Goal: Task Accomplishment & Management: Manage account settings

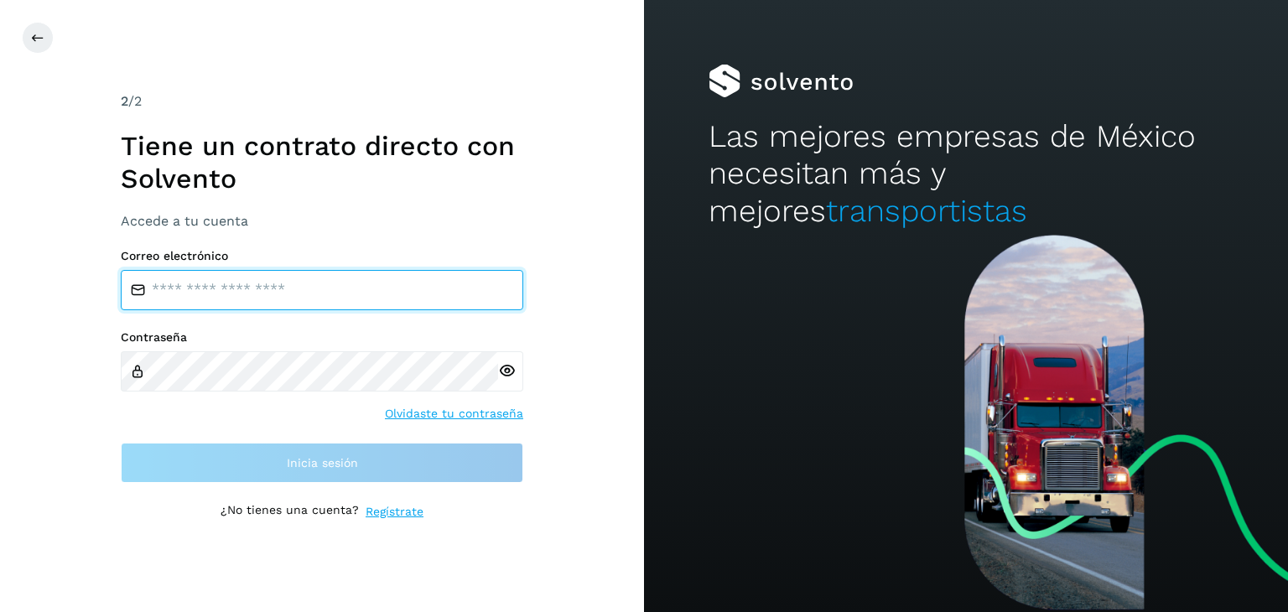
type input "**********"
click at [351, 284] on input "**********" at bounding box center [322, 290] width 403 height 40
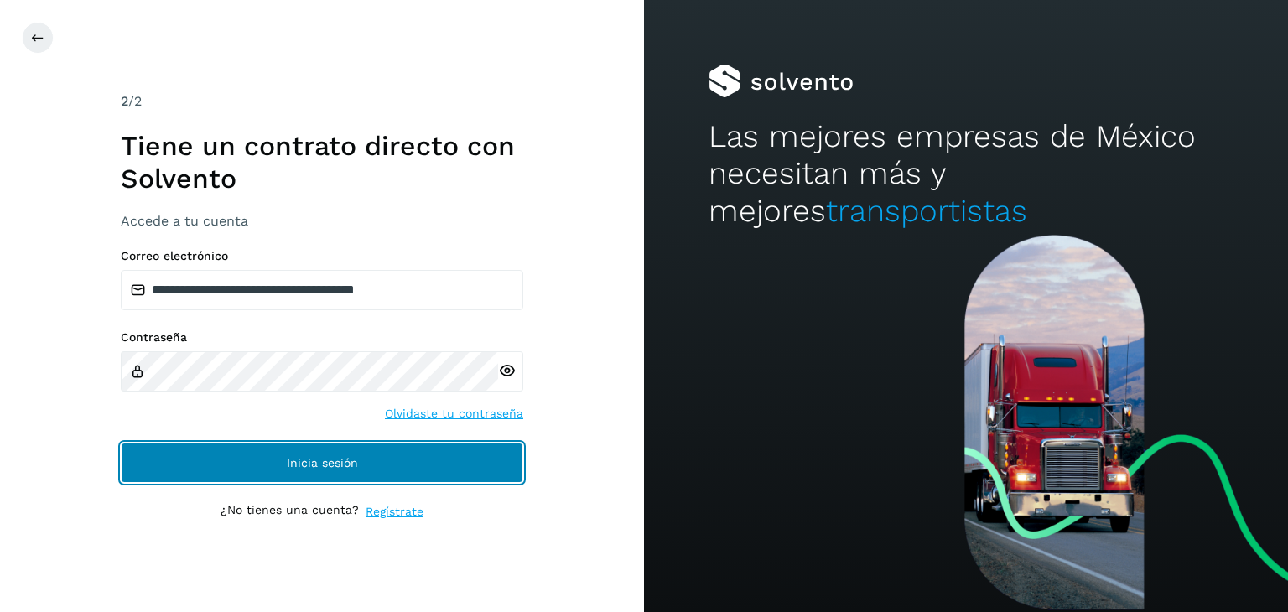
click at [322, 468] on button "Inicia sesión" at bounding box center [322, 463] width 403 height 40
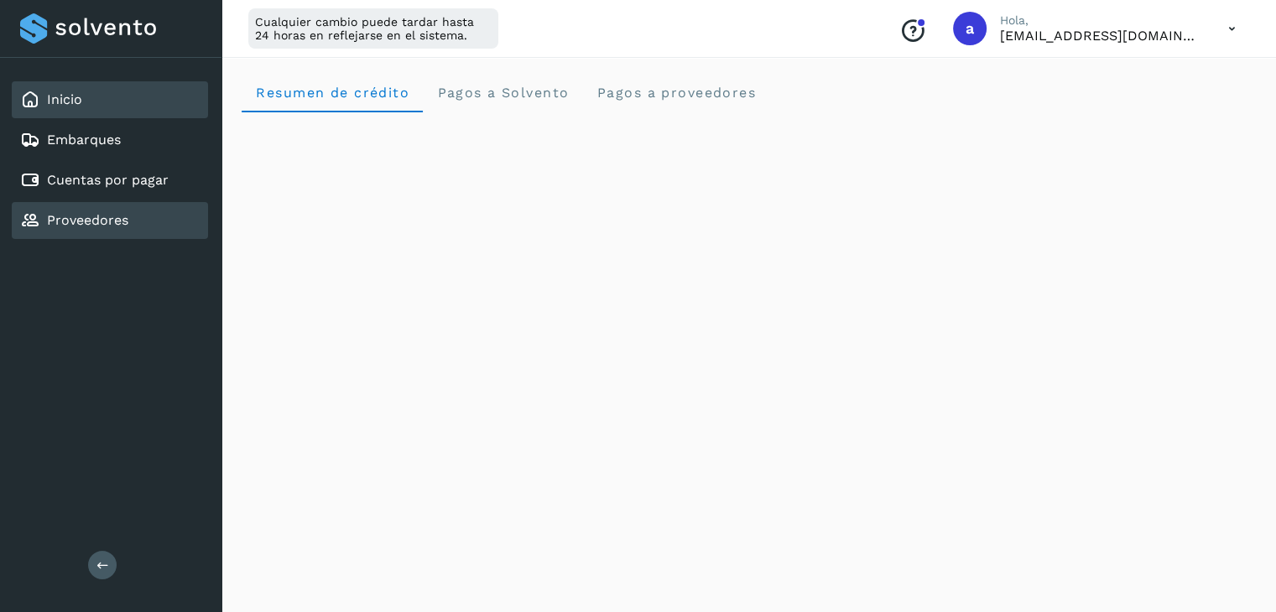
click at [84, 222] on link "Proveedores" at bounding box center [87, 220] width 81 height 16
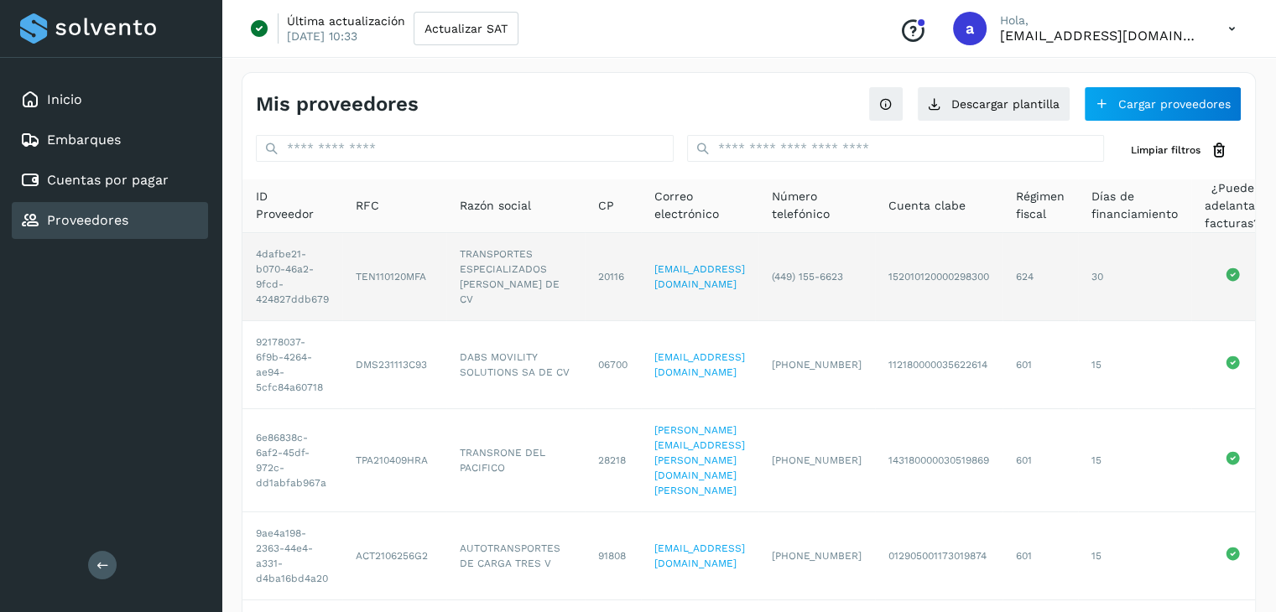
click at [300, 283] on td "4dafbe21-b070-46a2-9fcd-424827ddb679" at bounding box center [292, 277] width 100 height 88
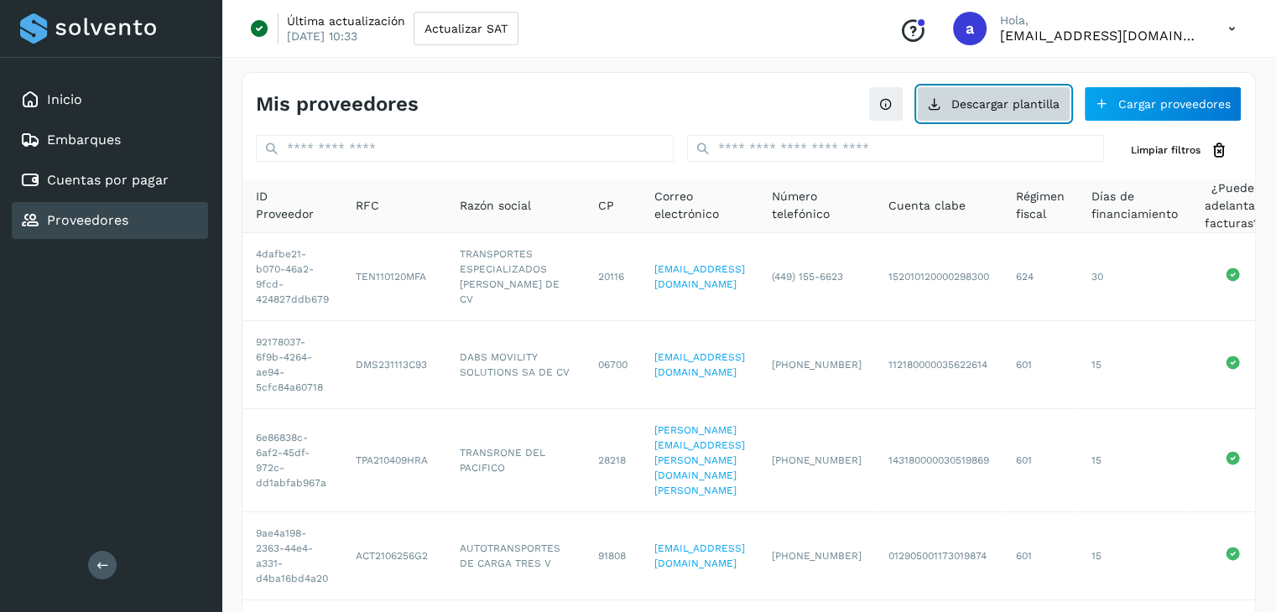
click at [986, 116] on button "Descargar plantilla" at bounding box center [993, 103] width 153 height 35
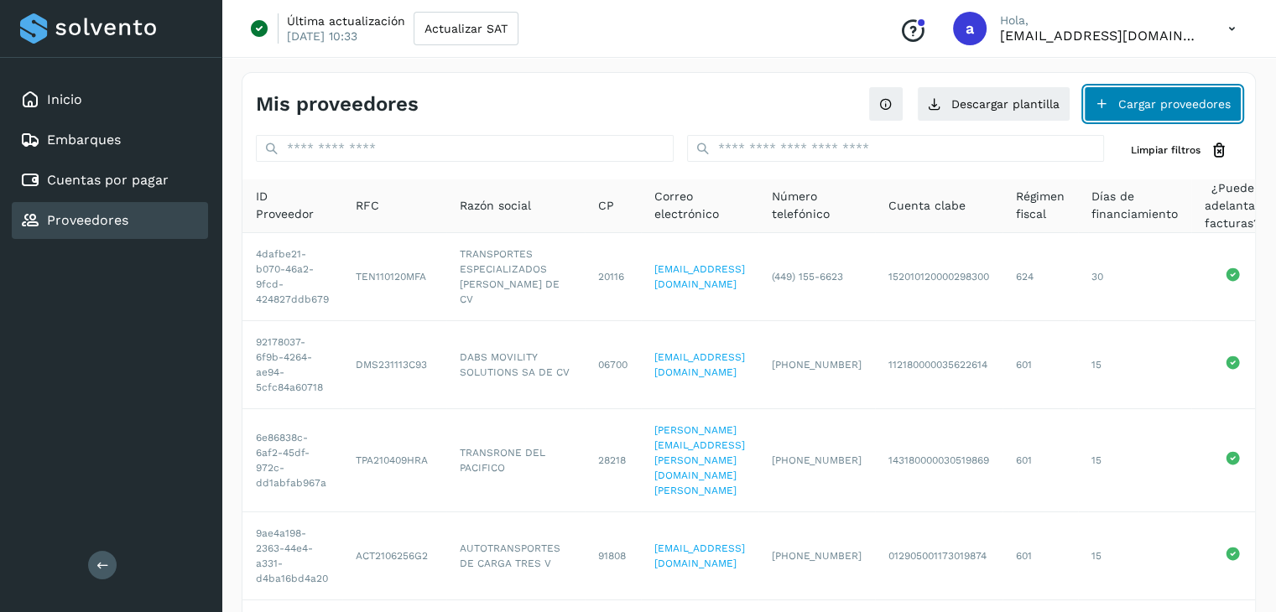
click at [1147, 107] on button "Cargar proveedores" at bounding box center [1163, 103] width 158 height 35
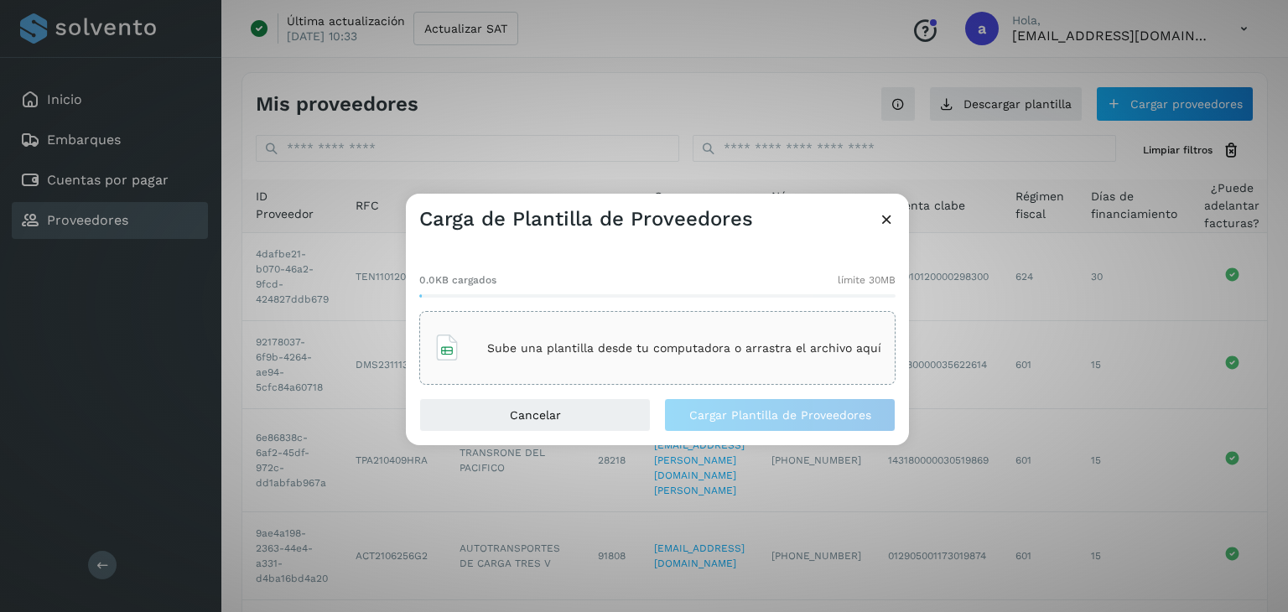
click at [882, 221] on icon at bounding box center [887, 220] width 18 height 18
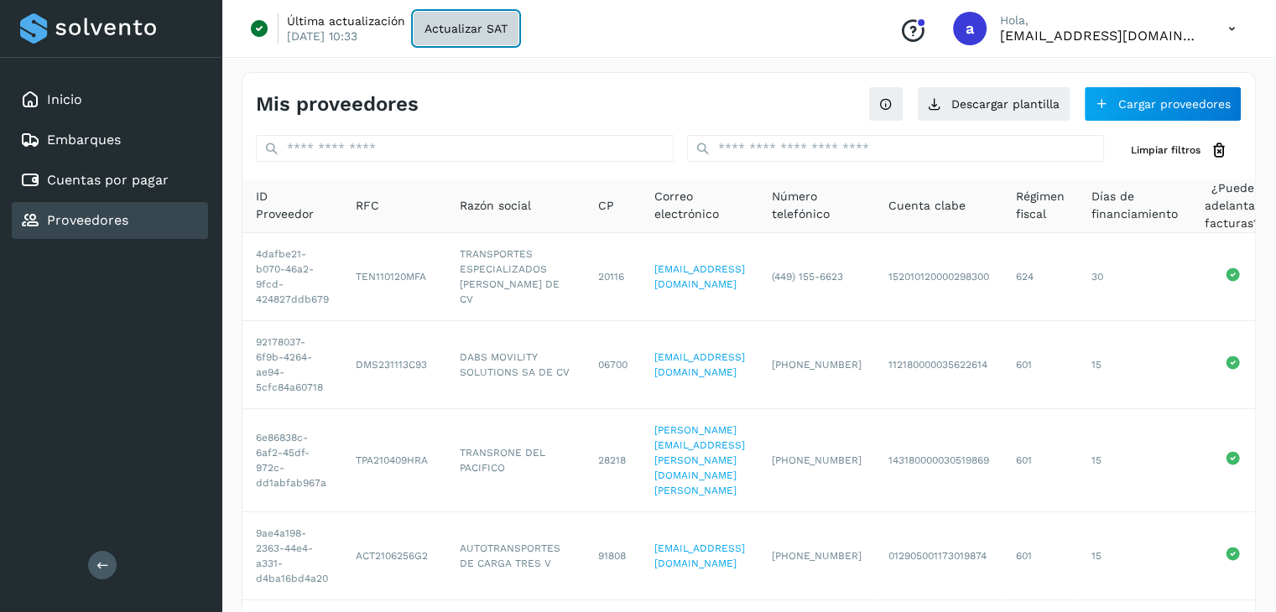
click at [440, 30] on span "Actualizar SAT" at bounding box center [465, 29] width 83 height 12
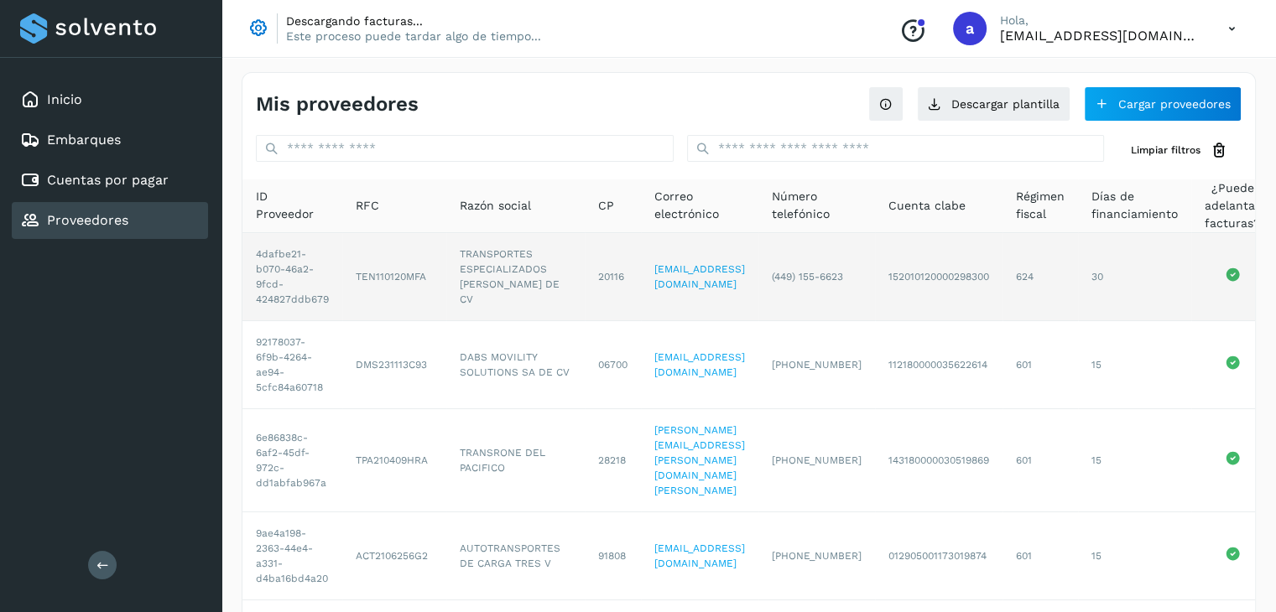
click at [514, 289] on td "TRANSPORTES ESPECIALIZADOS [PERSON_NAME] DE CV" at bounding box center [515, 277] width 138 height 88
click at [510, 289] on td "TRANSPORTES ESPECIALIZADOS [PERSON_NAME] DE CV" at bounding box center [515, 277] width 138 height 88
click at [695, 255] on td "[EMAIL_ADDRESS][DOMAIN_NAME]" at bounding box center [699, 277] width 117 height 88
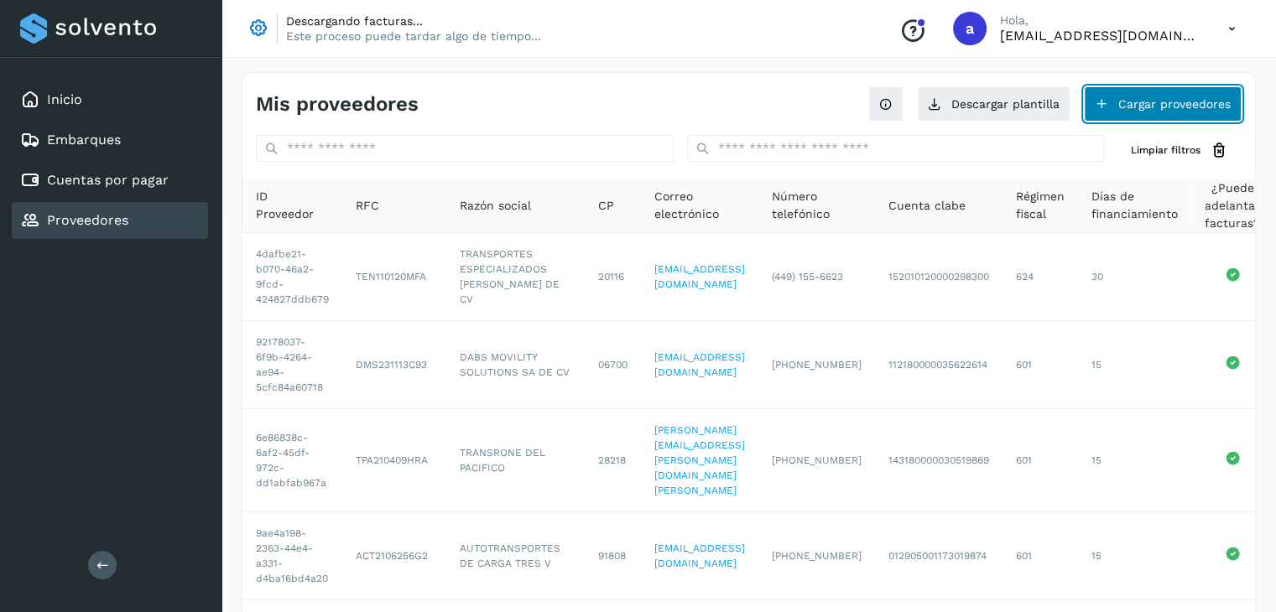
click at [1185, 108] on button "Cargar proveedores" at bounding box center [1163, 103] width 158 height 35
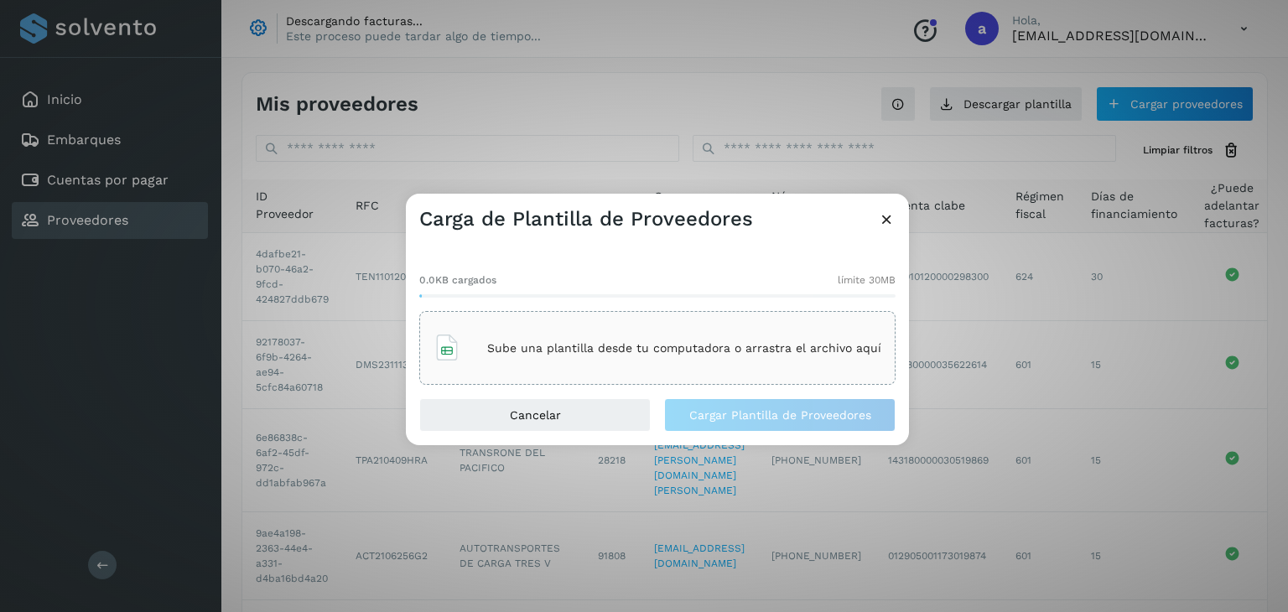
click at [639, 364] on div "Sube una plantilla desde tu computadora o arrastra el archivo aquí" at bounding box center [658, 347] width 448 height 45
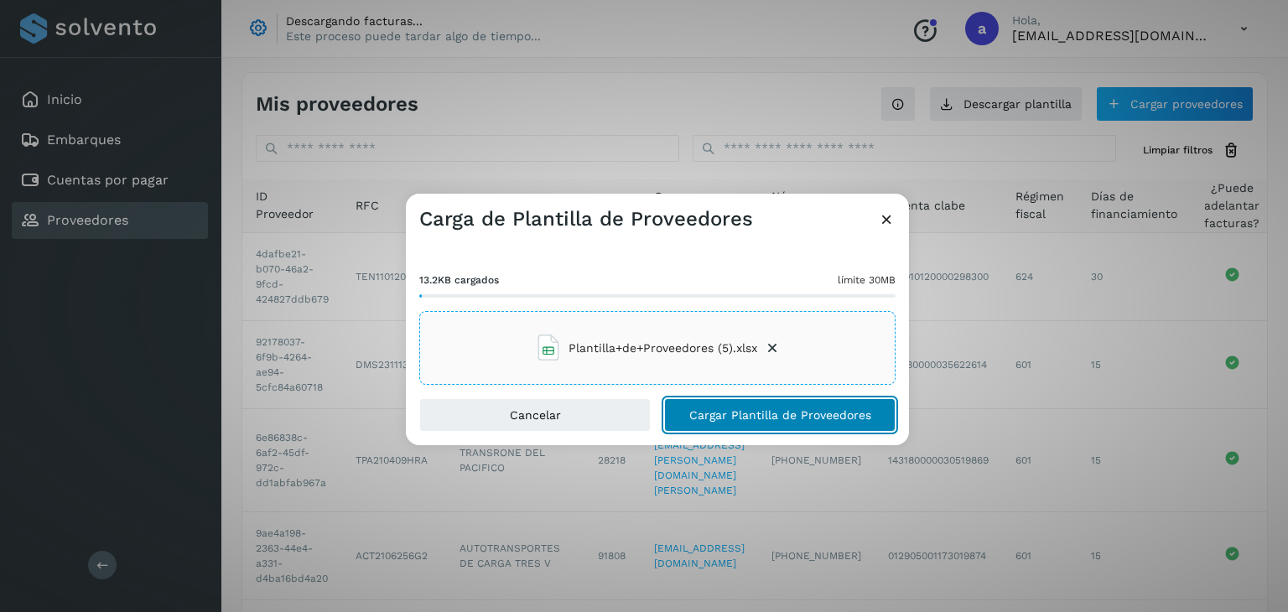
click at [745, 418] on span "Cargar Plantilla de Proveedores" at bounding box center [780, 415] width 182 height 12
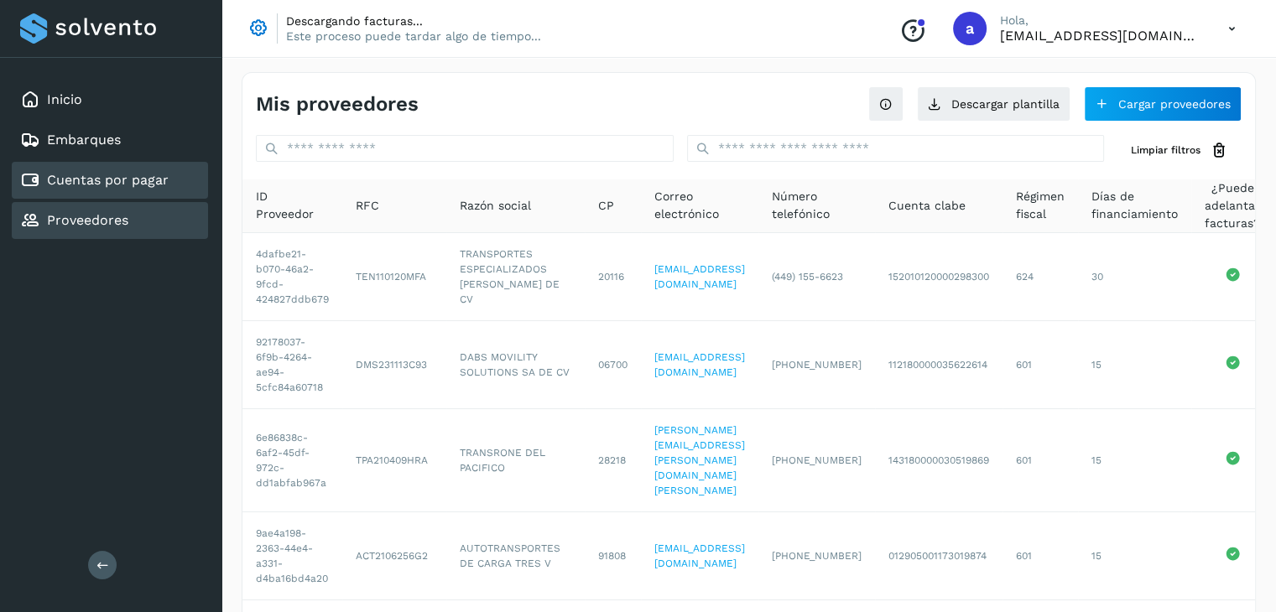
click at [107, 176] on link "Cuentas por pagar" at bounding box center [108, 180] width 122 height 16
click at [104, 179] on link "Cuentas por pagar" at bounding box center [108, 180] width 122 height 16
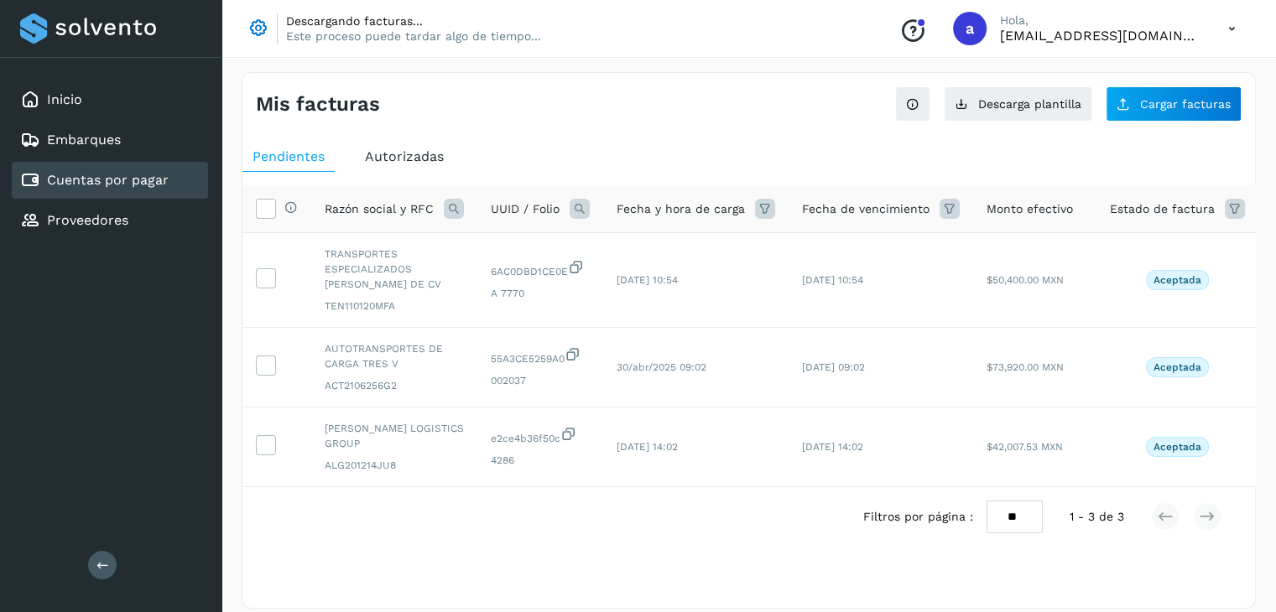
click at [397, 148] on span "Autorizadas" at bounding box center [404, 156] width 79 height 16
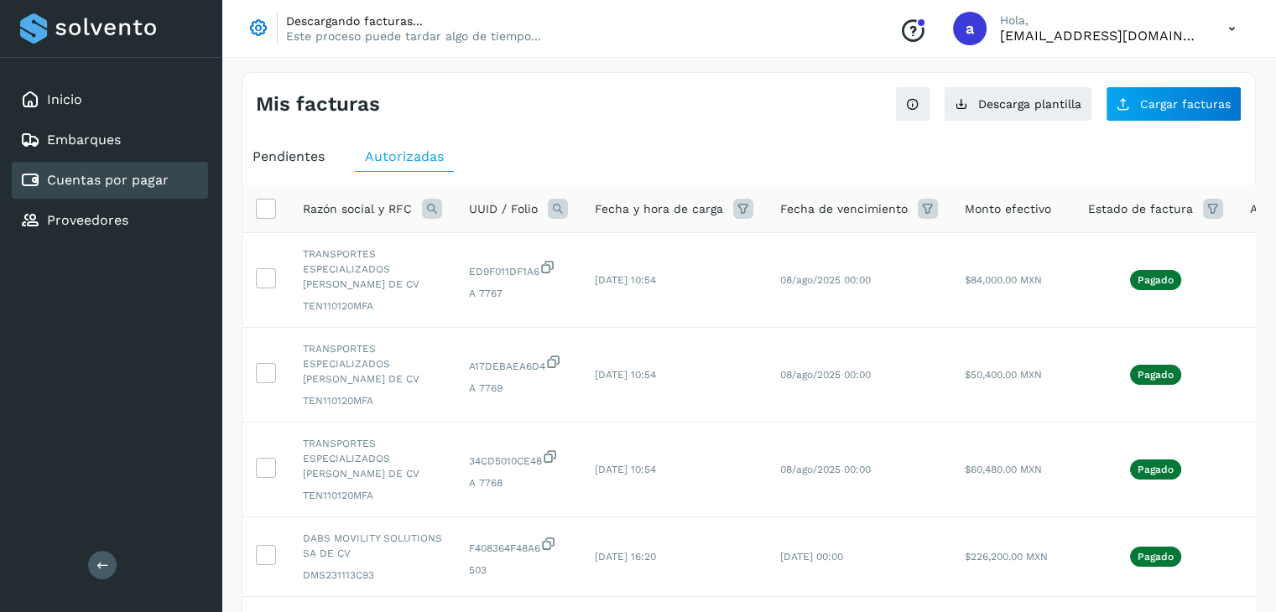
click at [279, 153] on span "Pendientes" at bounding box center [288, 156] width 72 height 16
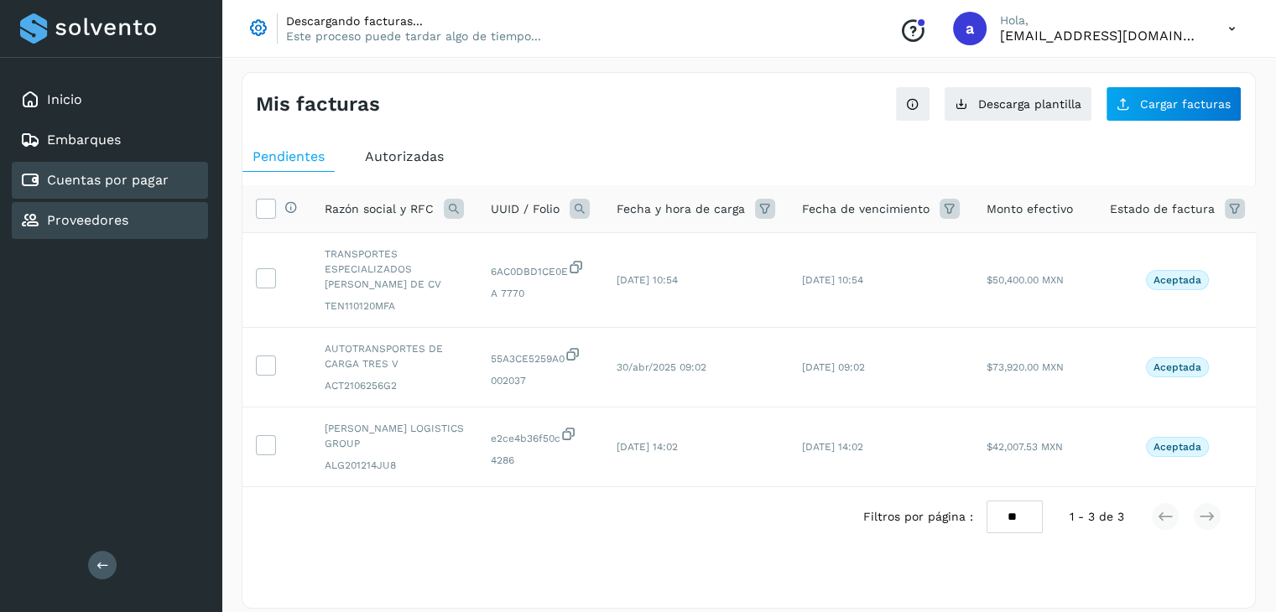
click at [74, 217] on link "Proveedores" at bounding box center [87, 220] width 81 height 16
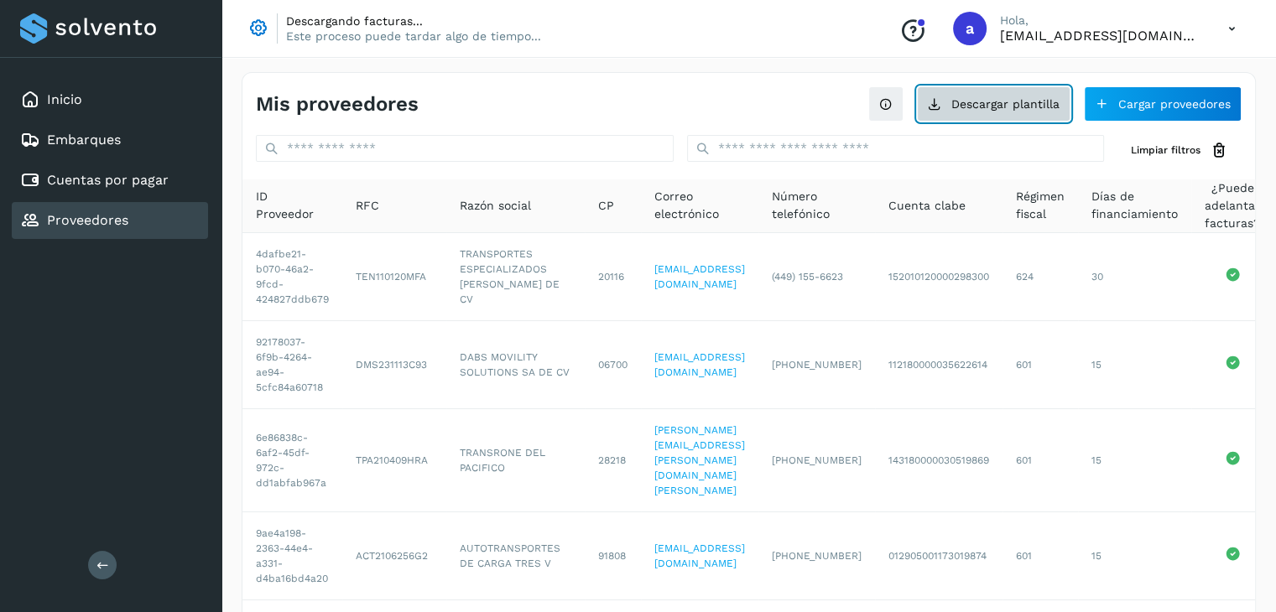
click at [941, 107] on icon at bounding box center [934, 103] width 13 height 13
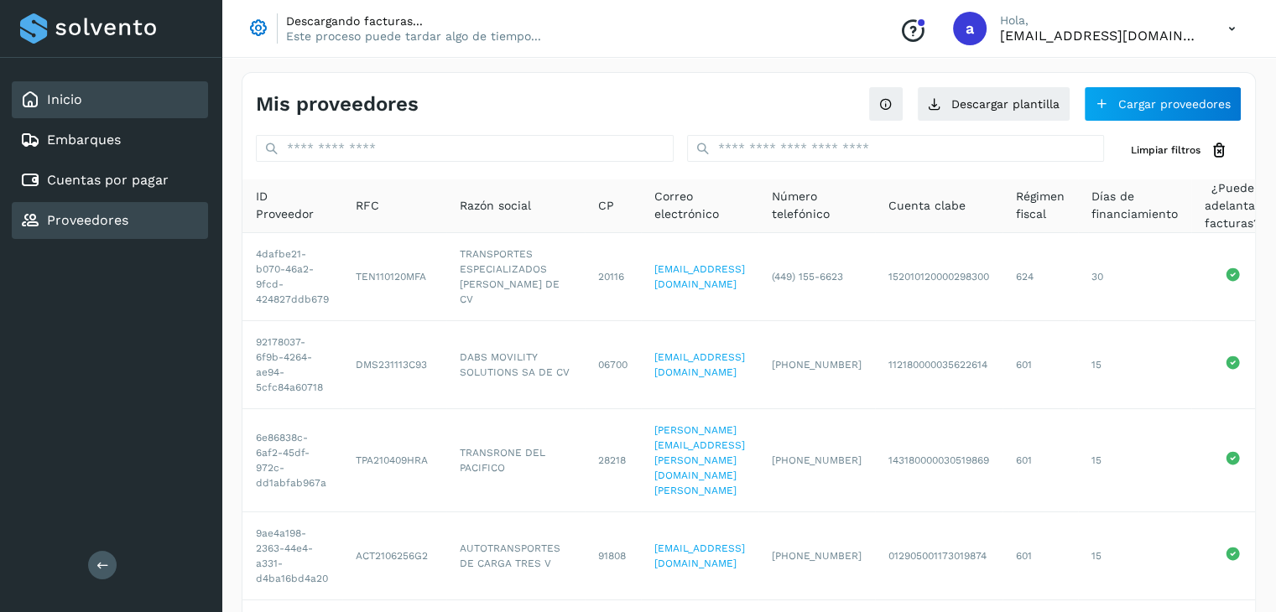
click at [68, 101] on link "Inicio" at bounding box center [64, 99] width 35 height 16
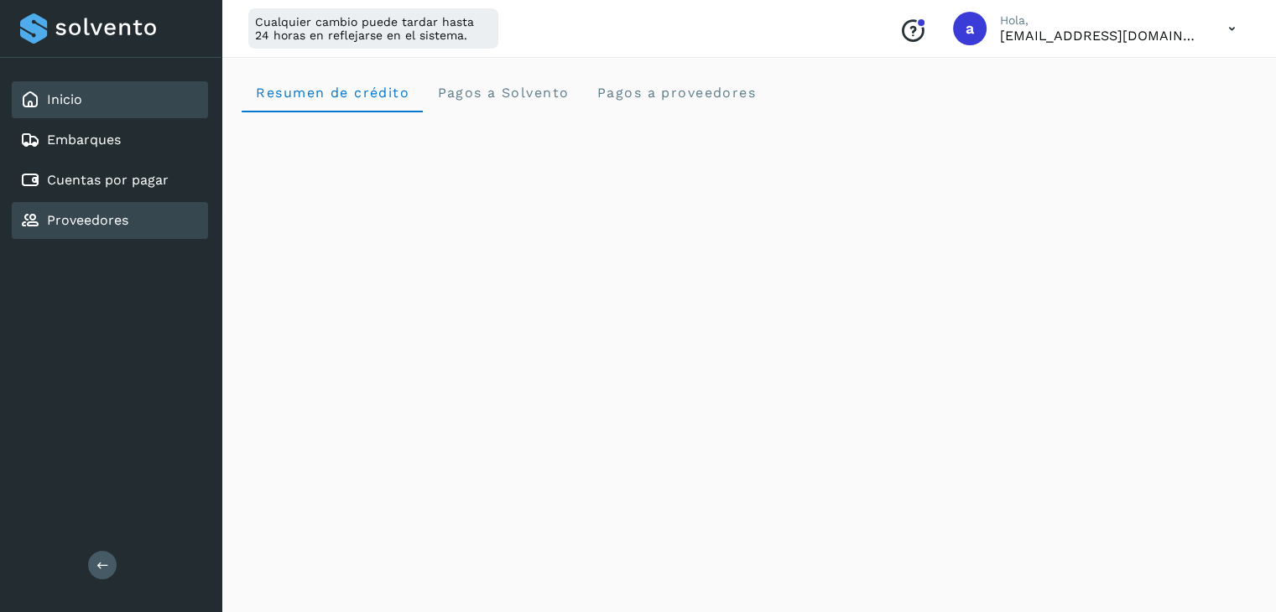
click at [99, 221] on link "Proveedores" at bounding box center [87, 220] width 81 height 16
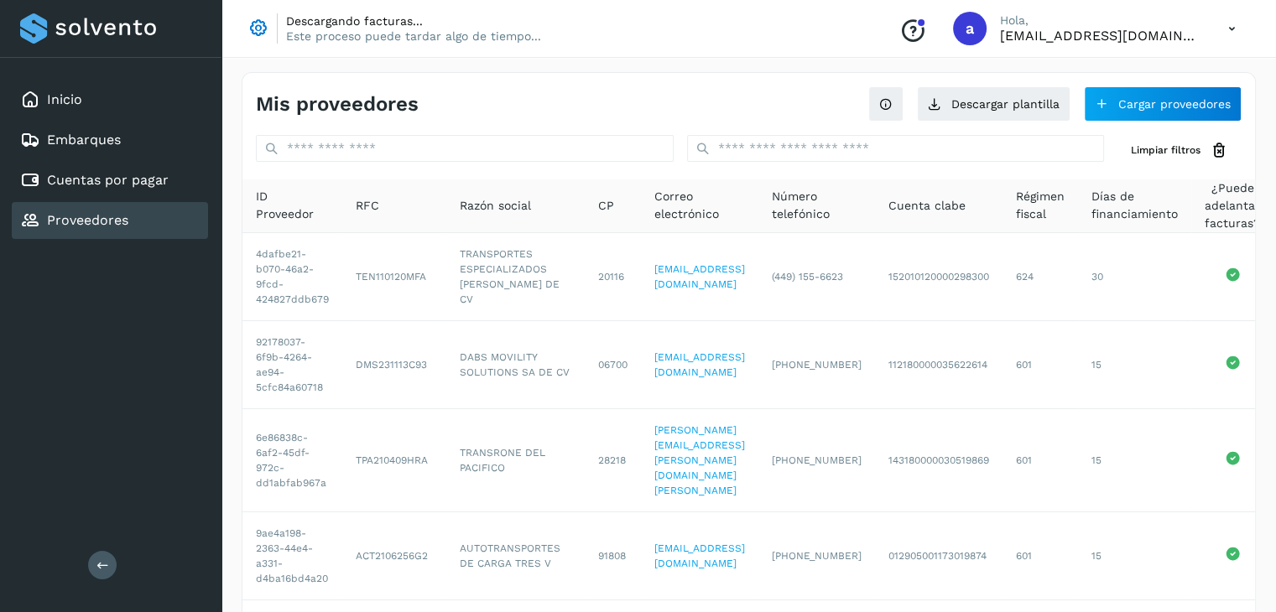
click at [380, 34] on p "Este proceso puede tardar algo de tiempo..." at bounding box center [413, 36] width 255 height 15
click at [765, 34] on div "Descargando facturas... Este proceso puede tardar algo de tiempo... Conoce nues…" at bounding box center [748, 29] width 1054 height 58
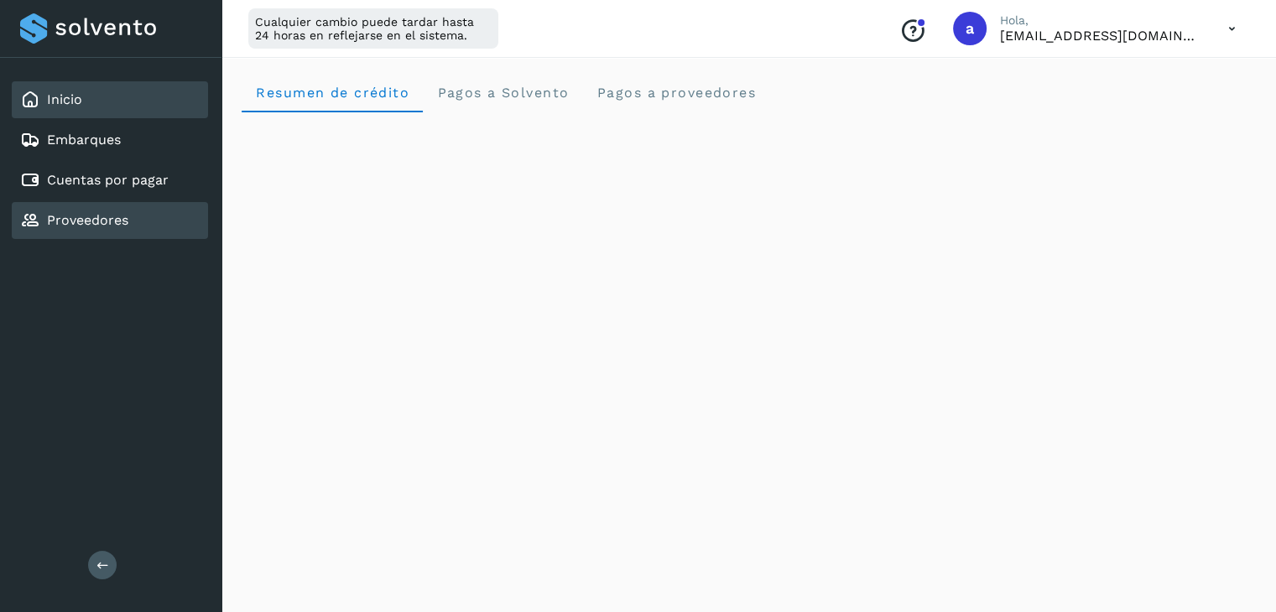
click at [105, 224] on link "Proveedores" at bounding box center [87, 220] width 81 height 16
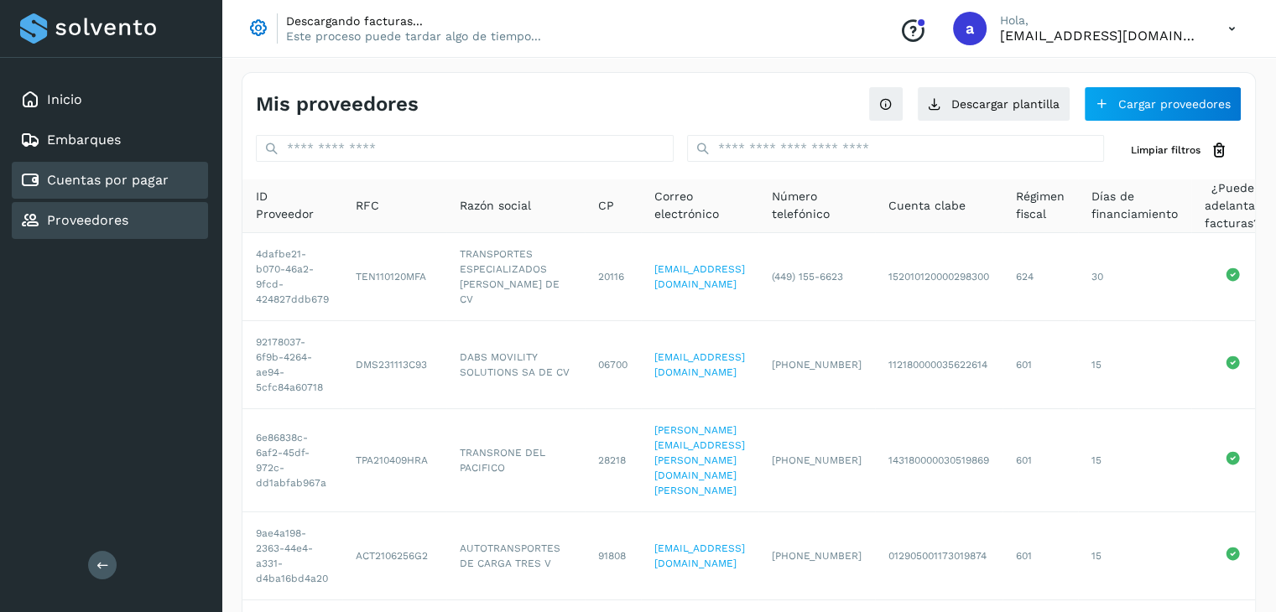
click at [101, 179] on link "Cuentas por pagar" at bounding box center [108, 180] width 122 height 16
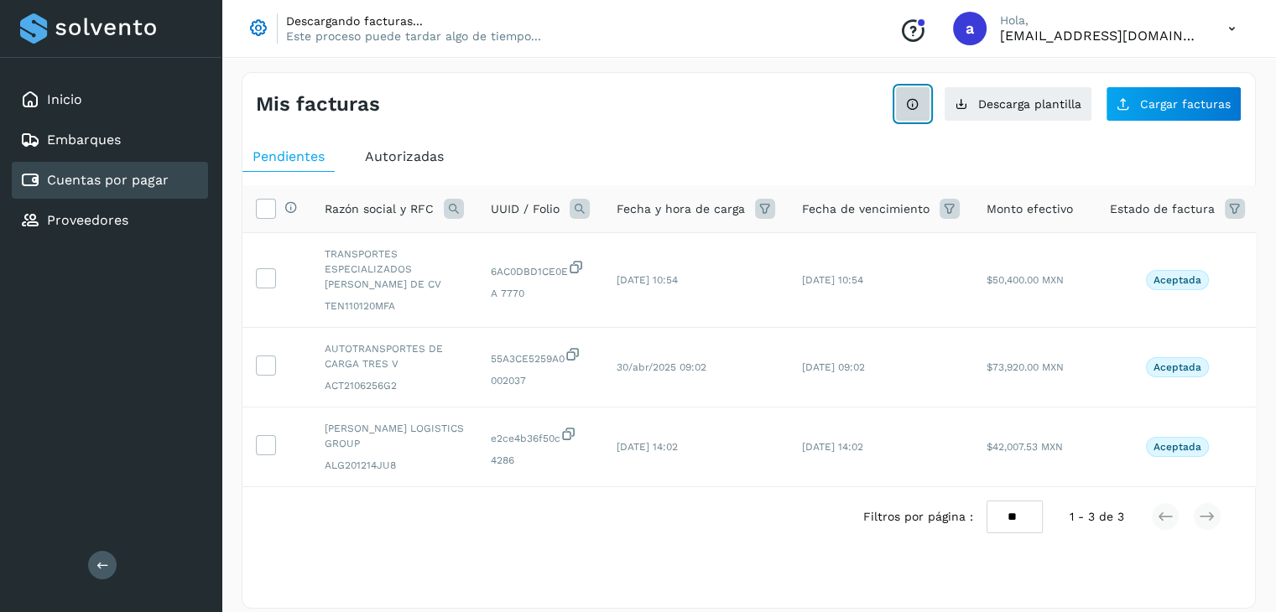
click at [907, 105] on button "Ver instrucciones para cargar Facturas" at bounding box center [912, 103] width 35 height 35
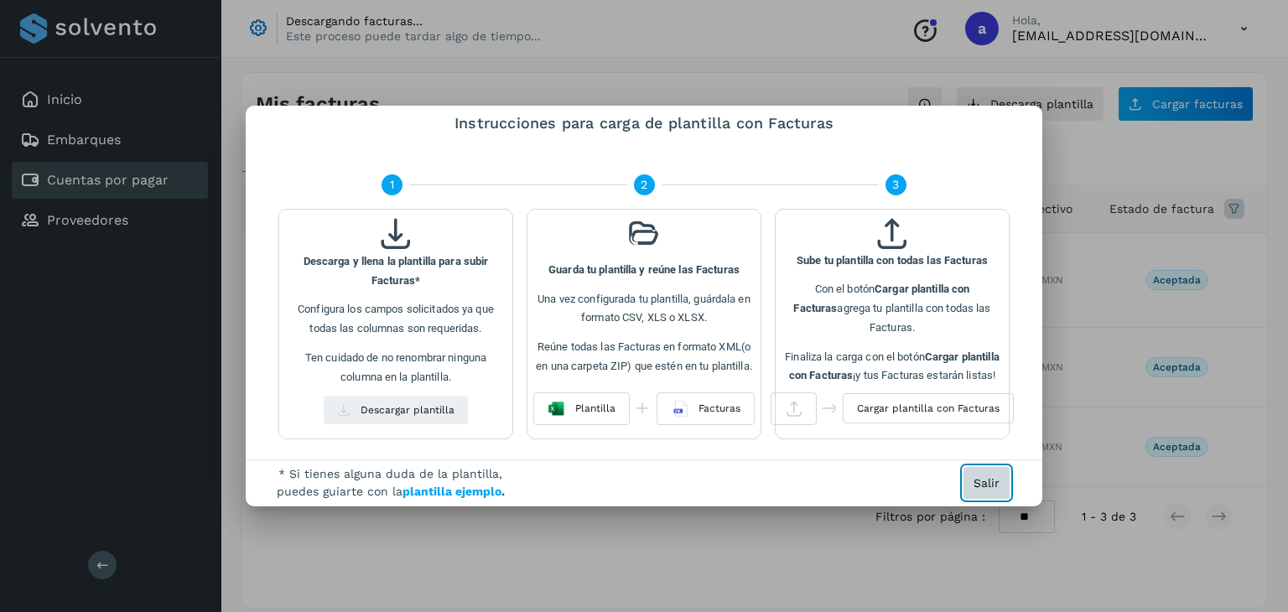
click at [999, 487] on span "Salir" at bounding box center [987, 483] width 26 height 12
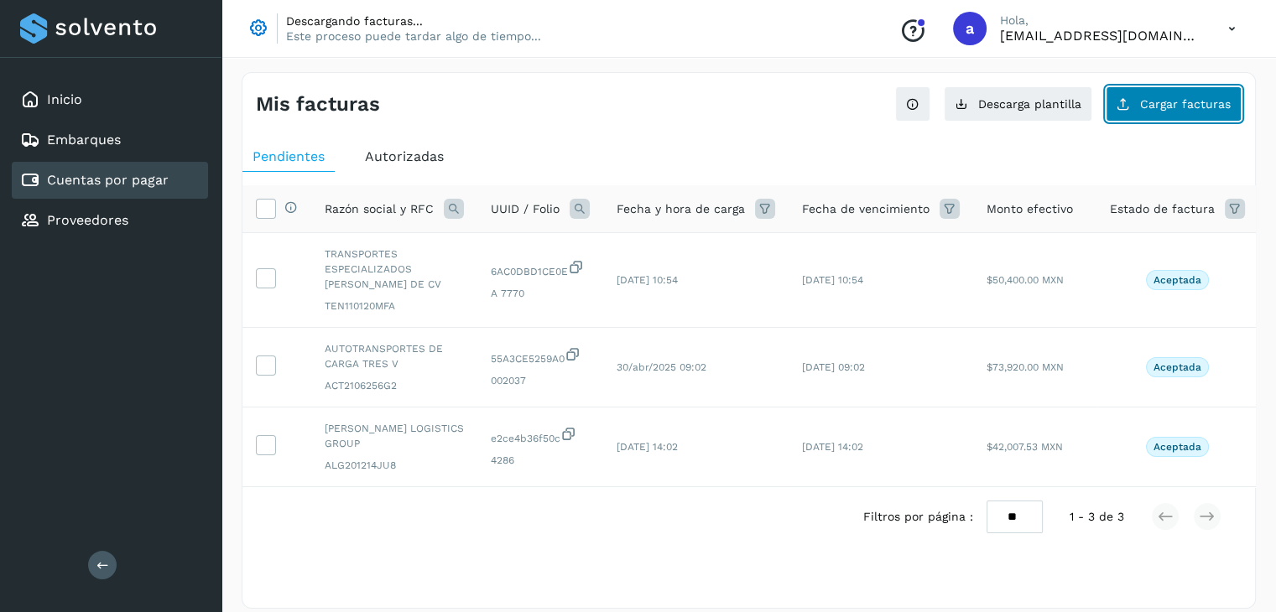
click at [1162, 111] on button "Cargar facturas" at bounding box center [1173, 103] width 136 height 35
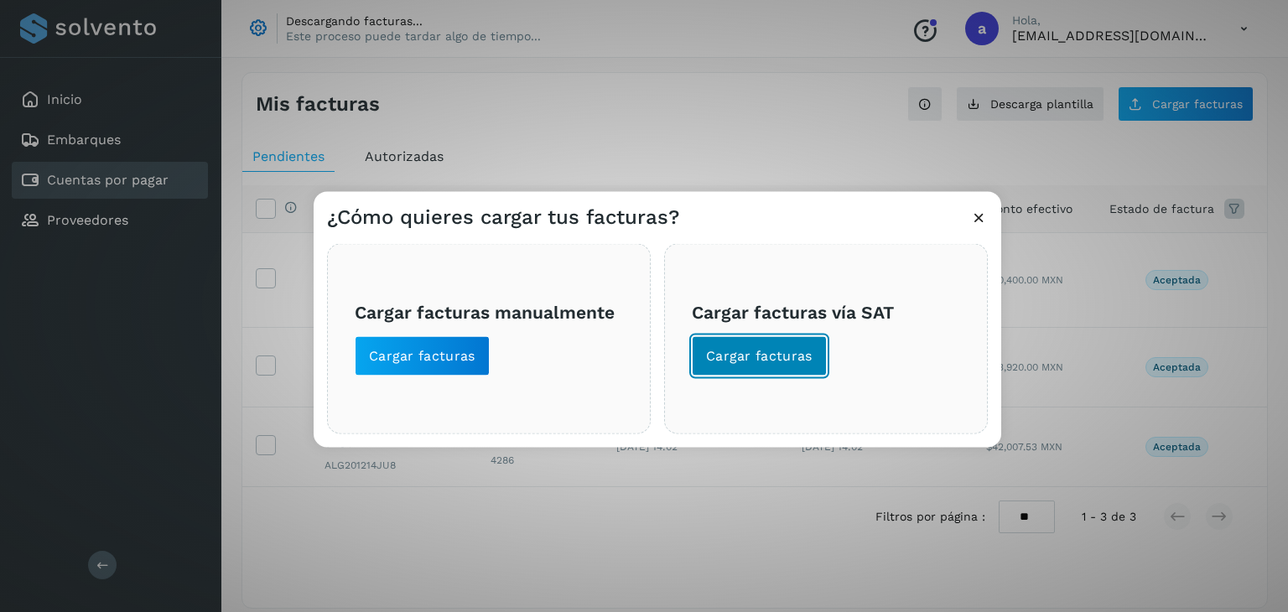
click at [785, 360] on span "Cargar facturas" at bounding box center [759, 356] width 107 height 18
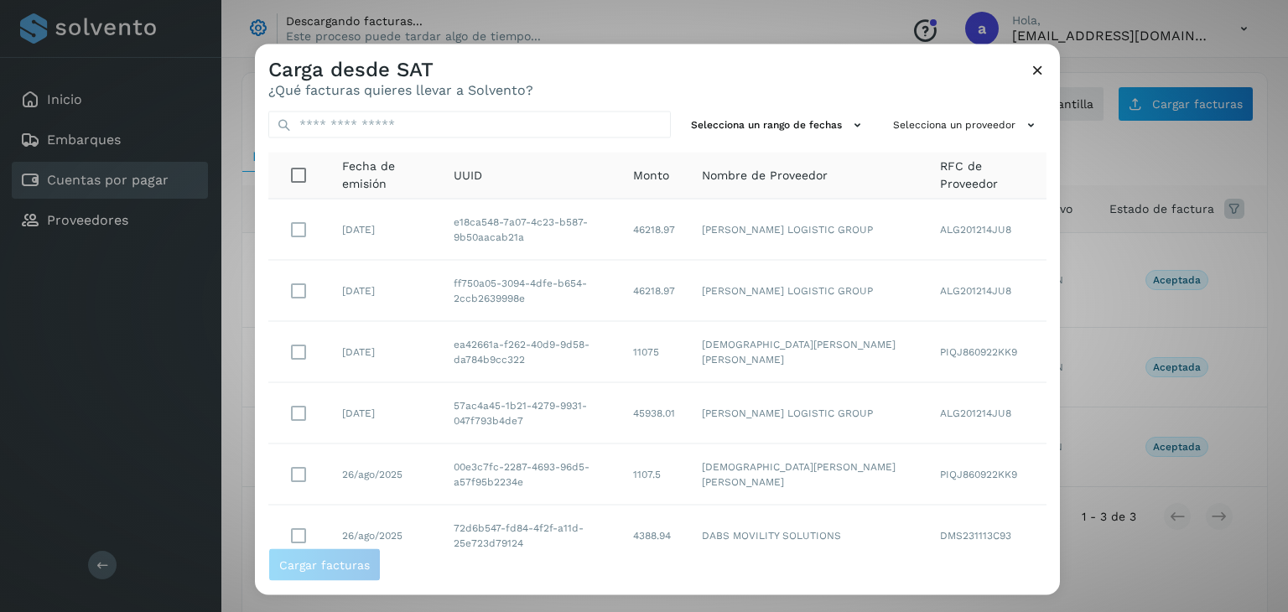
click at [1035, 74] on icon at bounding box center [1038, 70] width 18 height 18
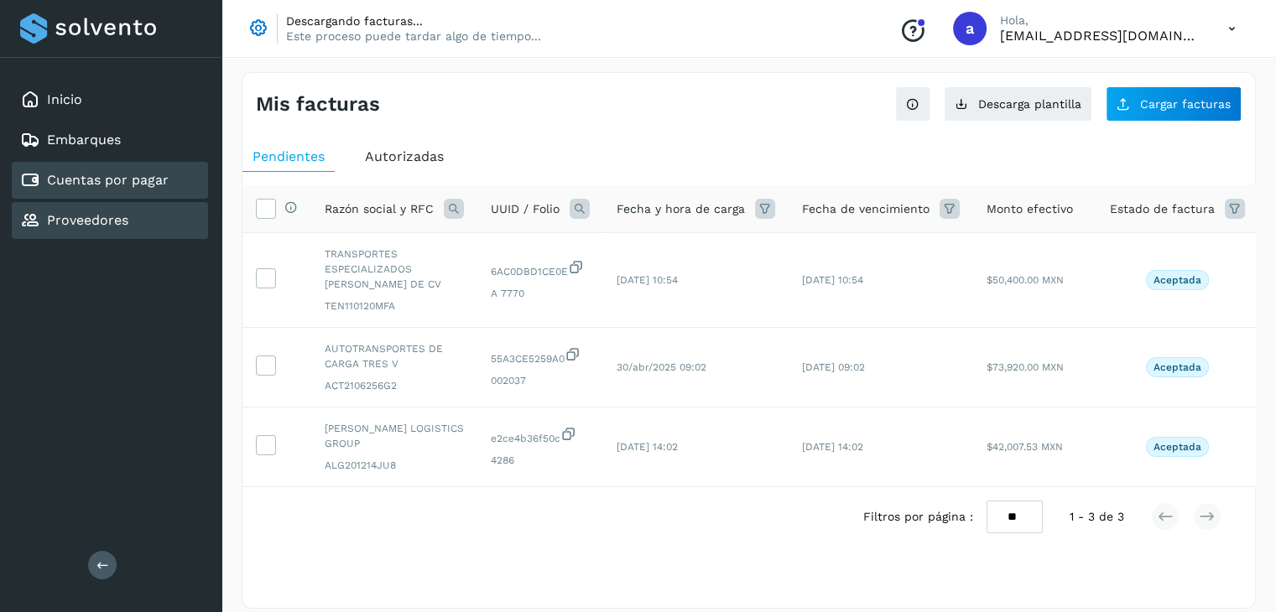
click at [84, 226] on div "Proveedores" at bounding box center [74, 221] width 108 height 20
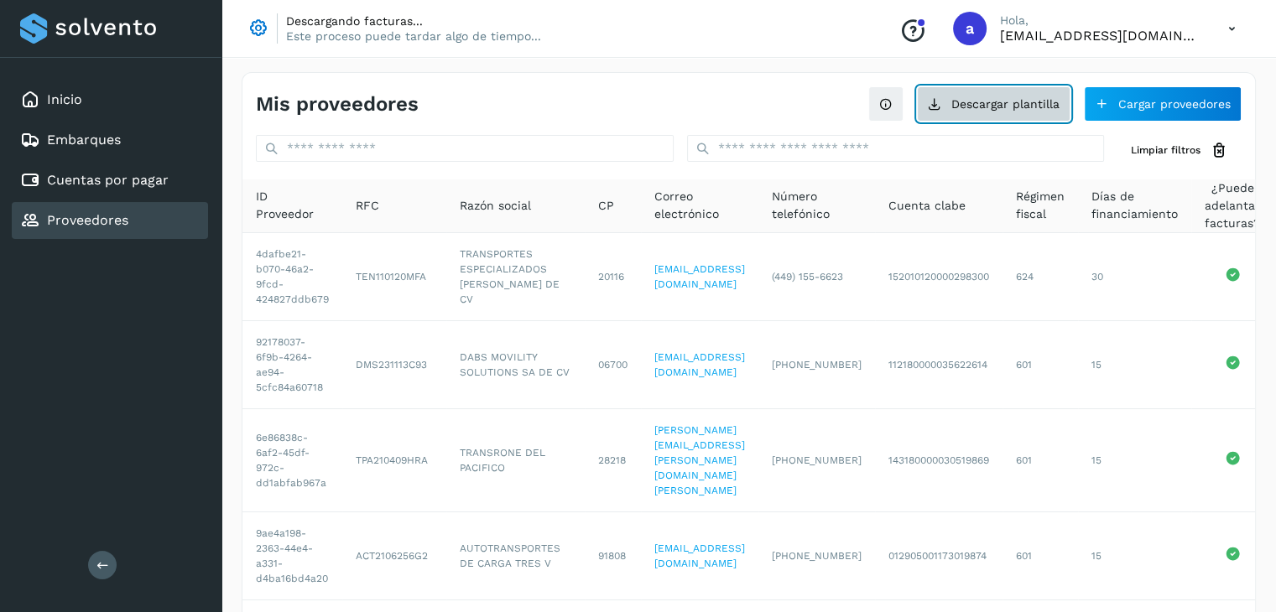
click at [972, 107] on button "Descargar plantilla" at bounding box center [993, 103] width 153 height 35
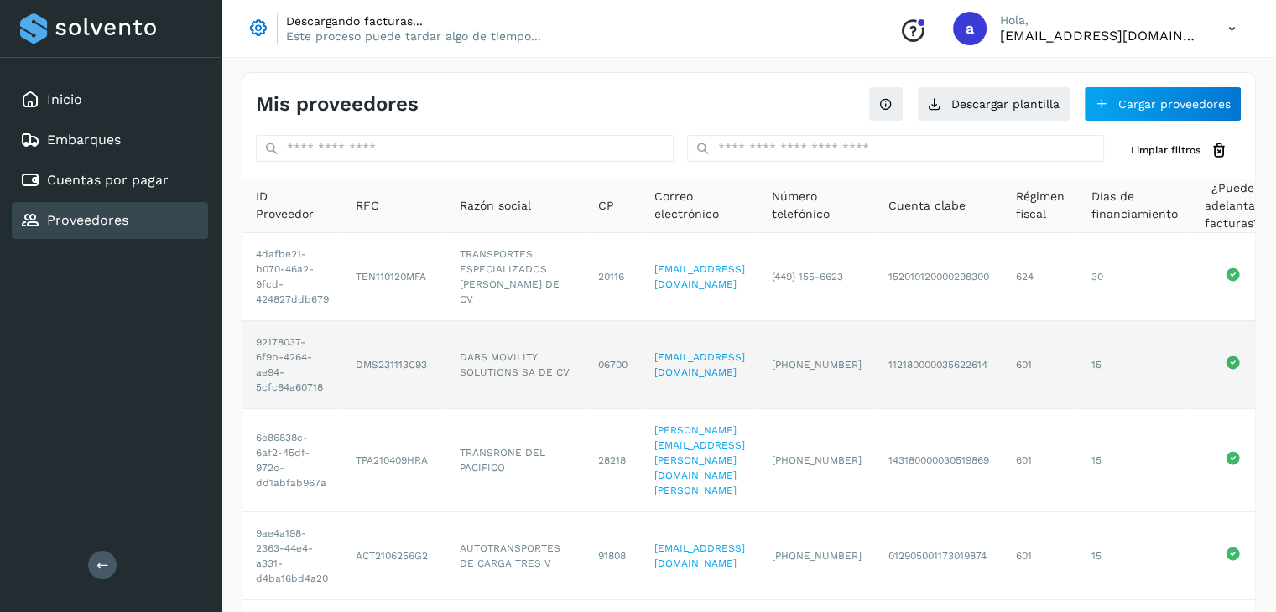
click at [1191, 335] on td "15" at bounding box center [1134, 365] width 113 height 88
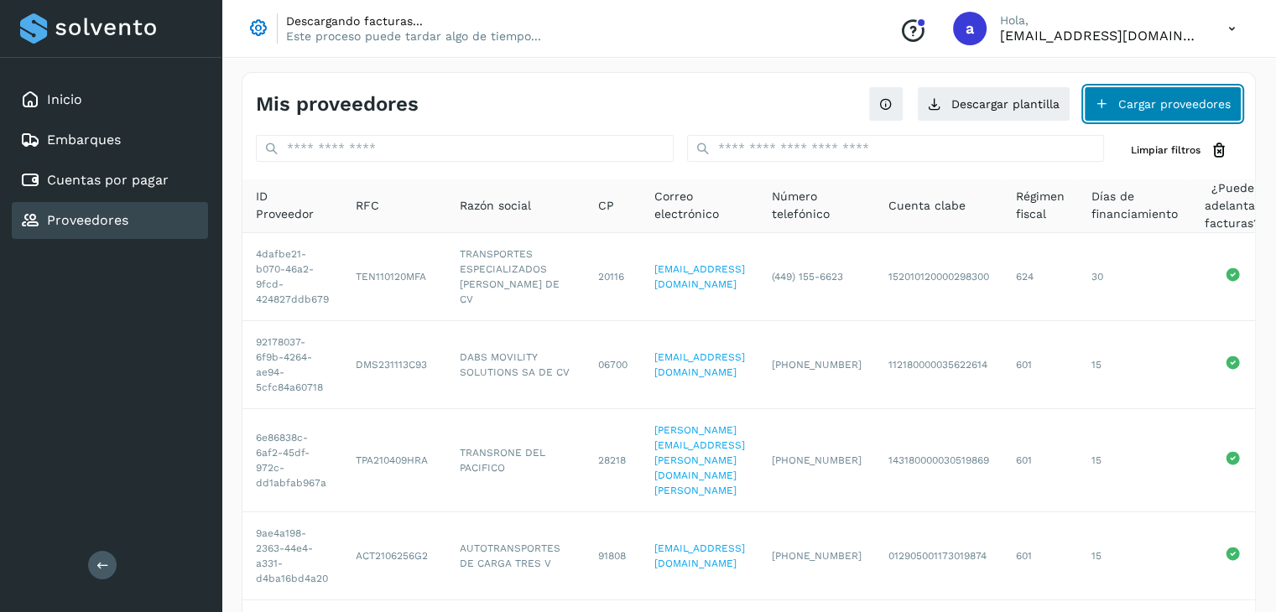
click at [1179, 94] on button "Cargar proveedores" at bounding box center [1163, 103] width 158 height 35
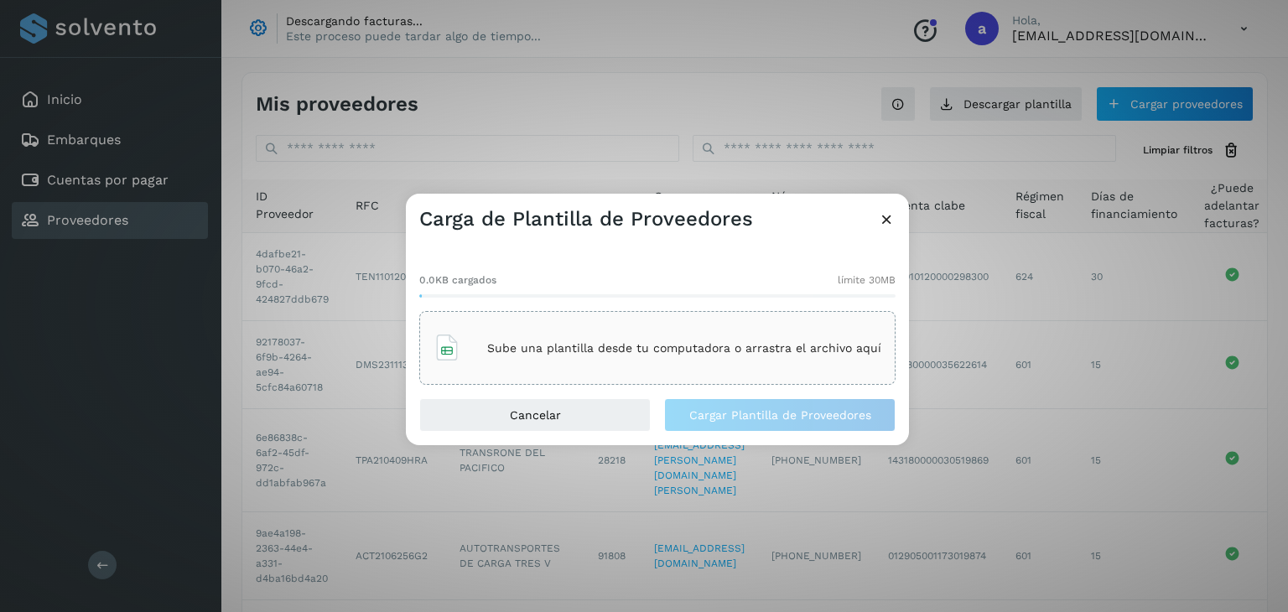
click at [710, 345] on p "Sube una plantilla desde tu computadora o arrastra el archivo aquí" at bounding box center [684, 348] width 394 height 14
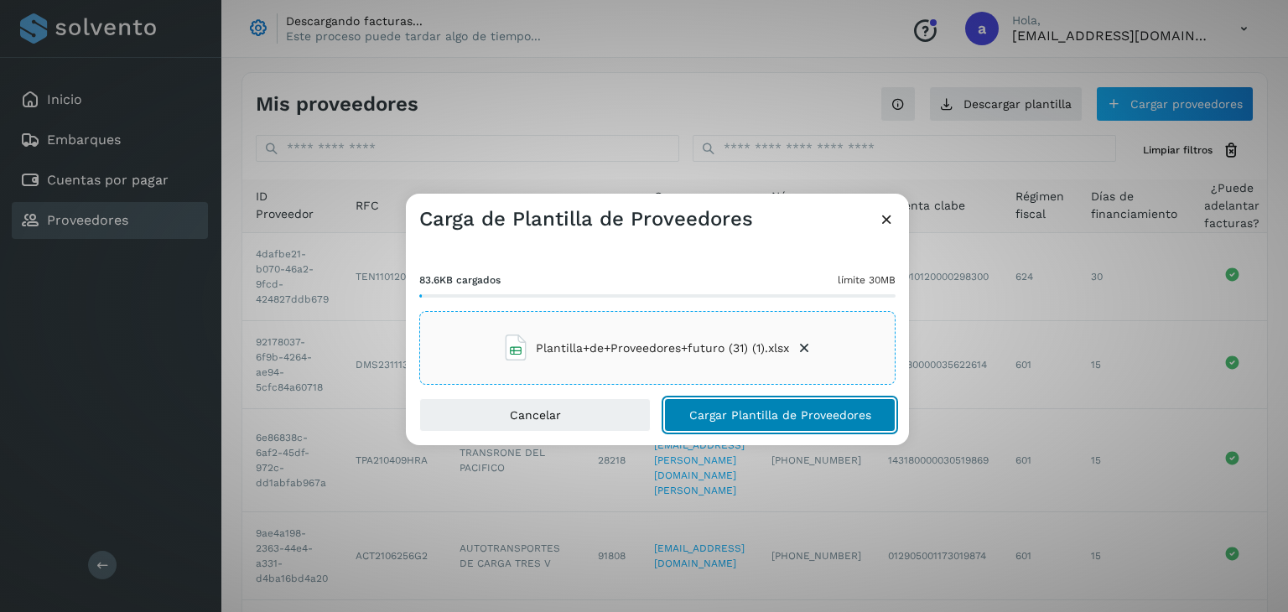
click at [718, 414] on span "Cargar Plantilla de Proveedores" at bounding box center [780, 415] width 182 height 12
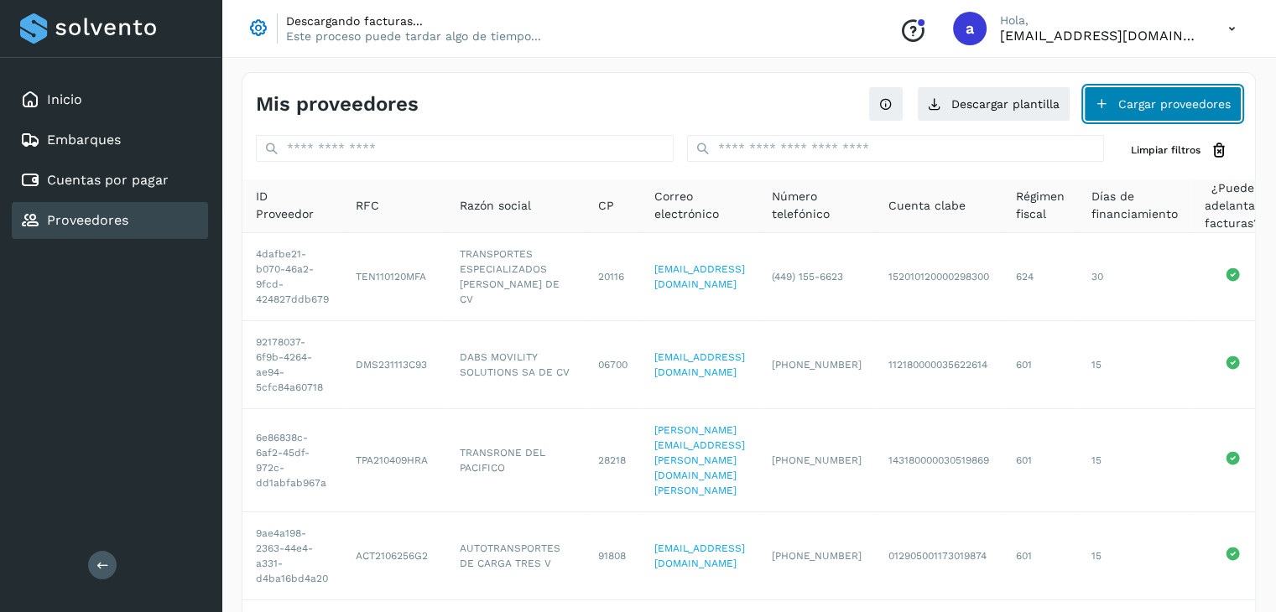
click at [1141, 97] on button "Cargar proveedores" at bounding box center [1163, 103] width 158 height 35
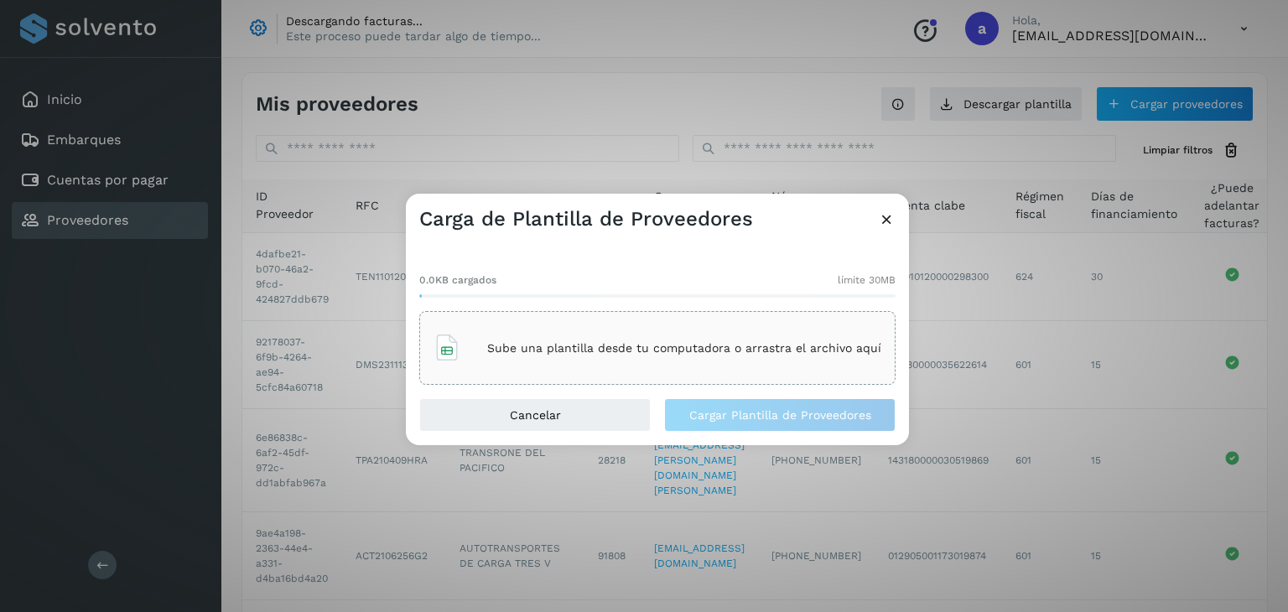
click at [706, 338] on div "Sube una plantilla desde tu computadora o arrastra el archivo aquí" at bounding box center [658, 347] width 448 height 45
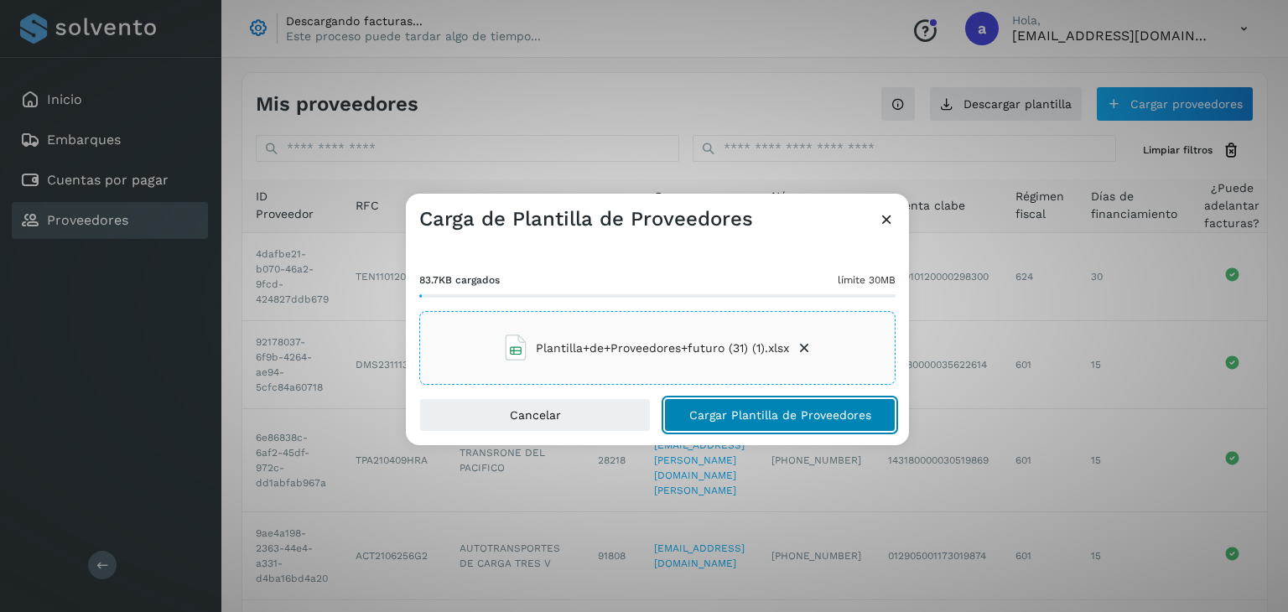
click at [745, 414] on span "Cargar Plantilla de Proveedores" at bounding box center [780, 415] width 182 height 12
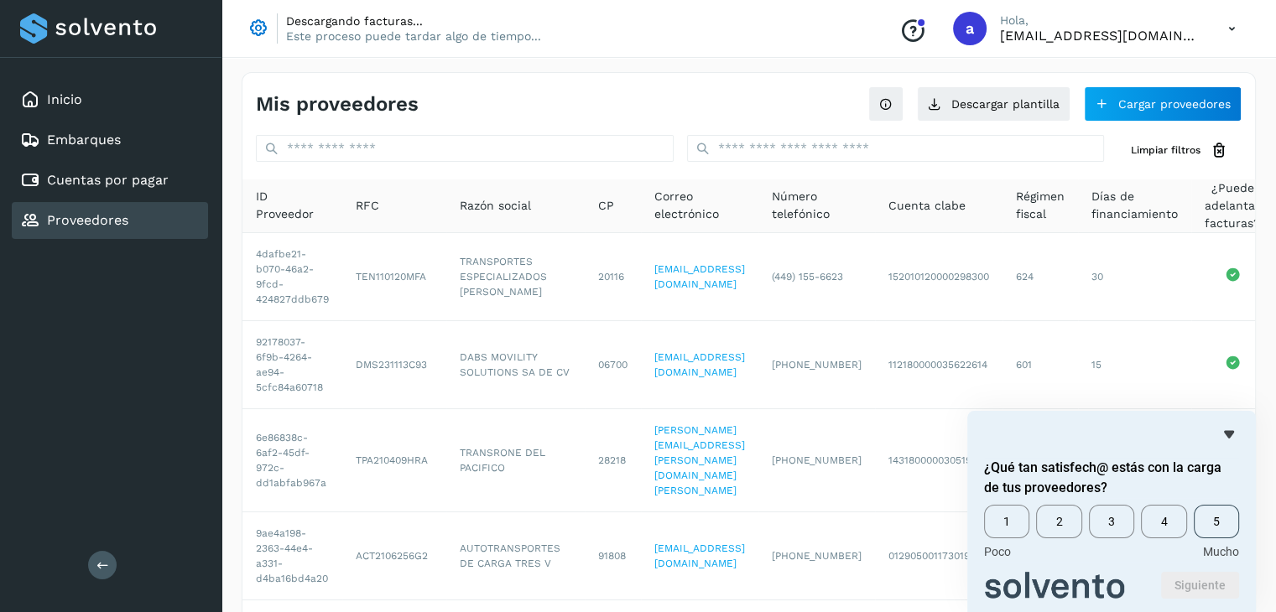
click at [1223, 523] on span "5" at bounding box center [1216, 522] width 45 height 34
click at [1185, 582] on button "Siguiente" at bounding box center [1200, 585] width 78 height 27
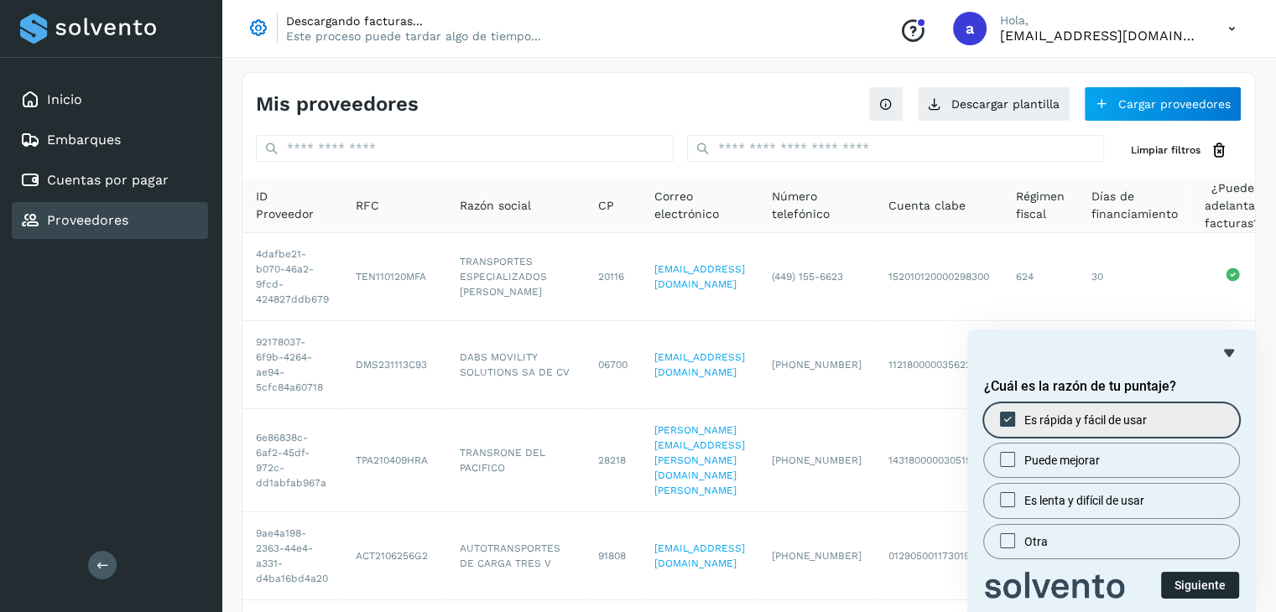
click at [1204, 582] on button "Siguiente" at bounding box center [1200, 585] width 78 height 27
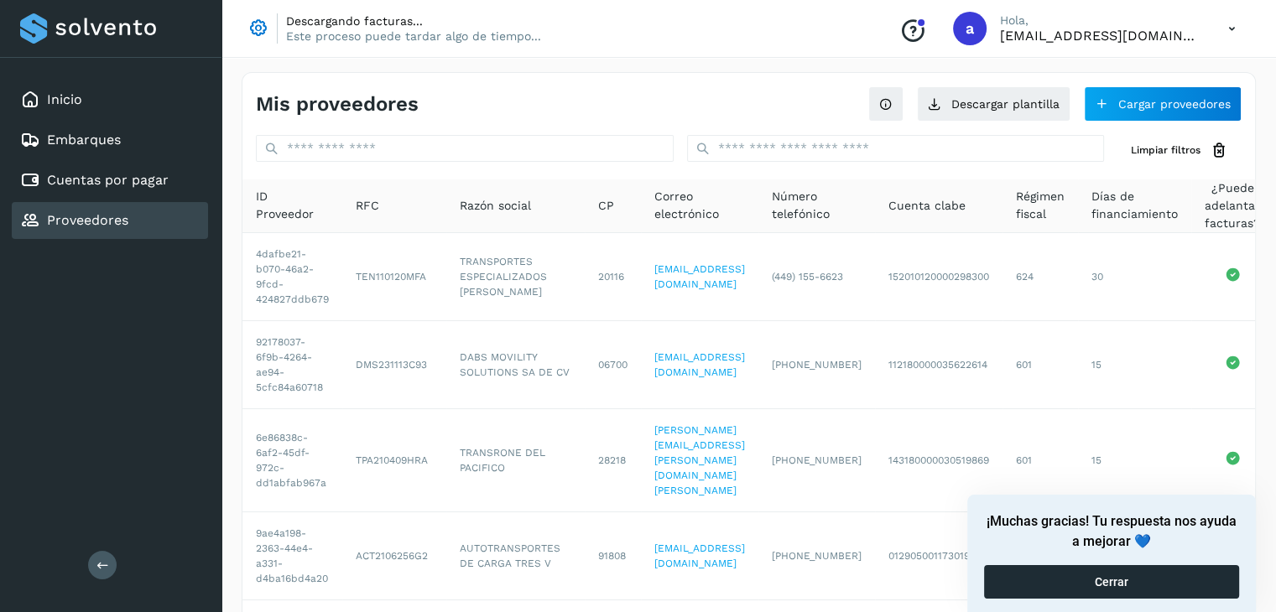
click at [1186, 582] on button "Cerrar" at bounding box center [1111, 582] width 255 height 34
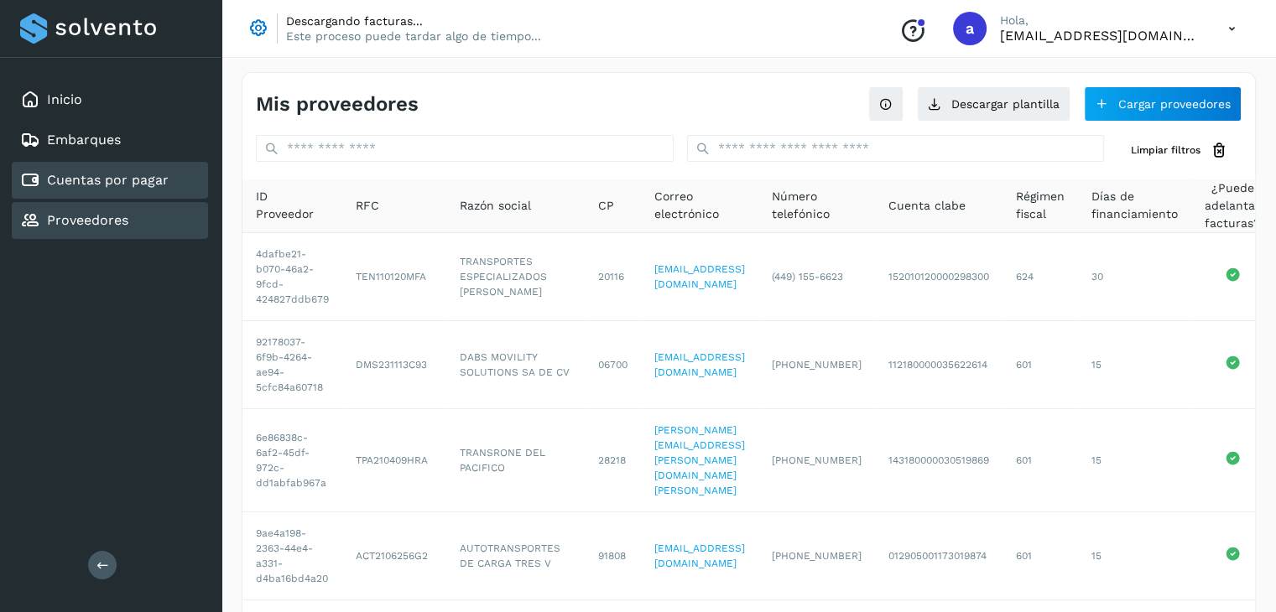
click at [101, 185] on link "Cuentas por pagar" at bounding box center [108, 180] width 122 height 16
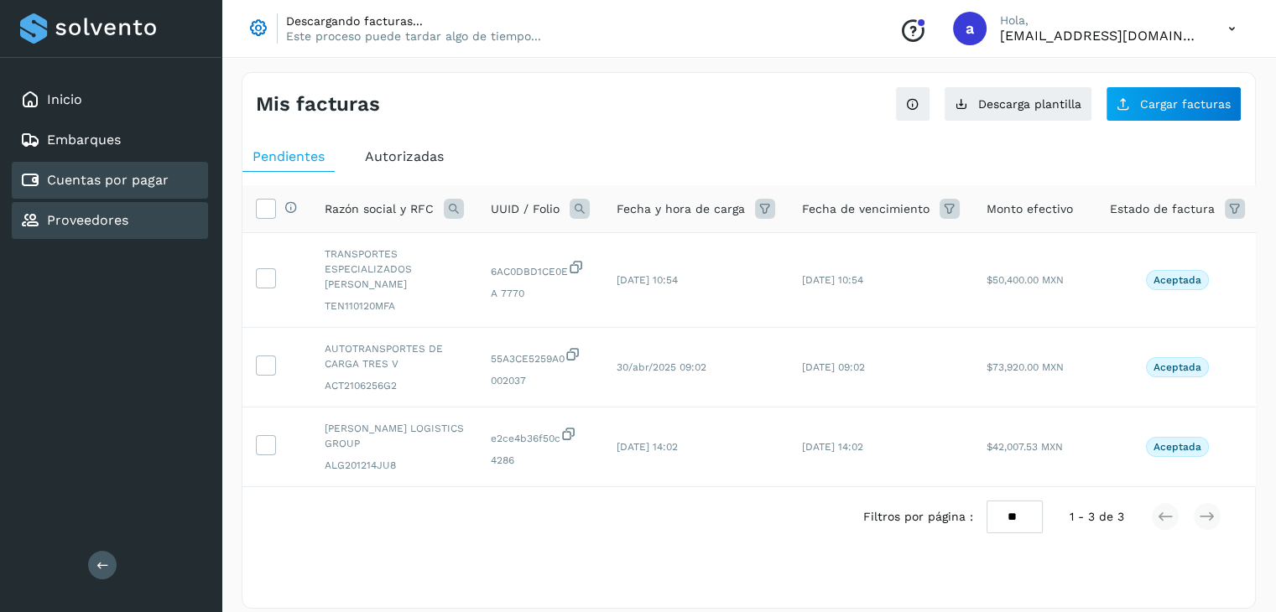
click at [105, 221] on link "Proveedores" at bounding box center [87, 220] width 81 height 16
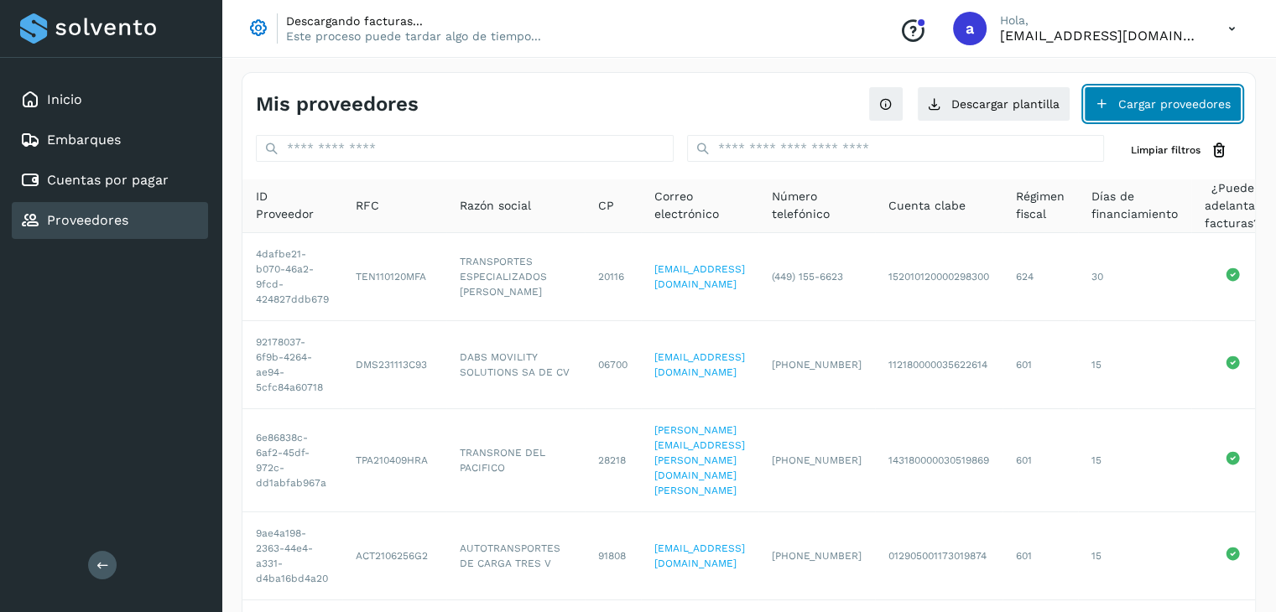
click at [1183, 108] on button "Cargar proveedores" at bounding box center [1163, 103] width 158 height 35
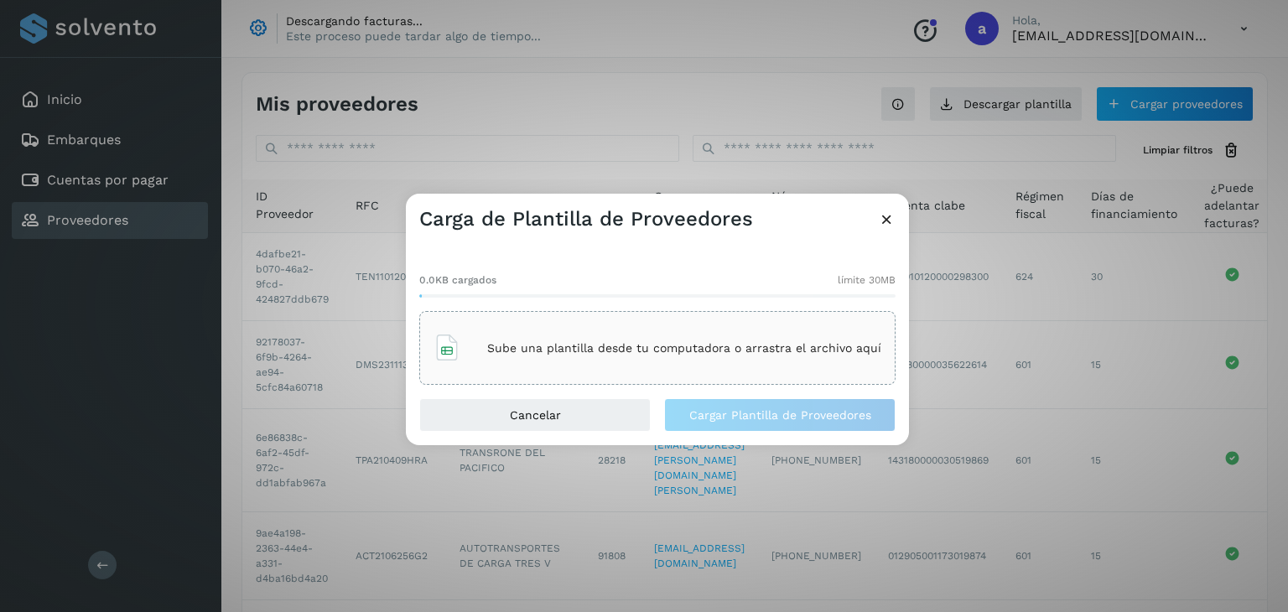
click at [886, 219] on icon at bounding box center [887, 220] width 18 height 18
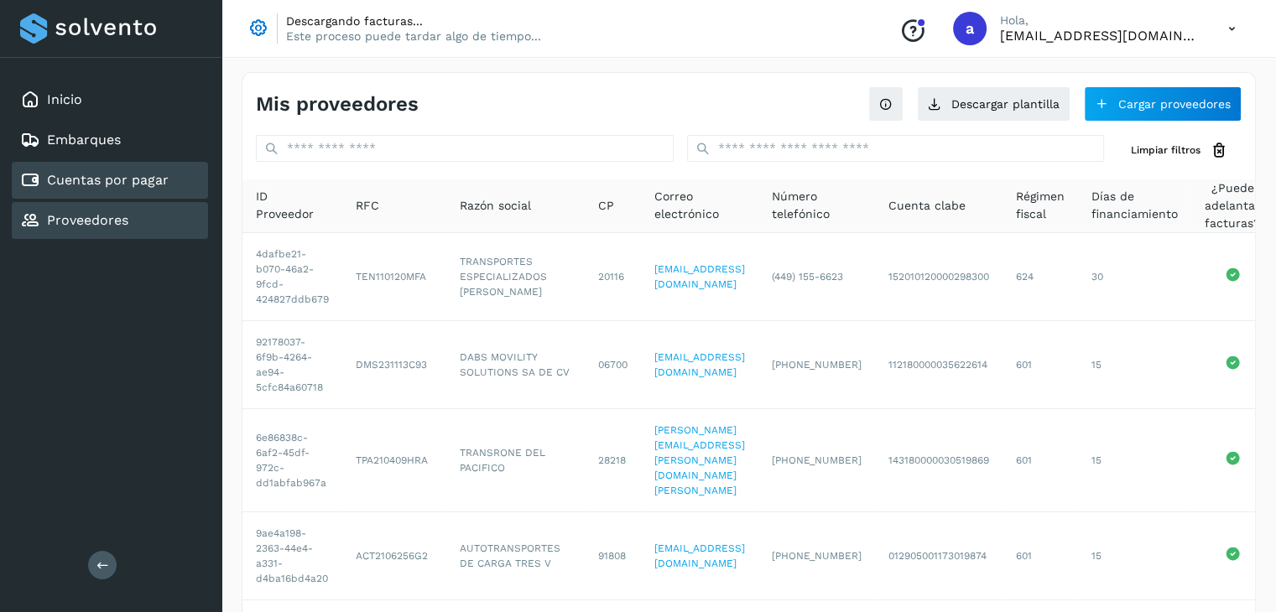
click at [136, 177] on link "Cuentas por pagar" at bounding box center [108, 180] width 122 height 16
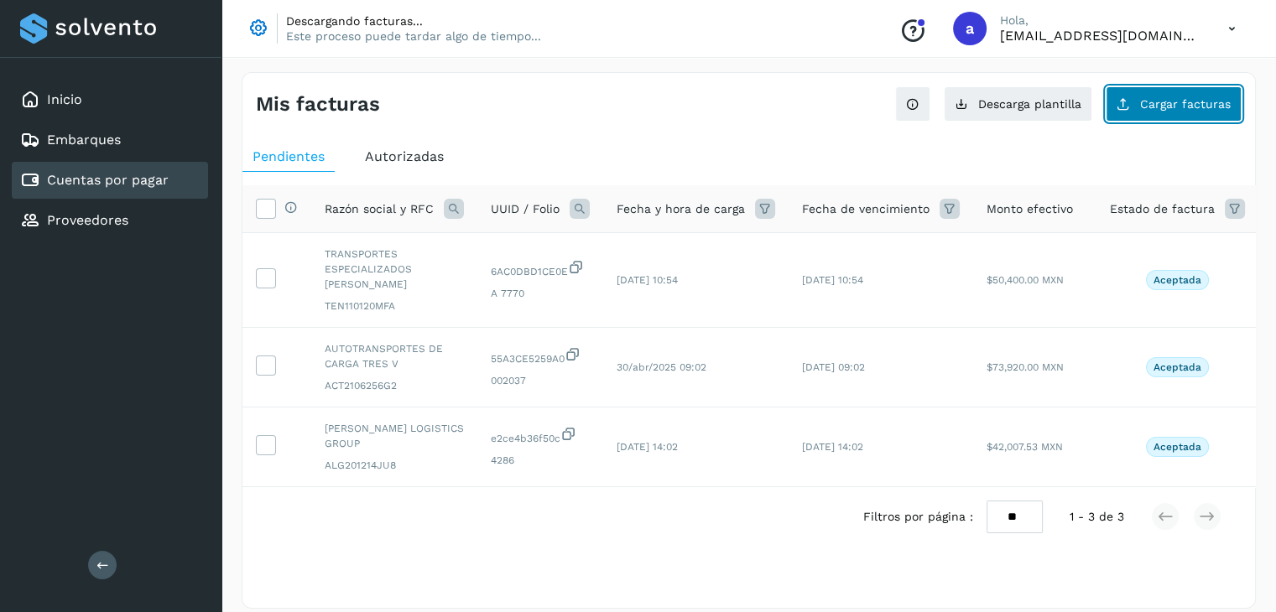
click at [1153, 110] on button "Cargar facturas" at bounding box center [1173, 103] width 136 height 35
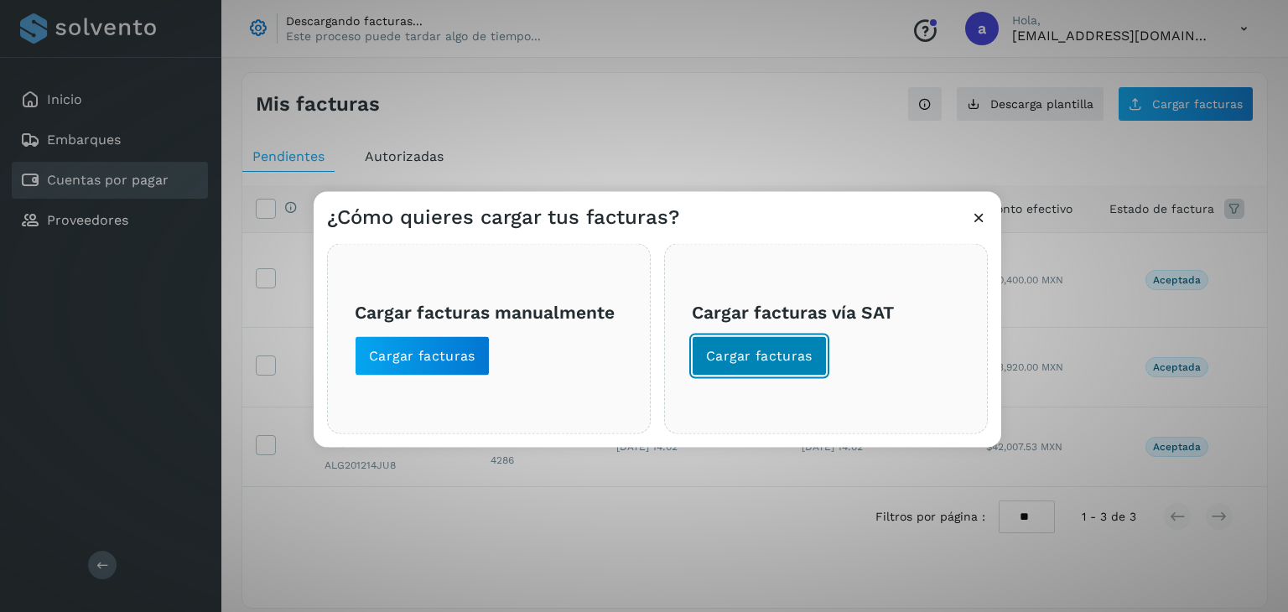
click at [764, 368] on button "Cargar facturas" at bounding box center [759, 356] width 135 height 40
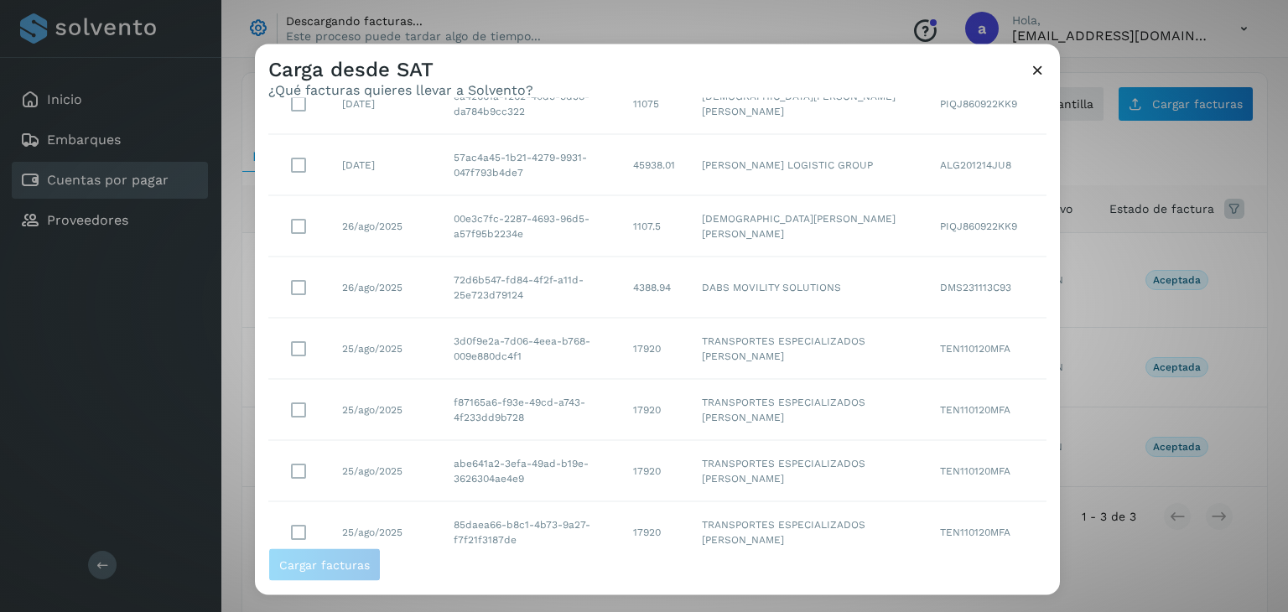
scroll to position [306, 0]
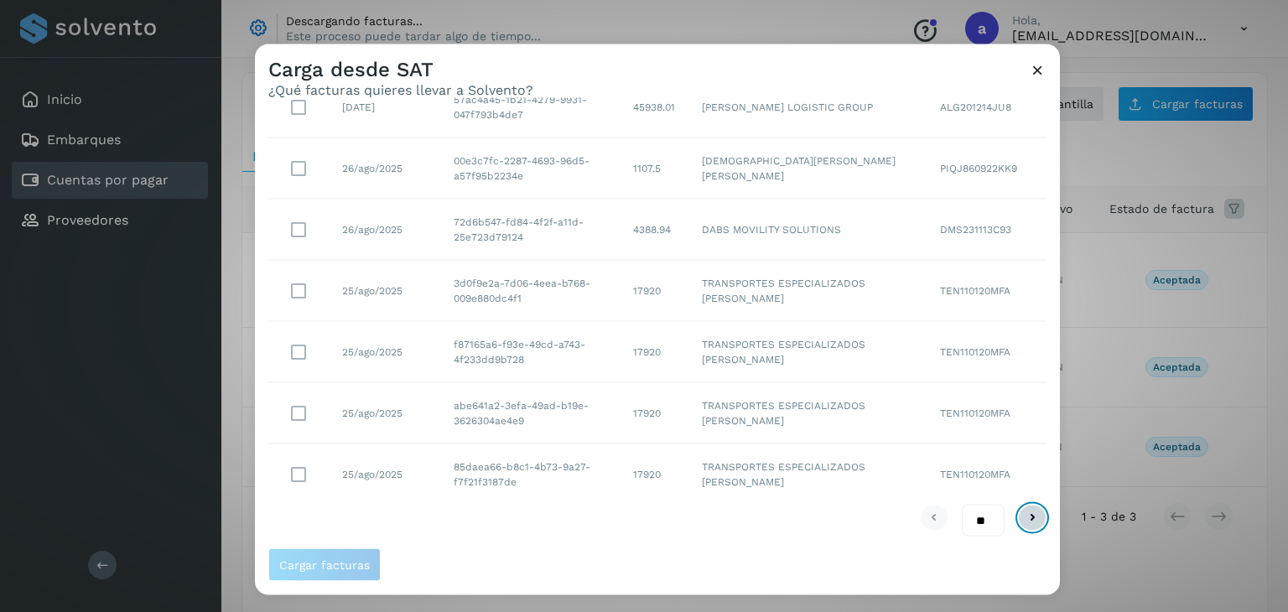
click at [1022, 514] on icon at bounding box center [1032, 517] width 20 height 20
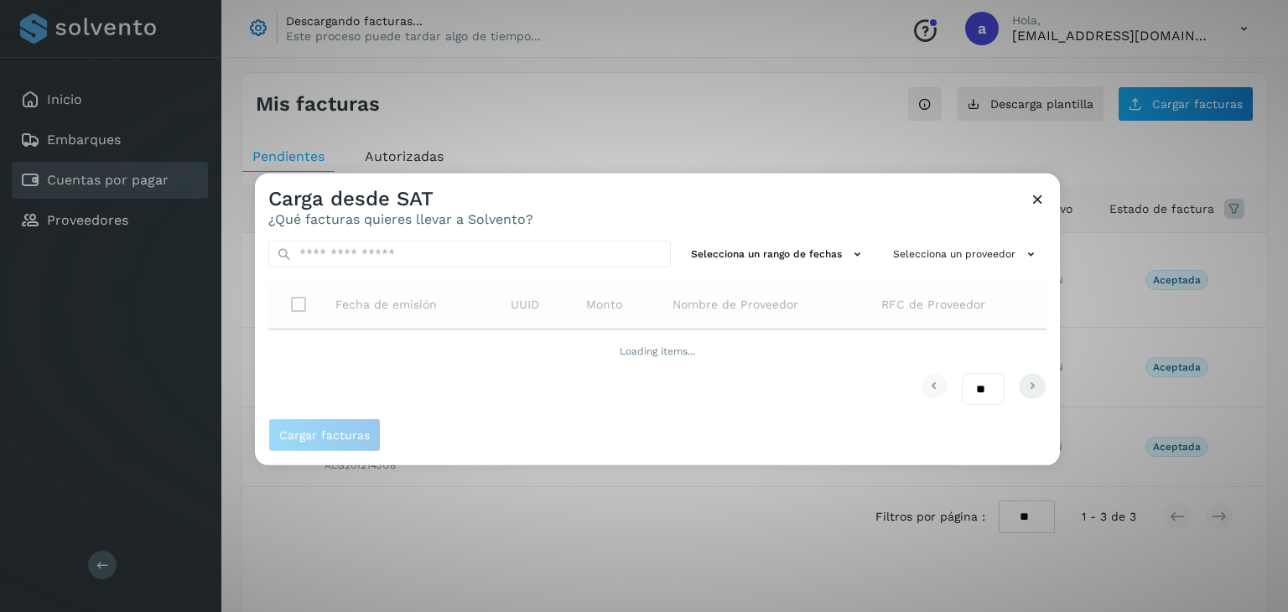
scroll to position [0, 0]
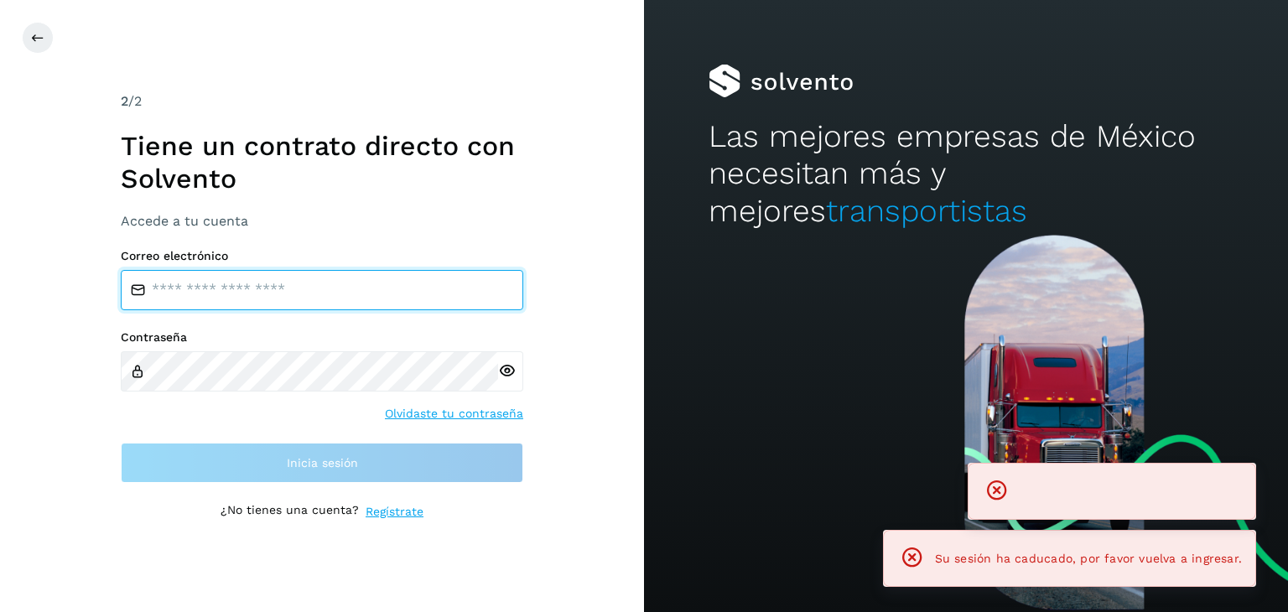
type input "**********"
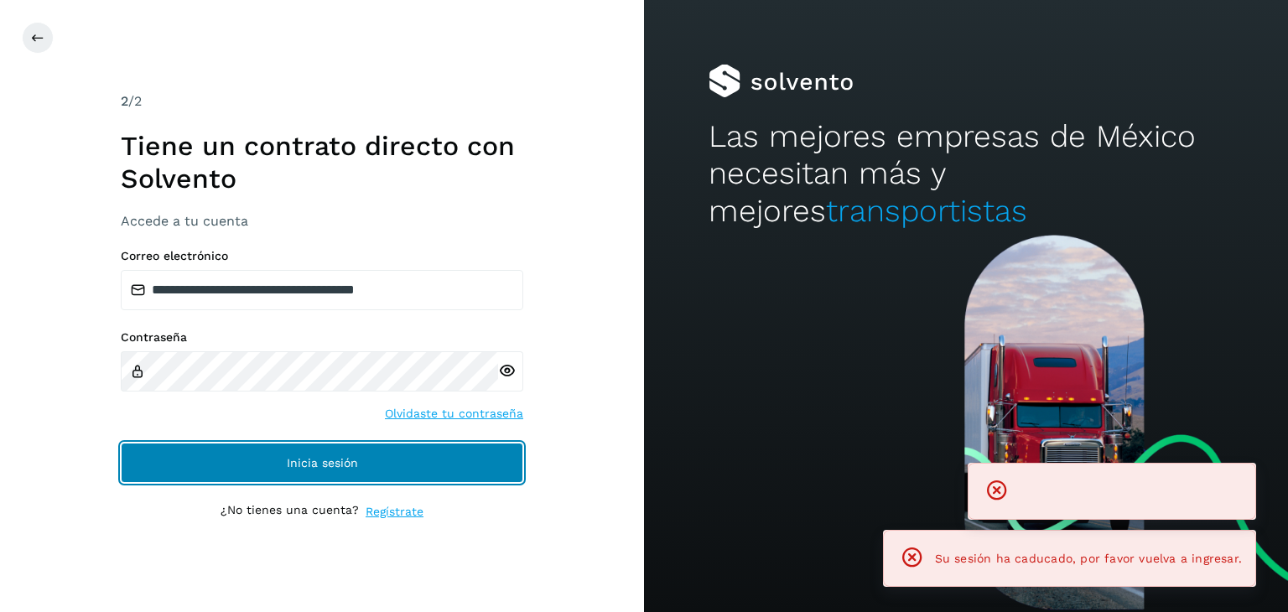
click at [294, 460] on span "Inicia sesión" at bounding box center [322, 463] width 71 height 12
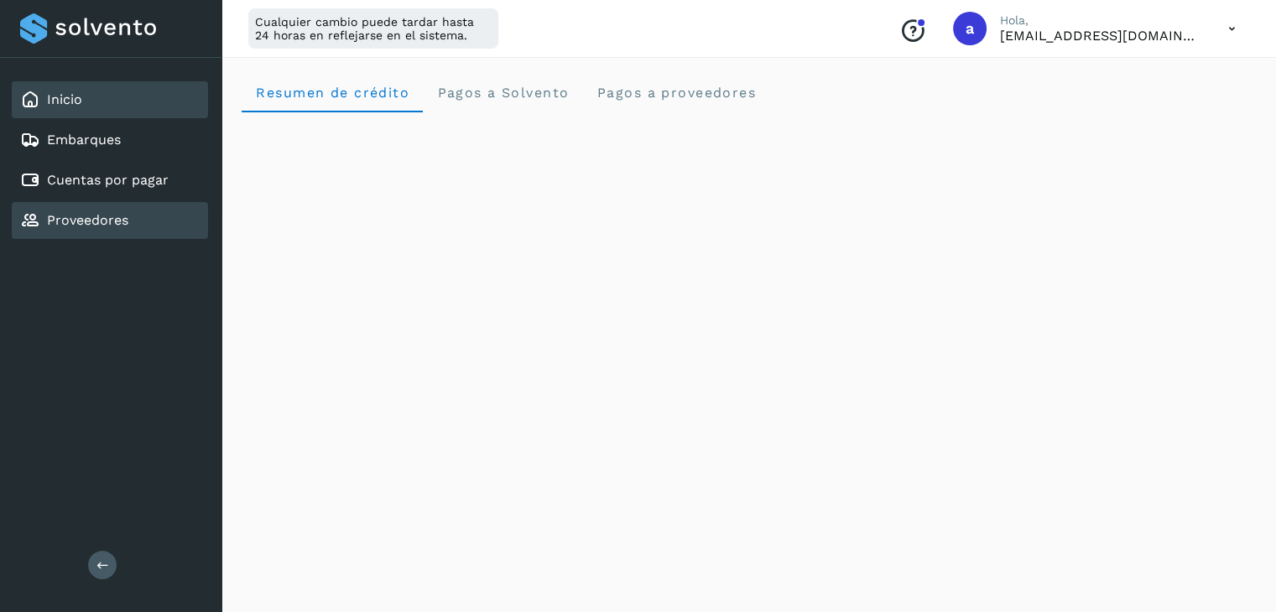
click at [94, 222] on link "Proveedores" at bounding box center [87, 220] width 81 height 16
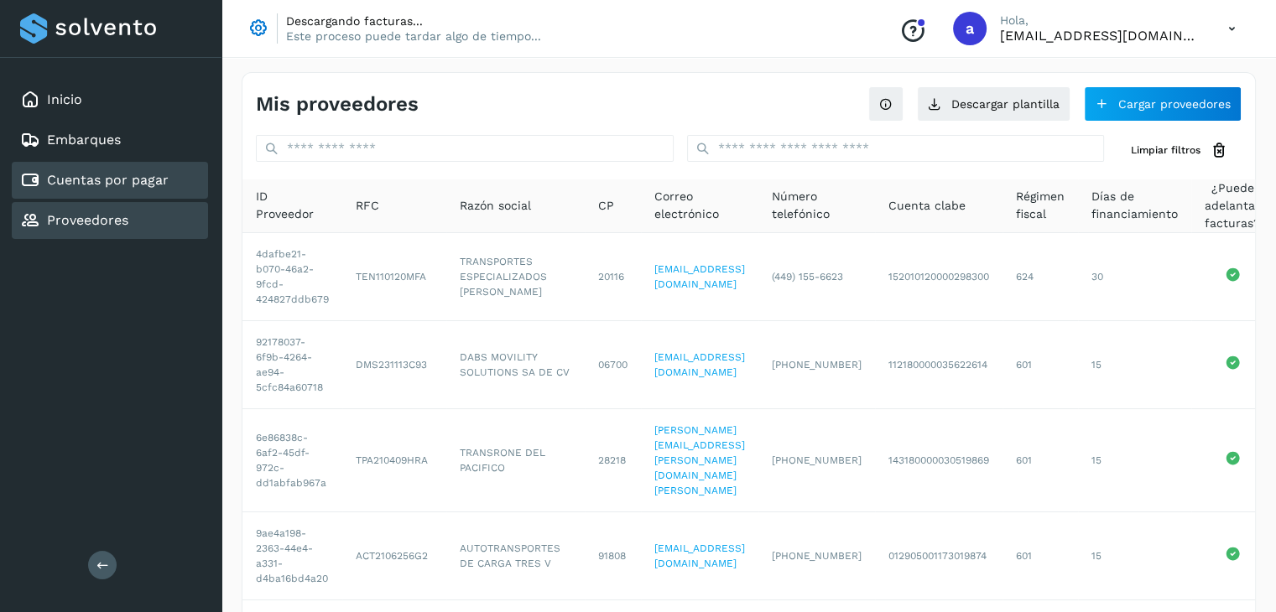
click at [101, 185] on link "Cuentas por pagar" at bounding box center [108, 180] width 122 height 16
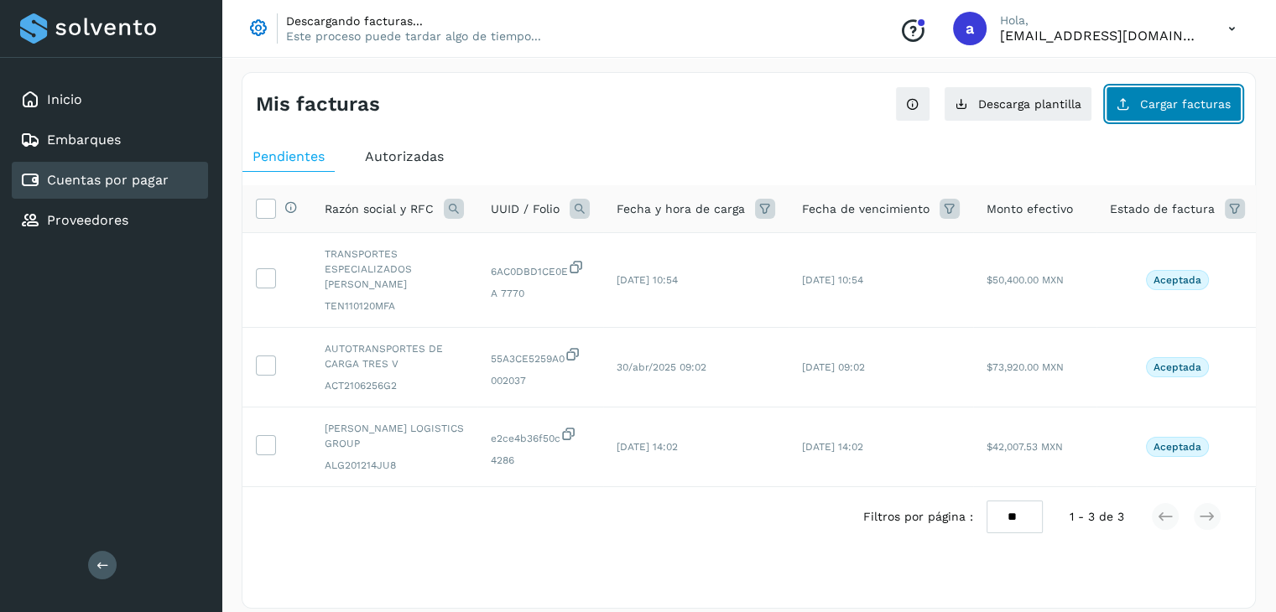
click at [1158, 107] on span "Cargar facturas" at bounding box center [1185, 104] width 91 height 12
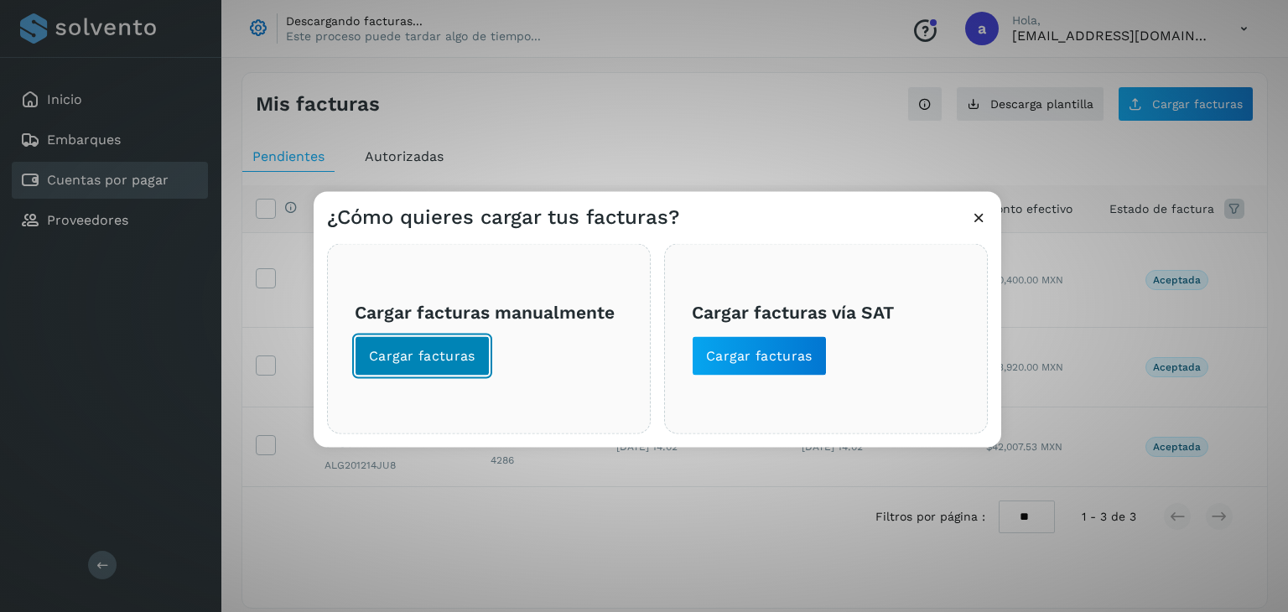
click at [443, 368] on button "Cargar facturas" at bounding box center [422, 356] width 135 height 40
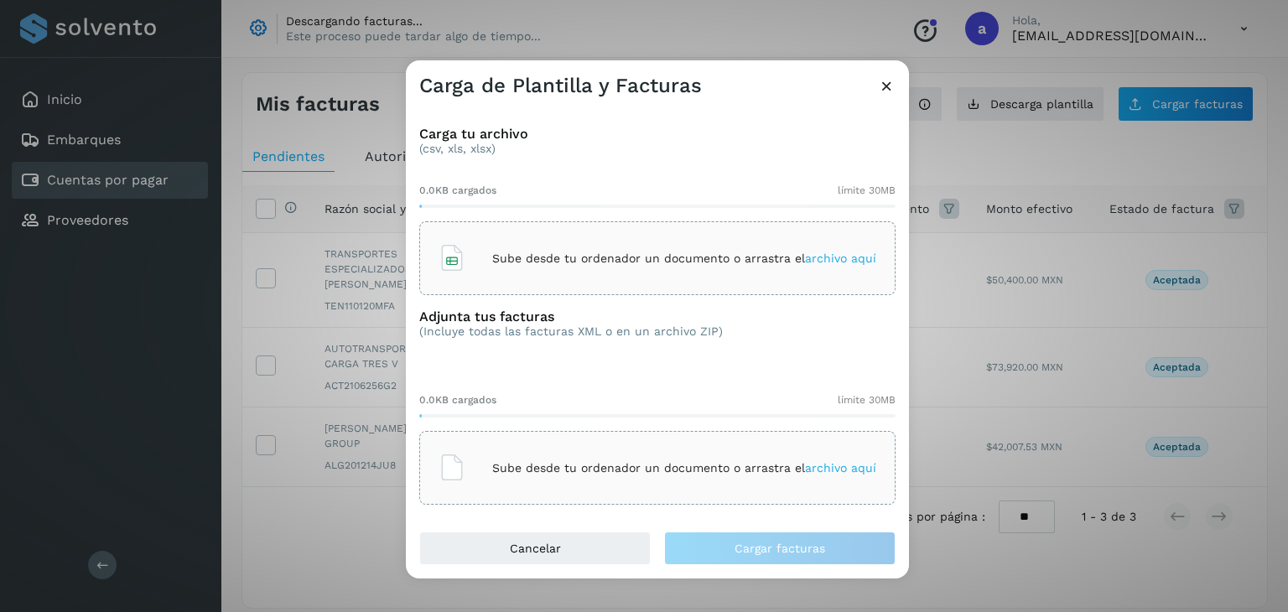
click at [631, 252] on p "Sube desde tu ordenador un documento o arrastra el archivo aquí" at bounding box center [684, 259] width 384 height 14
click at [886, 88] on icon at bounding box center [887, 86] width 18 height 18
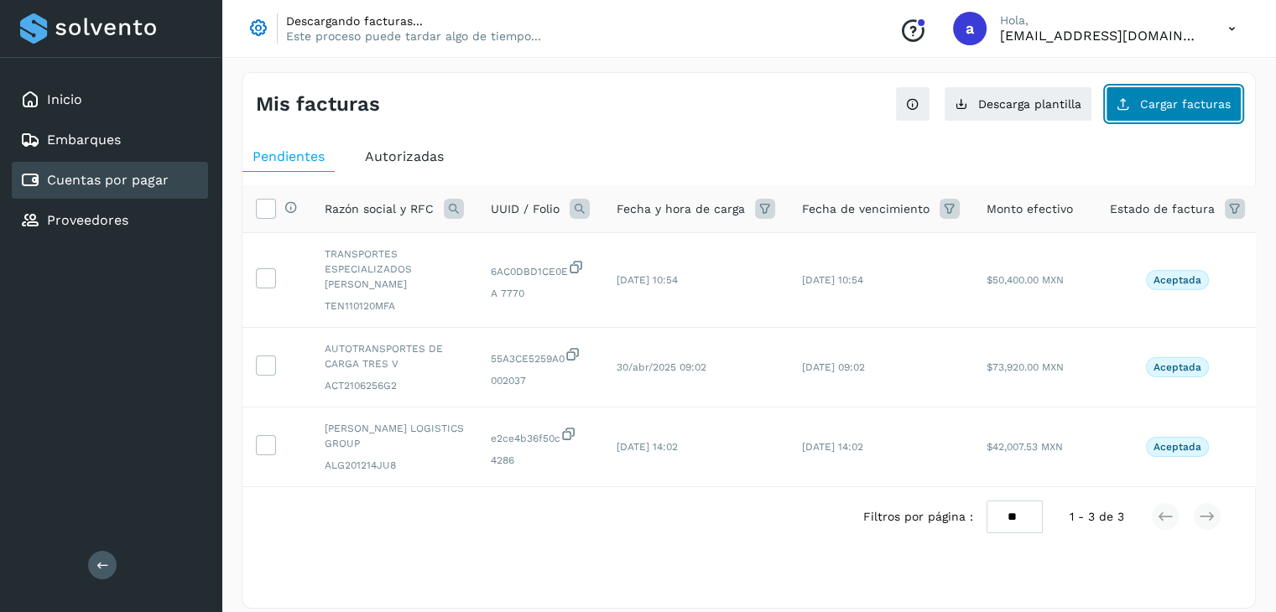
click at [1178, 110] on button "Cargar facturas" at bounding box center [1173, 103] width 136 height 35
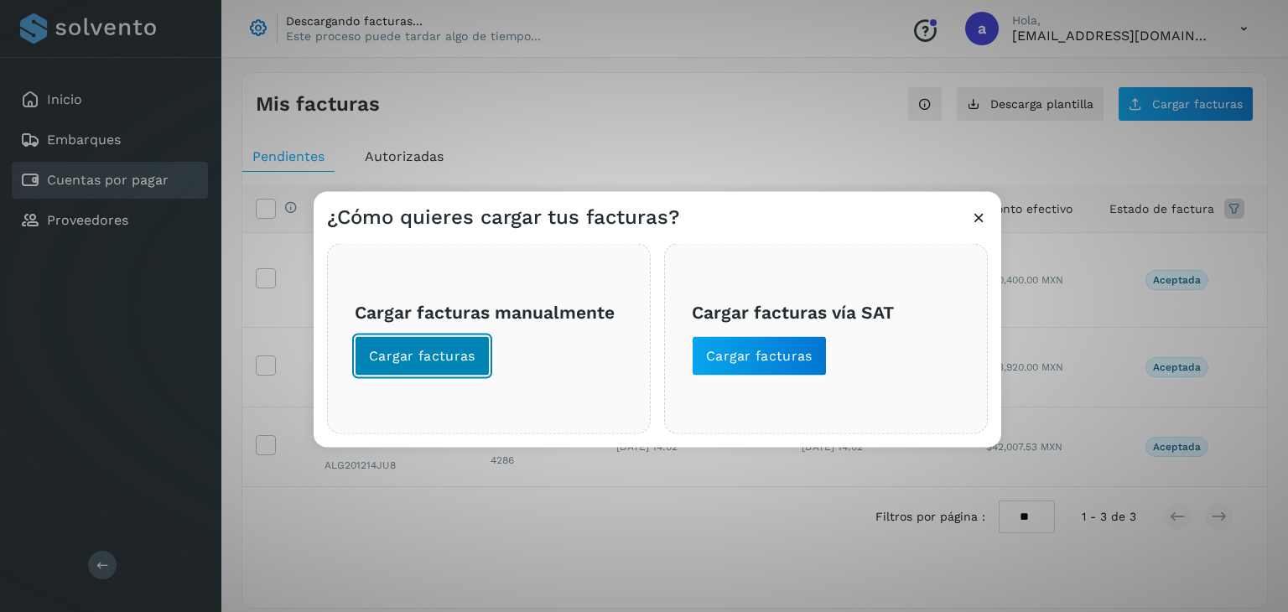
click at [446, 367] on button "Cargar facturas" at bounding box center [422, 356] width 135 height 40
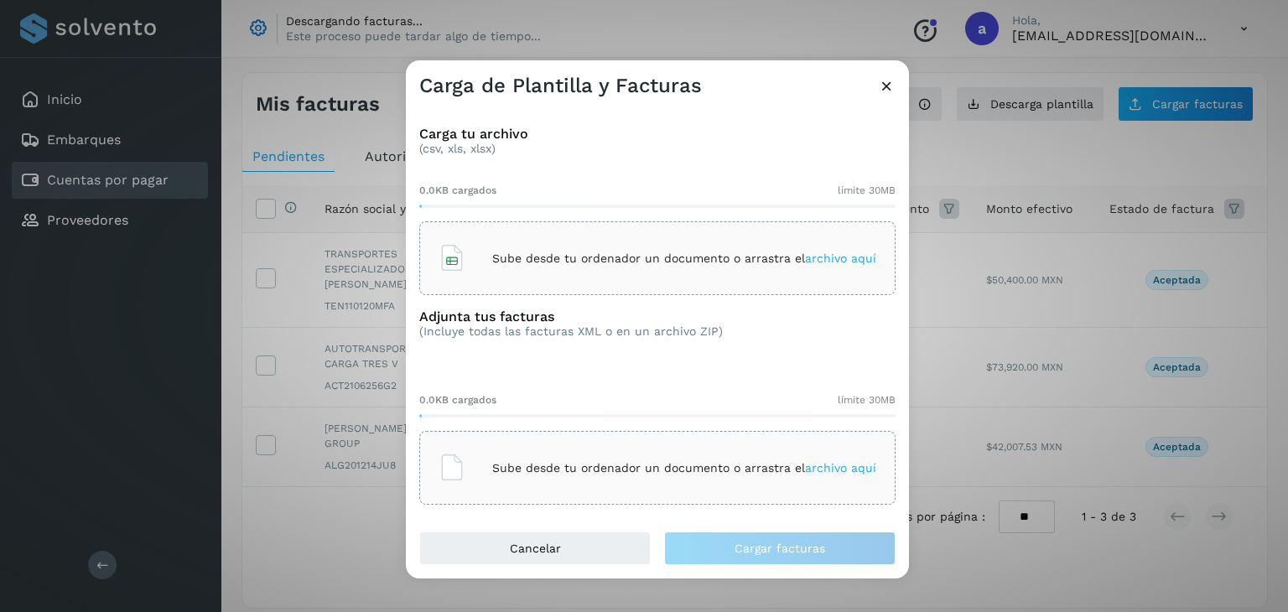
click at [821, 259] on span "archivo aquí" at bounding box center [840, 258] width 71 height 13
click at [852, 257] on span "archivo aquí" at bounding box center [840, 258] width 71 height 13
click at [891, 88] on icon at bounding box center [887, 86] width 18 height 18
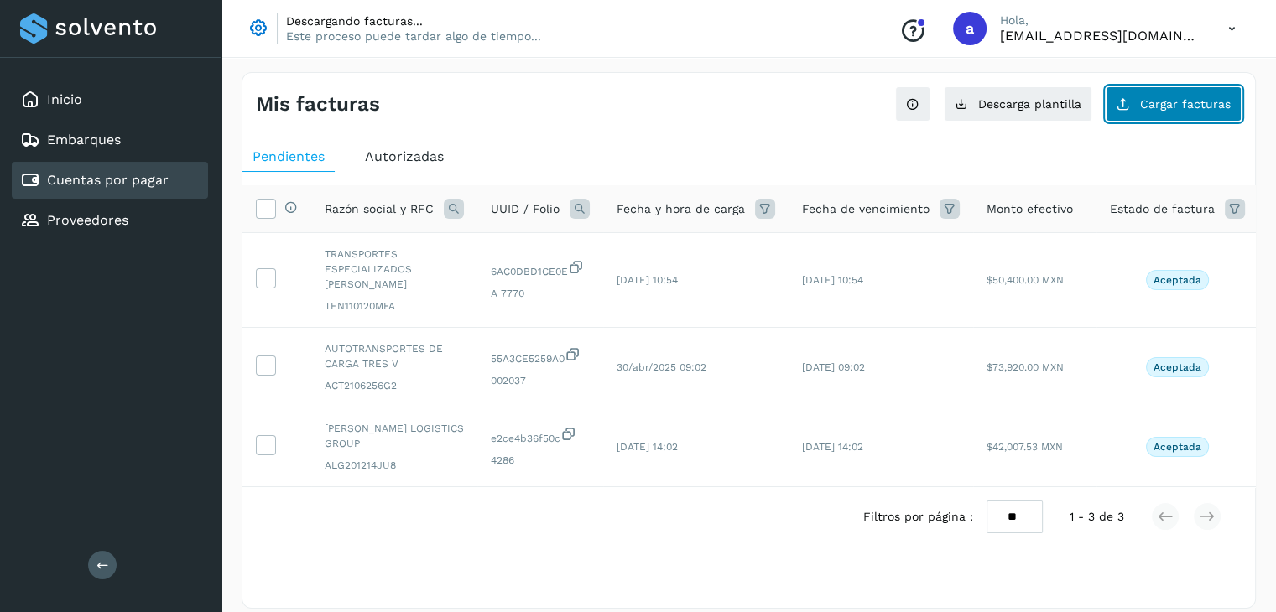
click at [1180, 98] on span "Cargar facturas" at bounding box center [1185, 104] width 91 height 12
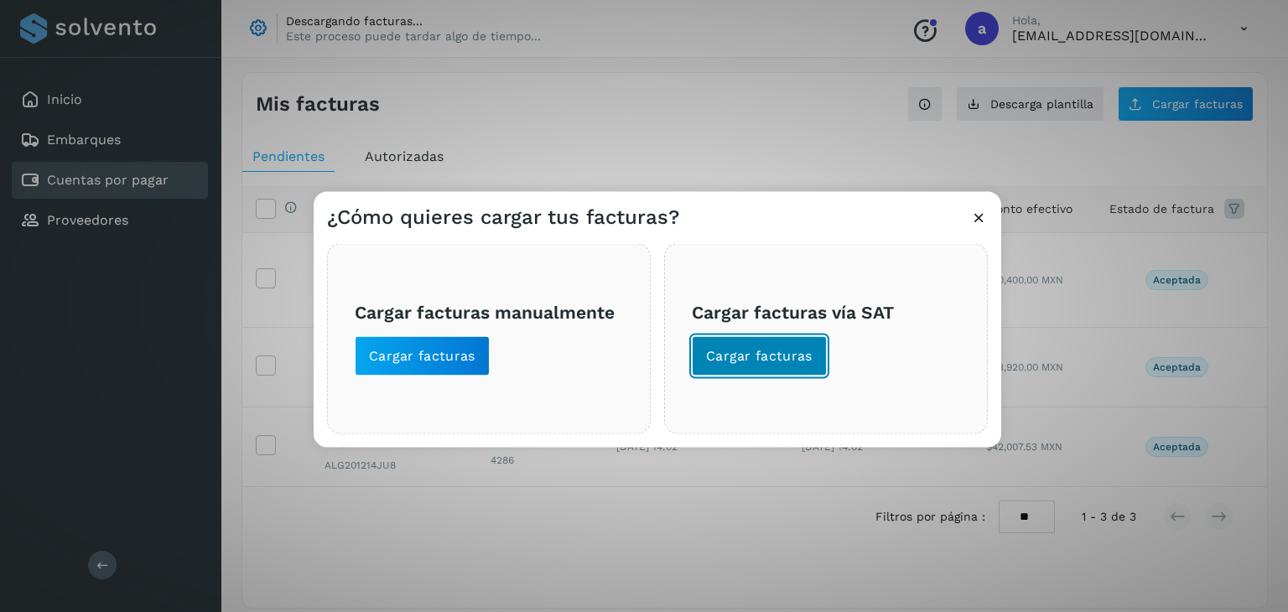
click at [794, 363] on span "Cargar facturas" at bounding box center [759, 356] width 107 height 18
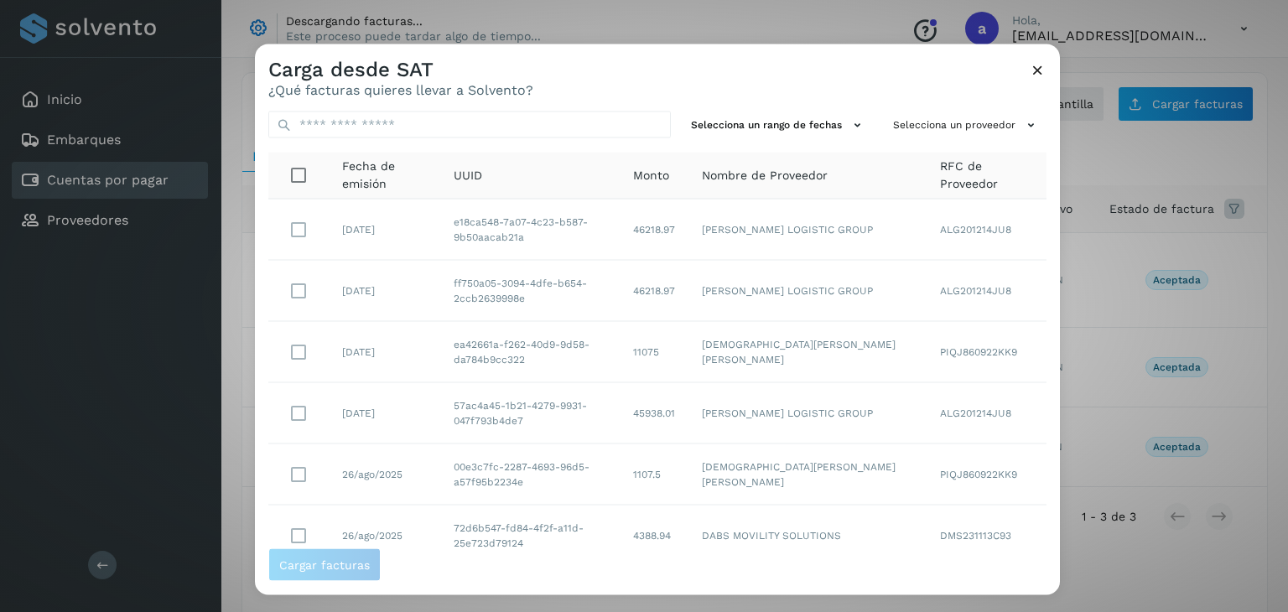
scroll to position [306, 0]
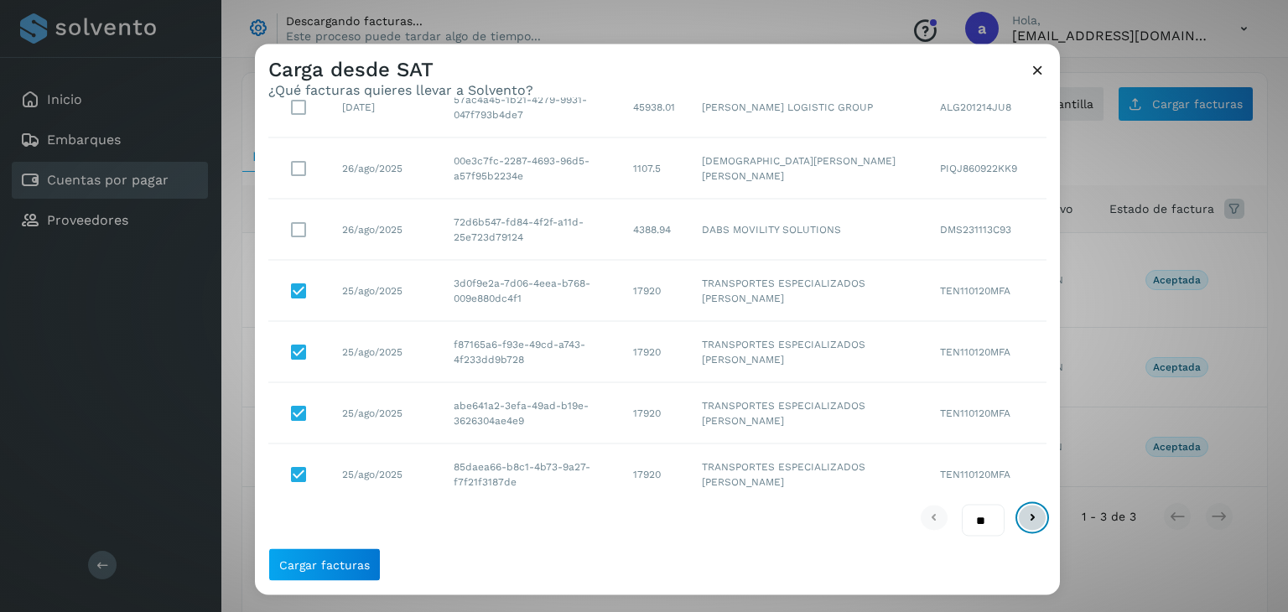
click at [1027, 518] on icon at bounding box center [1032, 517] width 20 height 20
click at [1023, 516] on icon at bounding box center [1032, 517] width 20 height 20
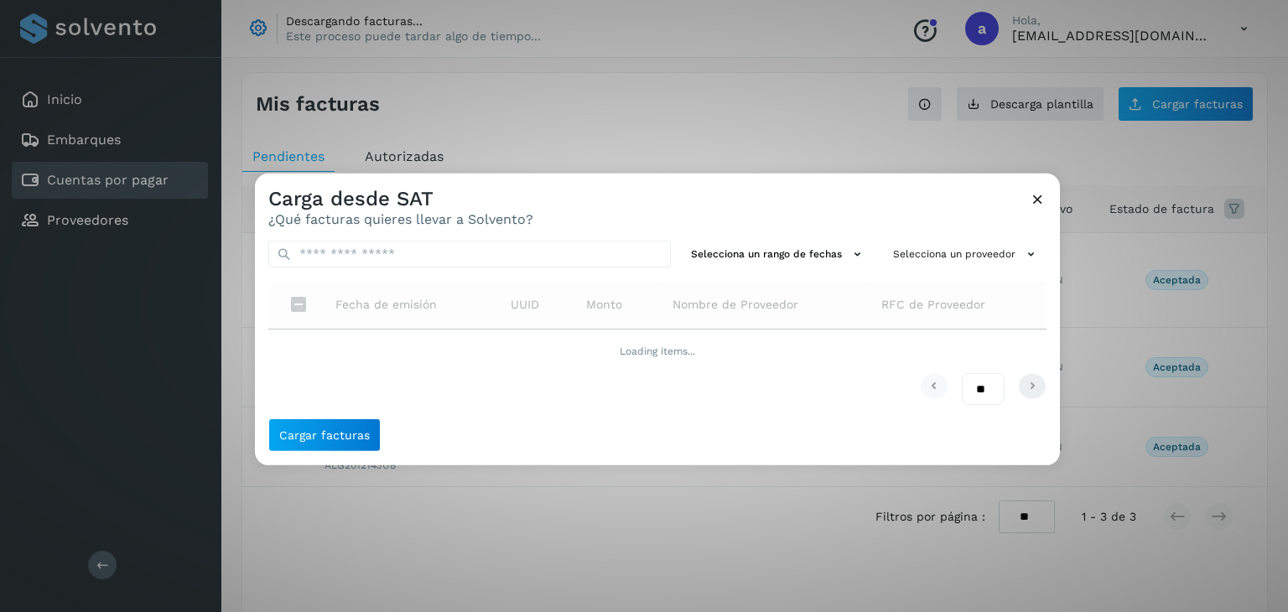
scroll to position [0, 0]
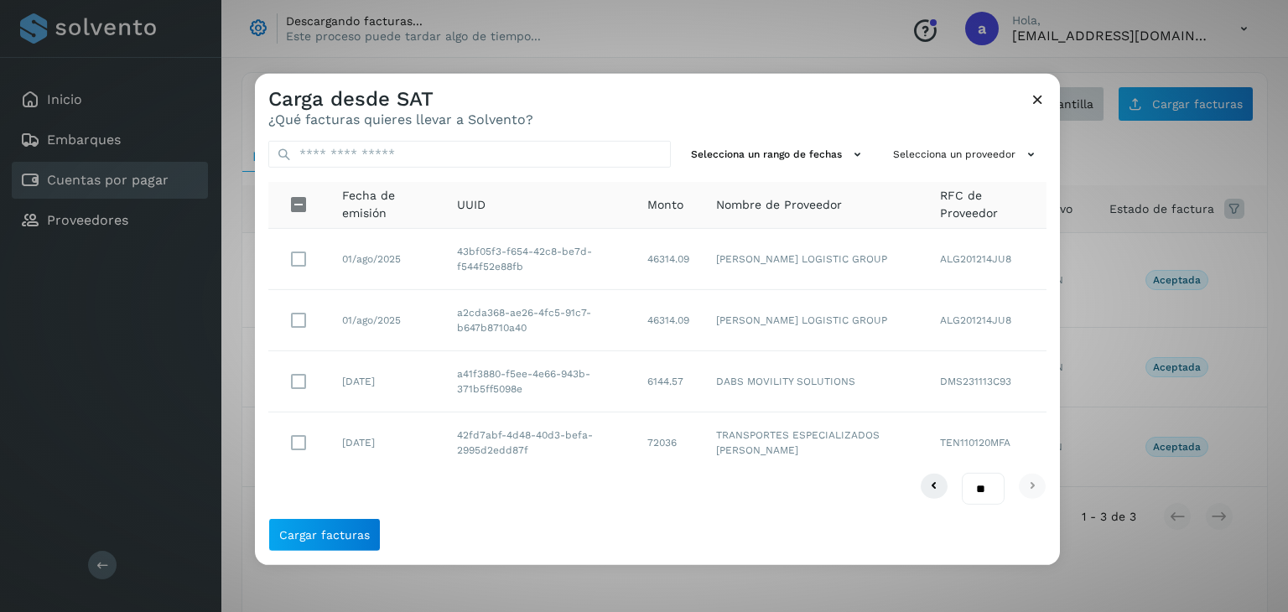
click at [1035, 101] on icon at bounding box center [1038, 100] width 18 height 18
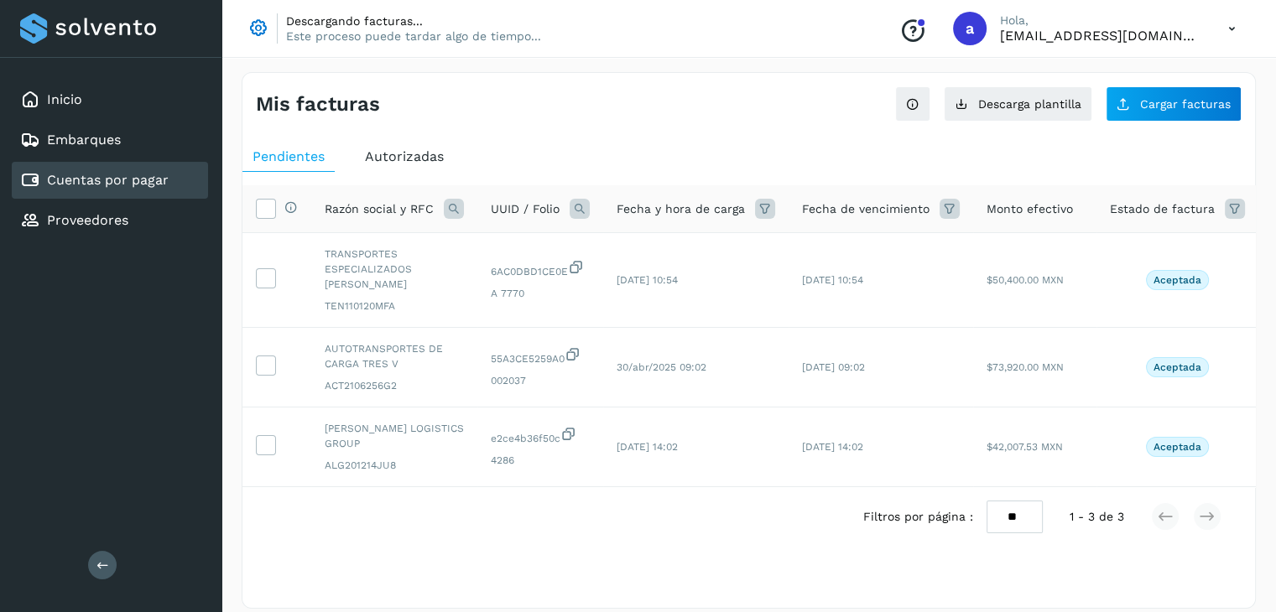
click at [343, 44] on div "Descargando facturas... Este proceso puede tardar algo de tiempo... Conoce nues…" at bounding box center [748, 29] width 1054 height 58
click at [349, 39] on p "Este proceso puede tardar algo de tiempo..." at bounding box center [413, 36] width 255 height 15
click at [1017, 101] on span "Descarga plantilla" at bounding box center [1029, 104] width 103 height 12
click at [117, 174] on link "Cuentas por pagar" at bounding box center [108, 180] width 122 height 16
click at [1155, 100] on span "Cargar facturas" at bounding box center [1185, 104] width 91 height 12
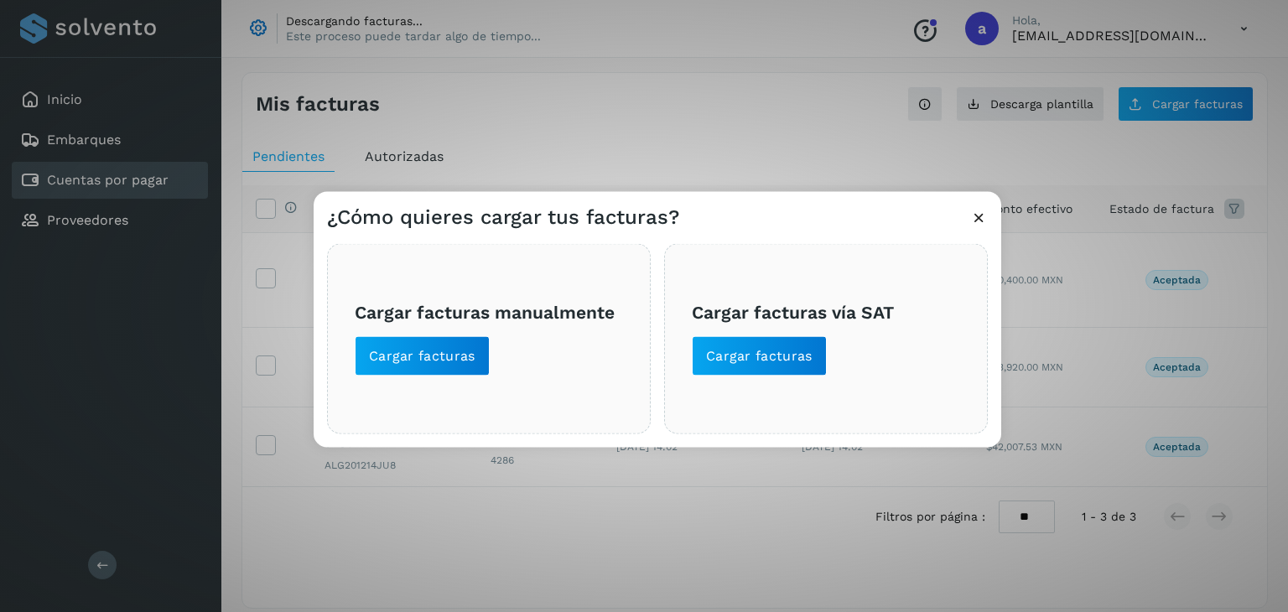
click at [982, 222] on icon at bounding box center [979, 218] width 18 height 18
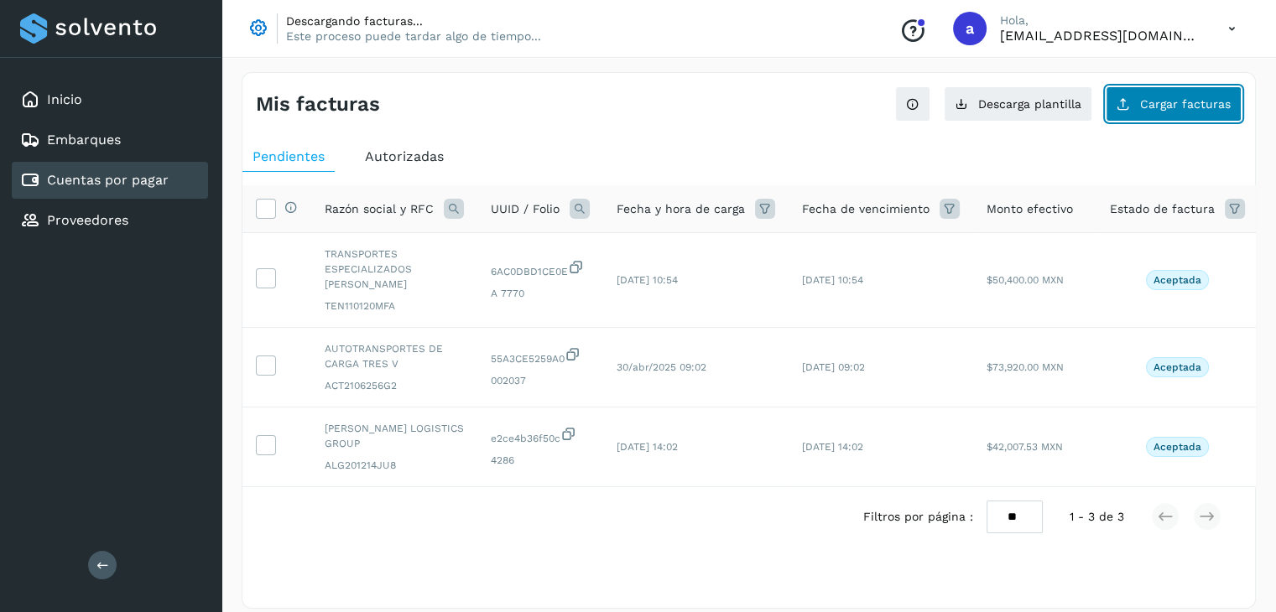
click at [1166, 105] on span "Cargar facturas" at bounding box center [1185, 104] width 91 height 12
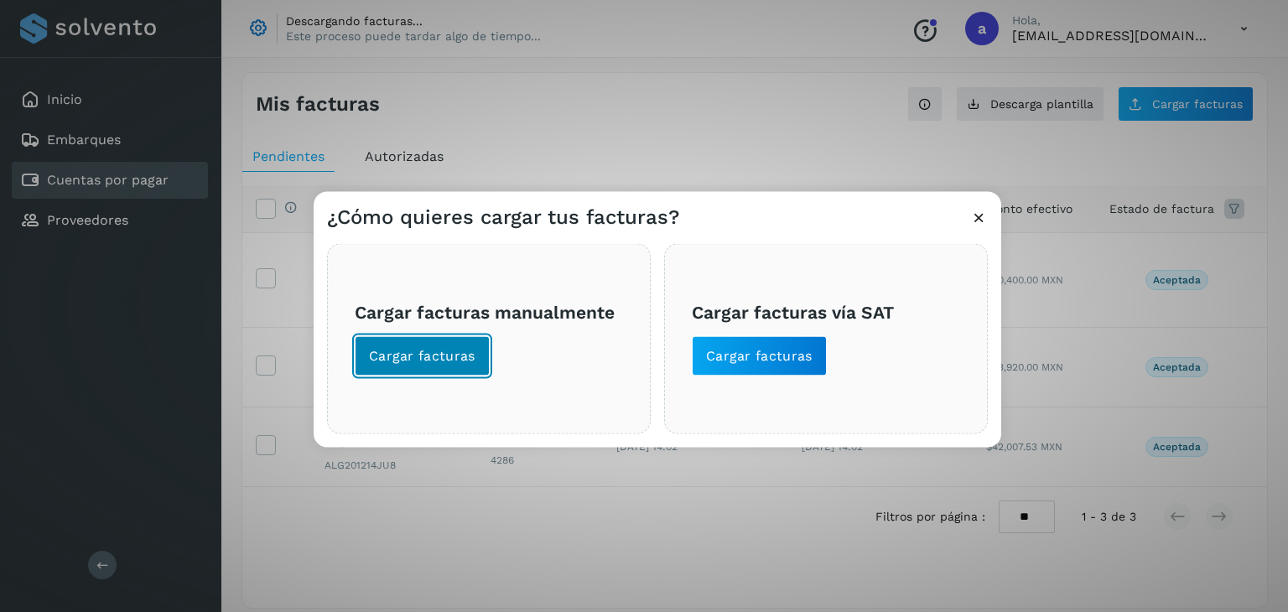
click at [447, 364] on span "Cargar facturas" at bounding box center [422, 356] width 107 height 18
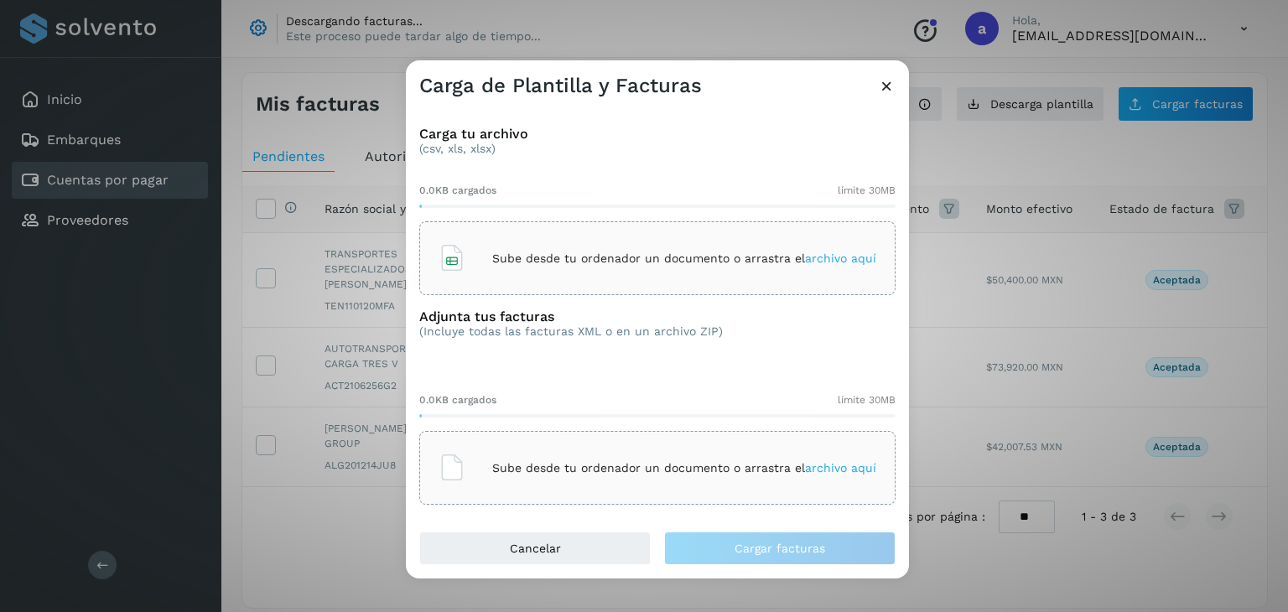
click at [679, 263] on p "Sube desde tu ordenador un documento o arrastra el archivo aquí" at bounding box center [684, 259] width 384 height 14
click at [801, 262] on p "Sube desde tu ordenador un documento o arrastra el archivo aquí" at bounding box center [684, 259] width 384 height 14
click at [890, 88] on icon at bounding box center [887, 86] width 18 height 18
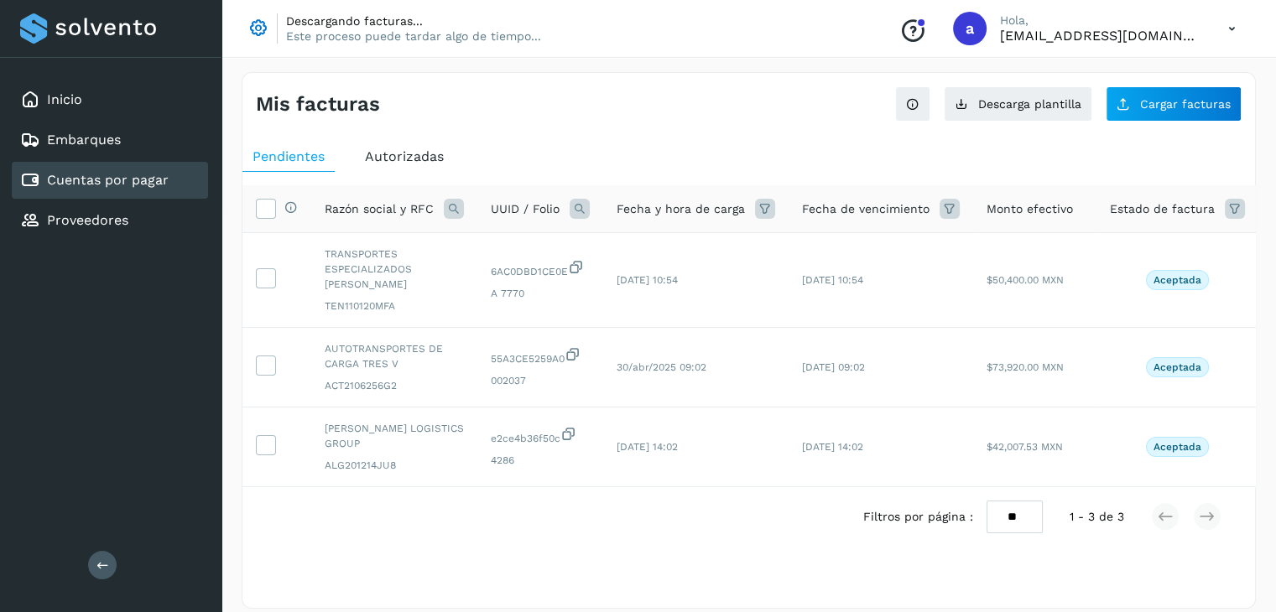
click at [1228, 28] on icon at bounding box center [1232, 29] width 34 height 34
click at [1124, 108] on div "Cerrar sesión" at bounding box center [1148, 108] width 200 height 32
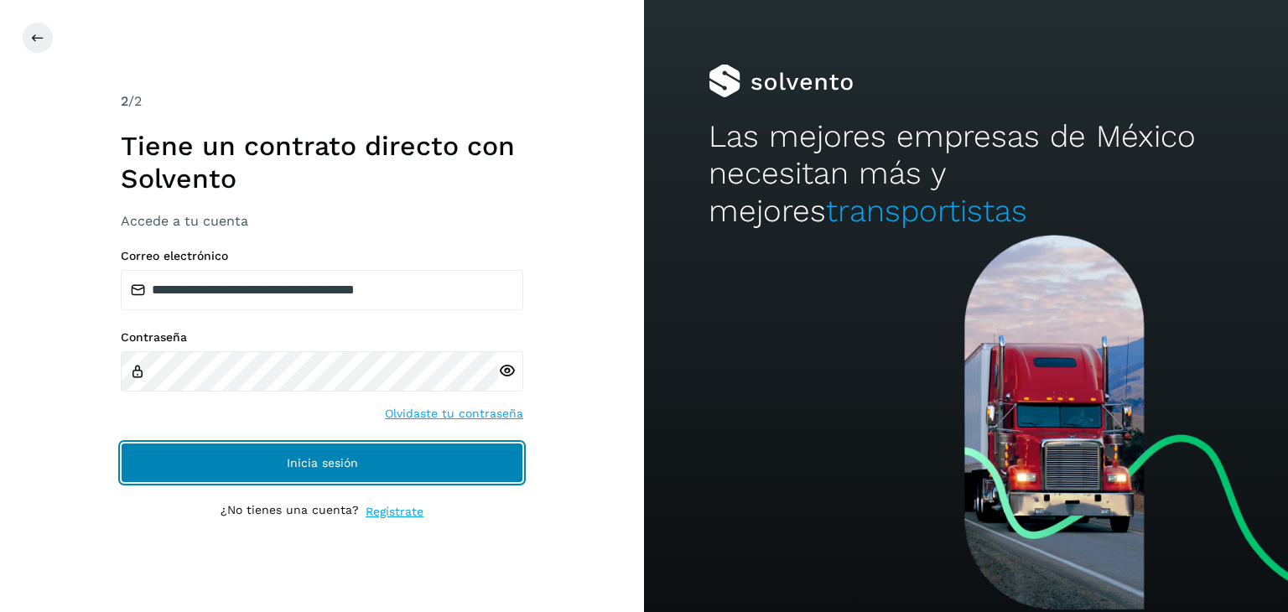
click at [327, 467] on span "Inicia sesión" at bounding box center [322, 463] width 71 height 12
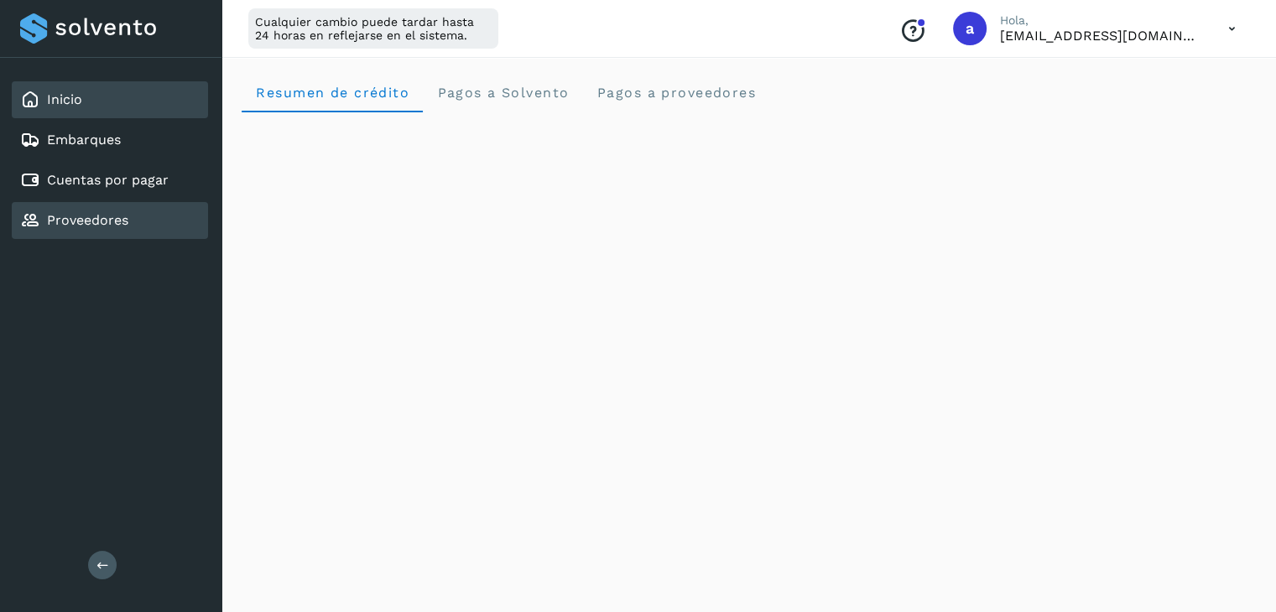
click at [87, 218] on link "Proveedores" at bounding box center [87, 220] width 81 height 16
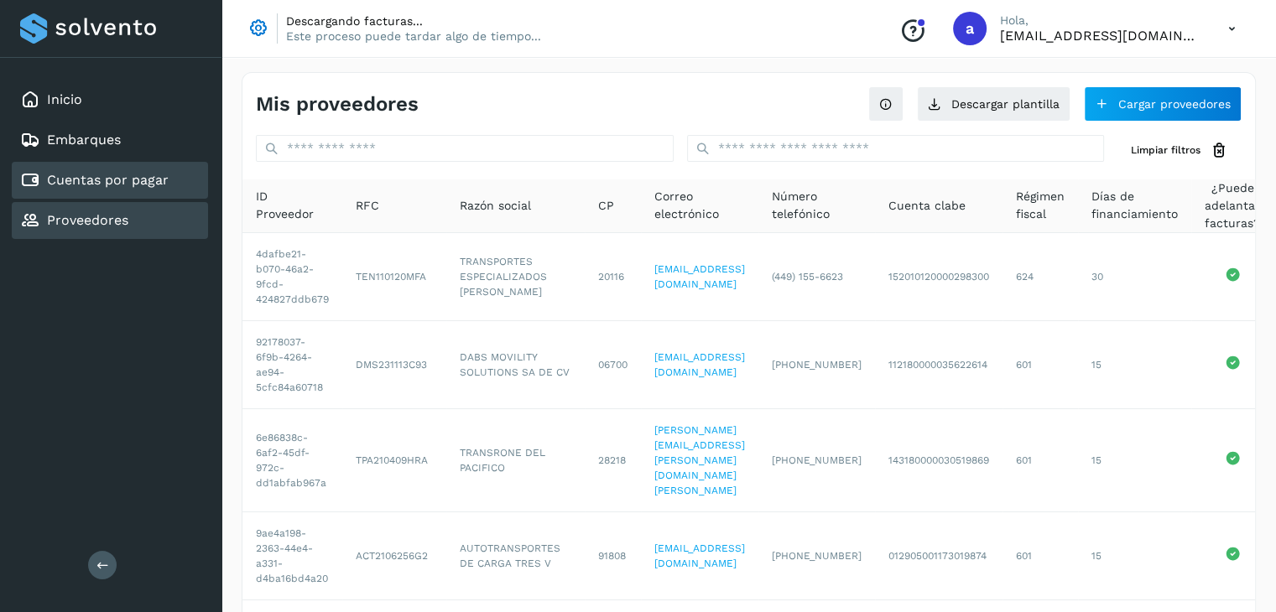
click at [96, 175] on link "Cuentas por pagar" at bounding box center [108, 180] width 122 height 16
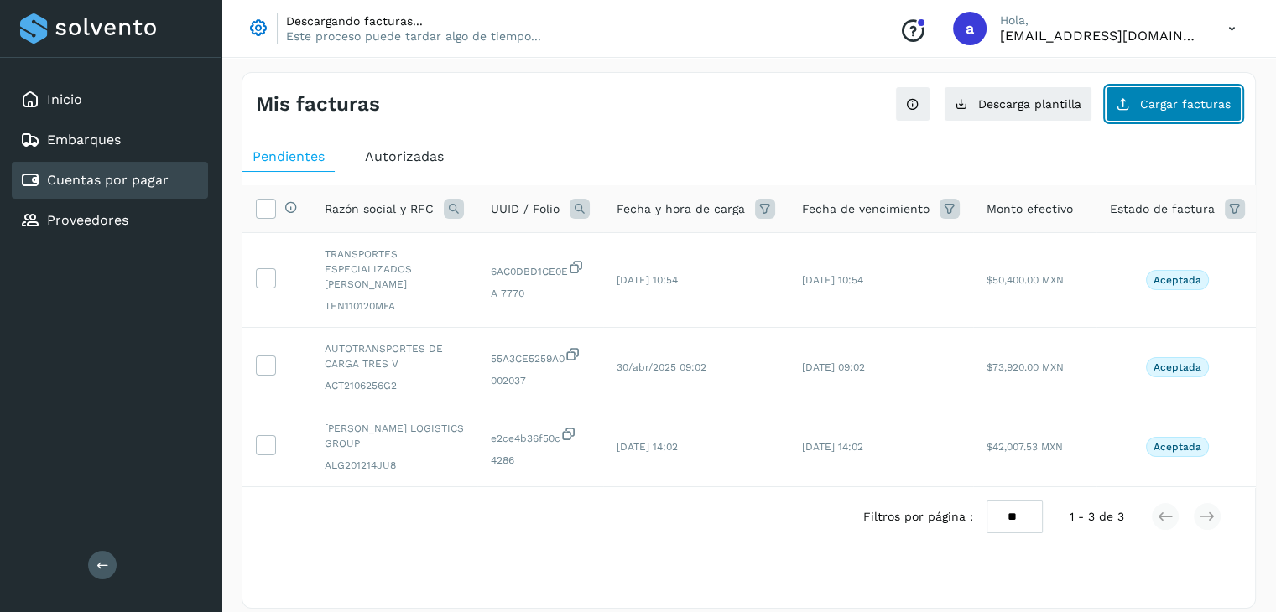
click at [1178, 111] on button "Cargar facturas" at bounding box center [1173, 103] width 136 height 35
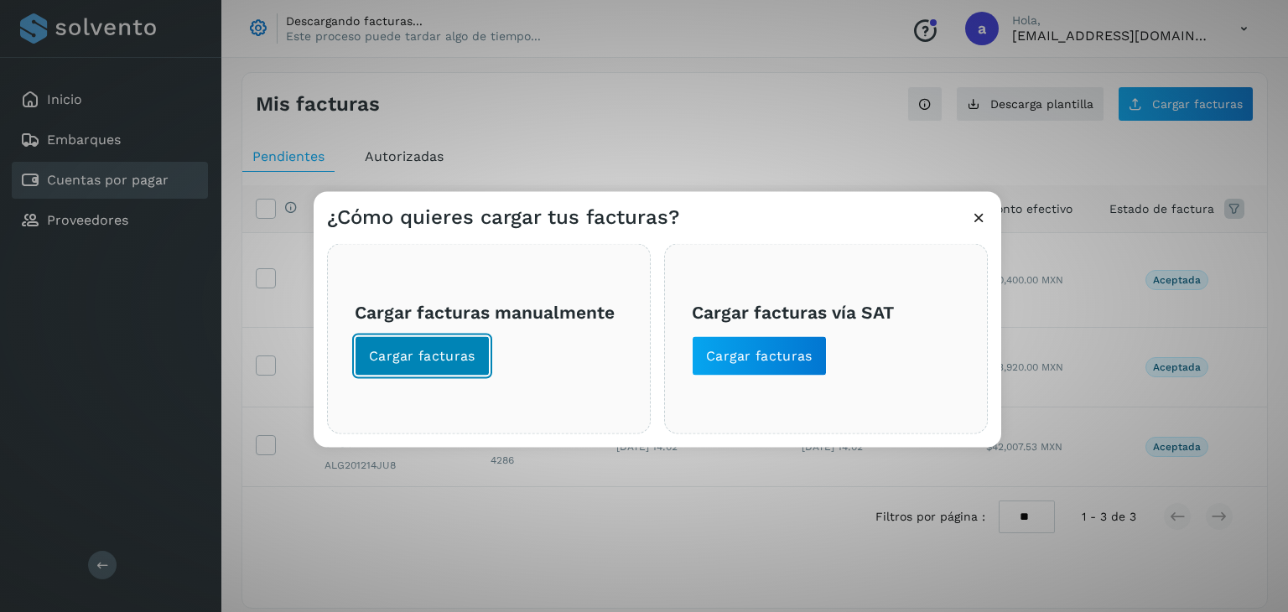
click at [436, 363] on span "Cargar facturas" at bounding box center [422, 356] width 107 height 18
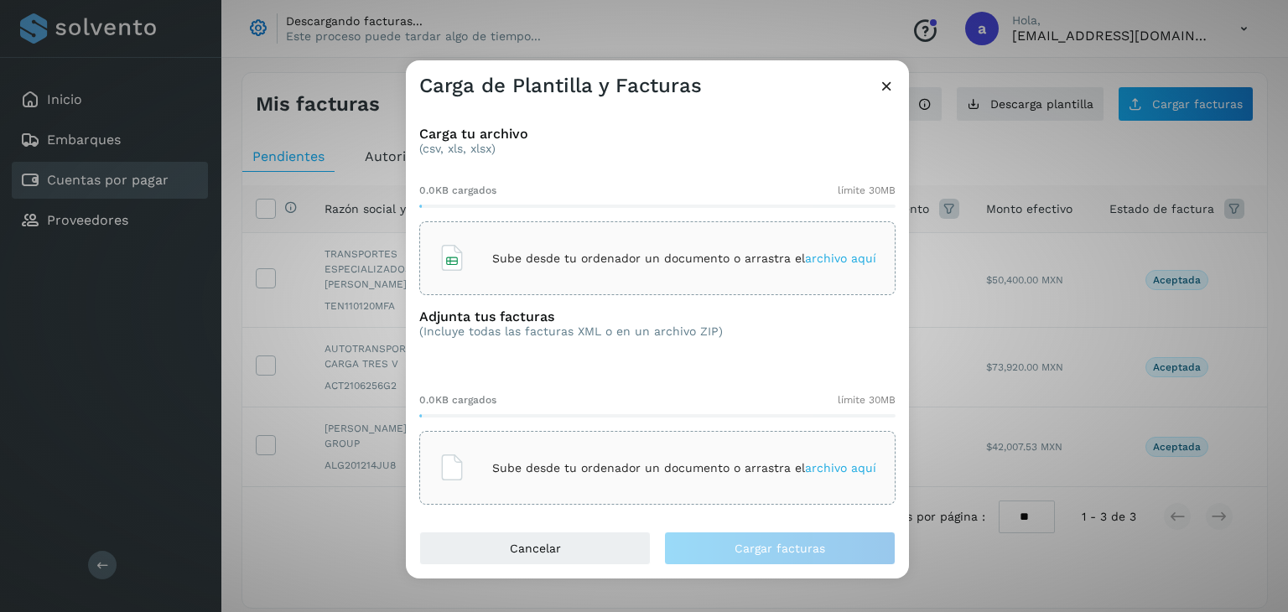
click at [830, 256] on span "archivo aquí" at bounding box center [840, 258] width 71 height 13
click at [885, 88] on icon at bounding box center [887, 86] width 18 height 18
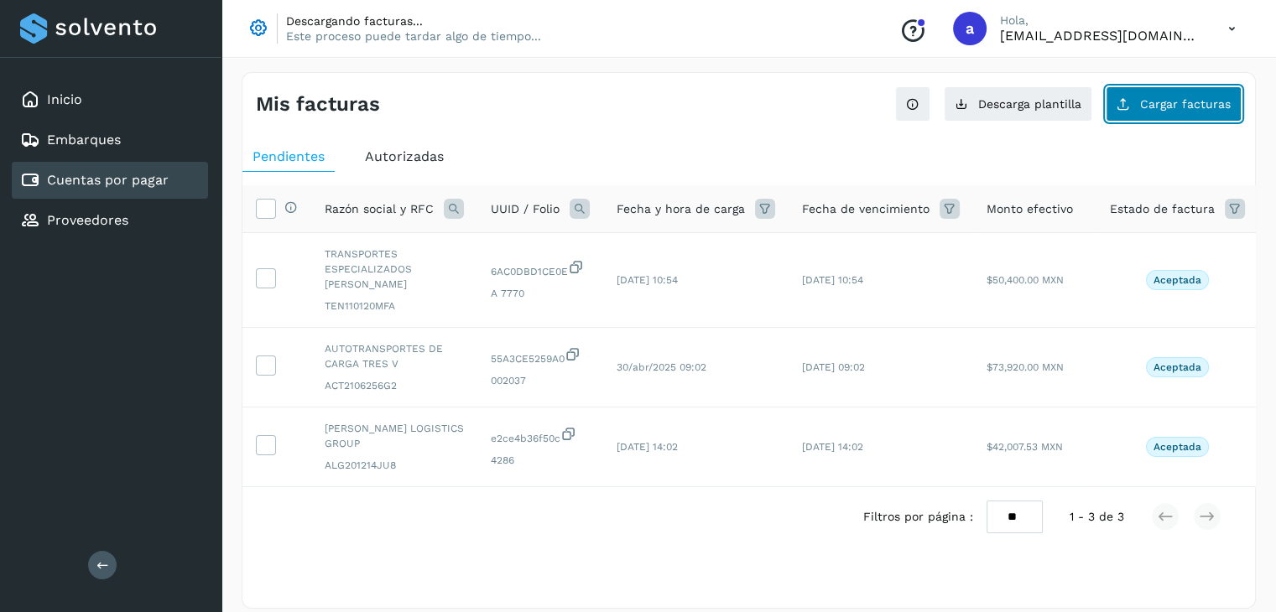
click at [1198, 104] on span "Cargar facturas" at bounding box center [1185, 104] width 91 height 12
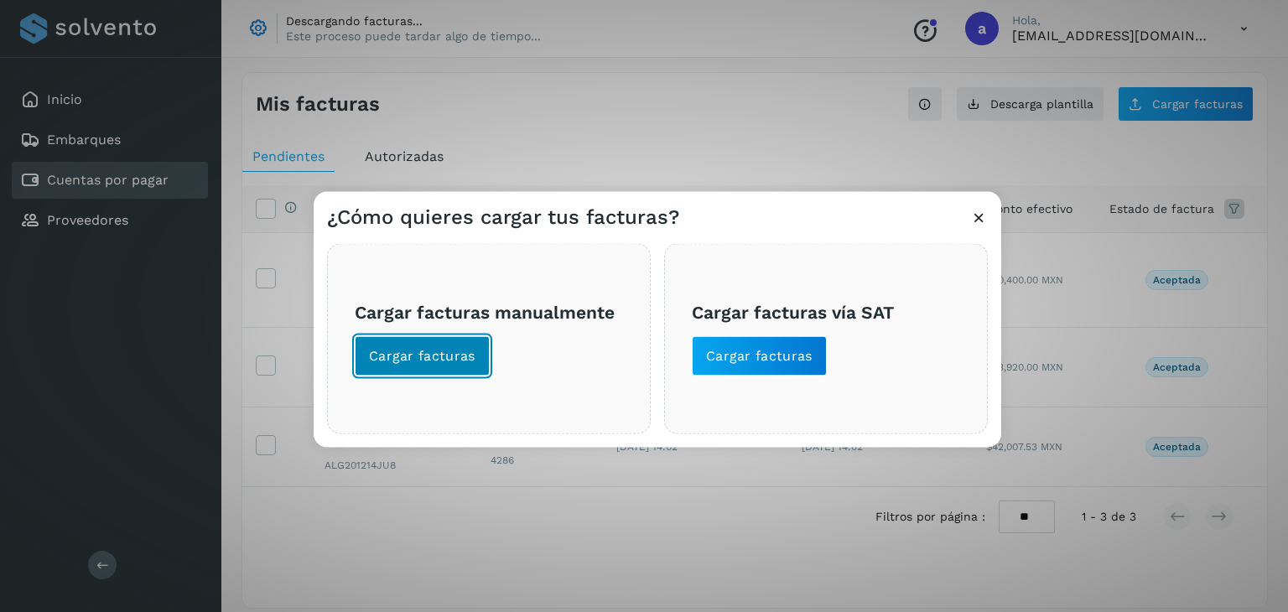
click at [453, 358] on span "Cargar facturas" at bounding box center [422, 356] width 107 height 18
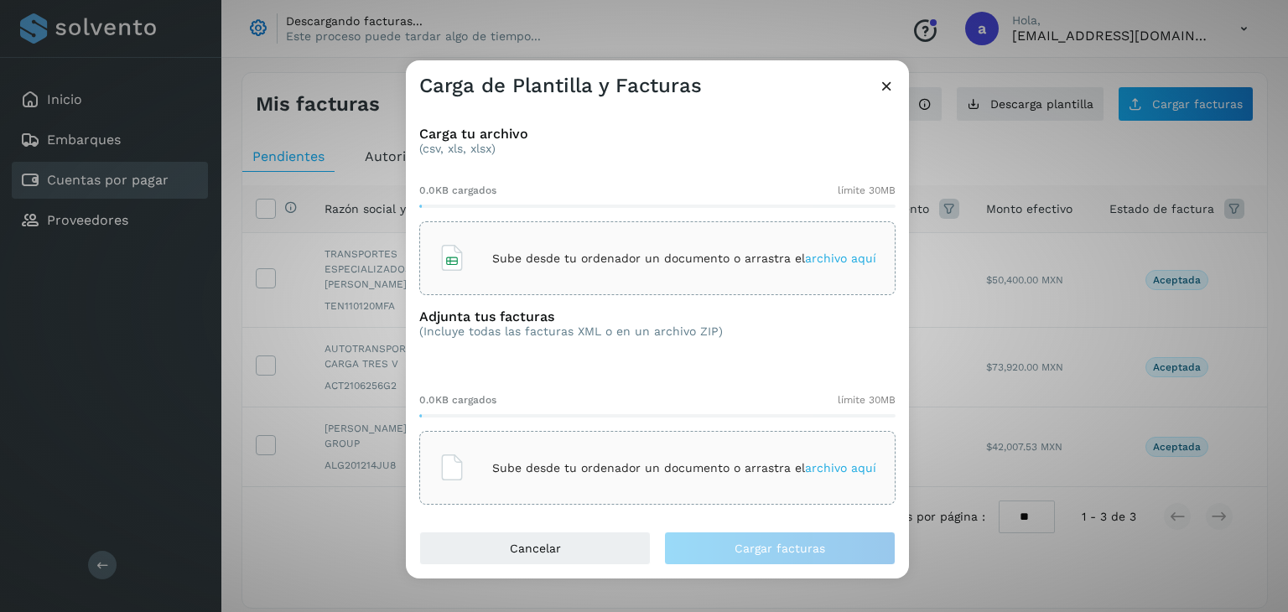
click at [836, 252] on span "archivo aquí" at bounding box center [840, 258] width 71 height 13
click at [896, 91] on div "Carga de Plantilla y Facturas" at bounding box center [657, 79] width 503 height 39
click at [885, 86] on icon at bounding box center [887, 86] width 18 height 18
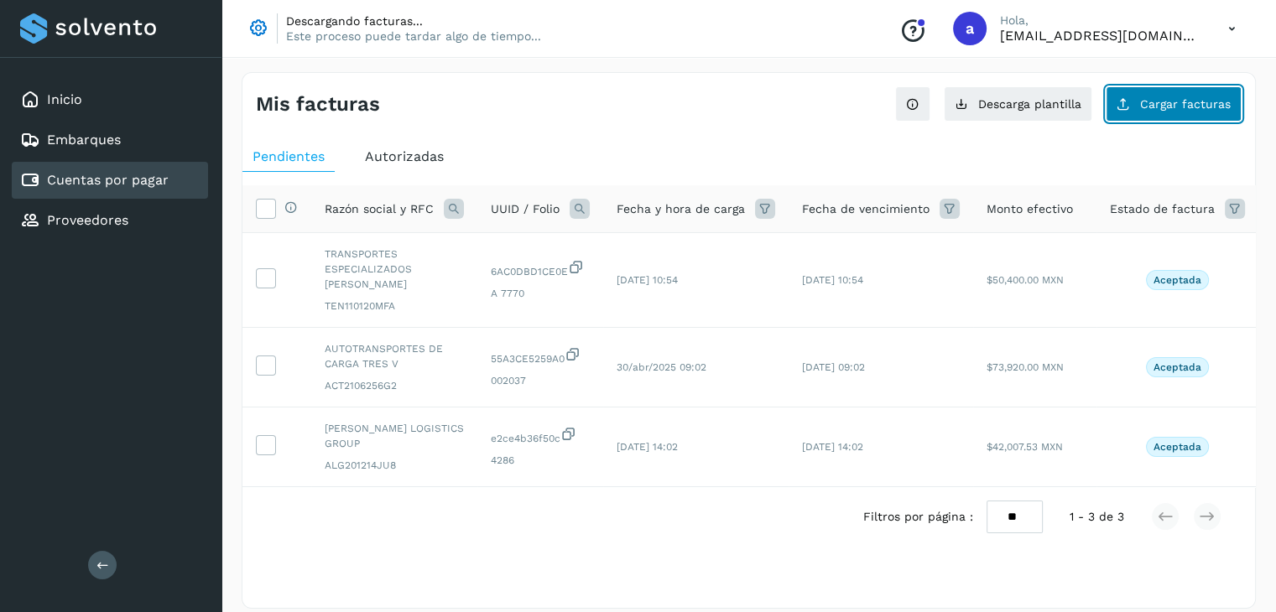
click at [1174, 105] on span "Cargar facturas" at bounding box center [1185, 104] width 91 height 12
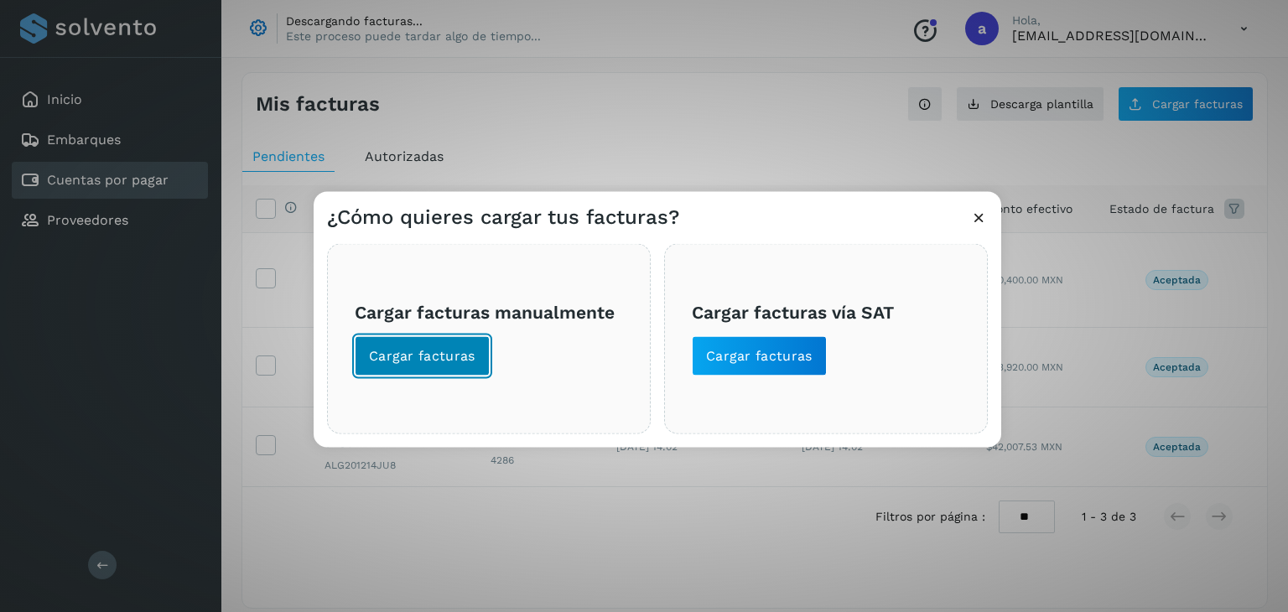
click at [463, 355] on span "Cargar facturas" at bounding box center [422, 356] width 107 height 18
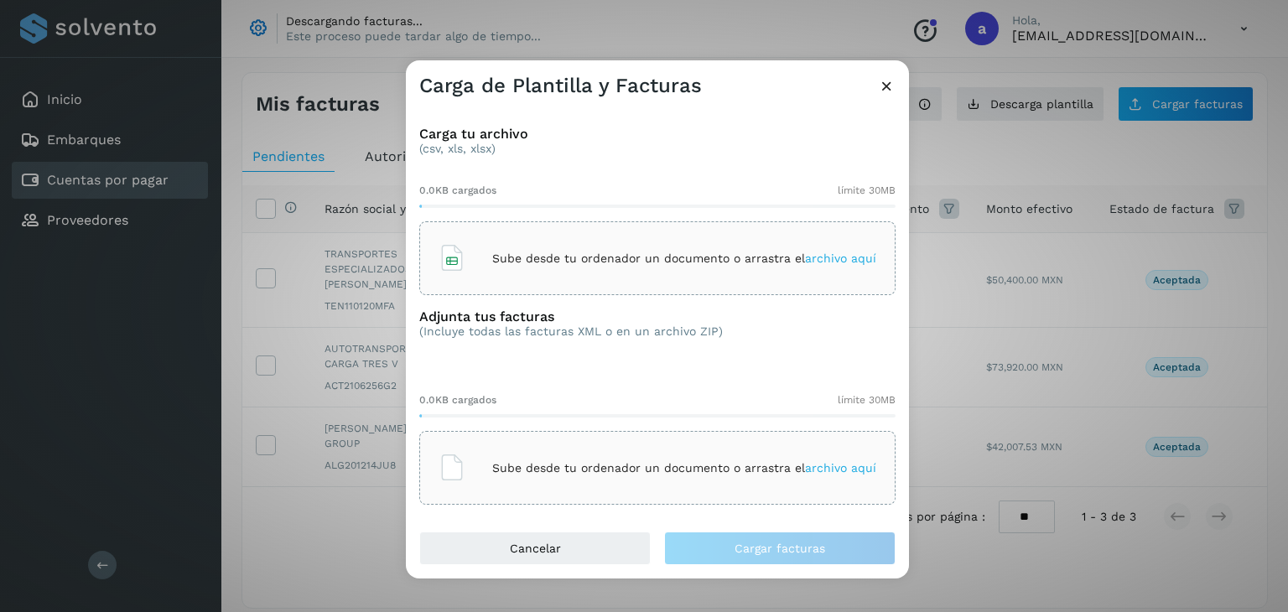
click at [793, 259] on p "Sube desde tu ordenador un documento o arrastra el archivo aquí" at bounding box center [684, 259] width 384 height 14
click at [888, 82] on icon at bounding box center [887, 86] width 18 height 18
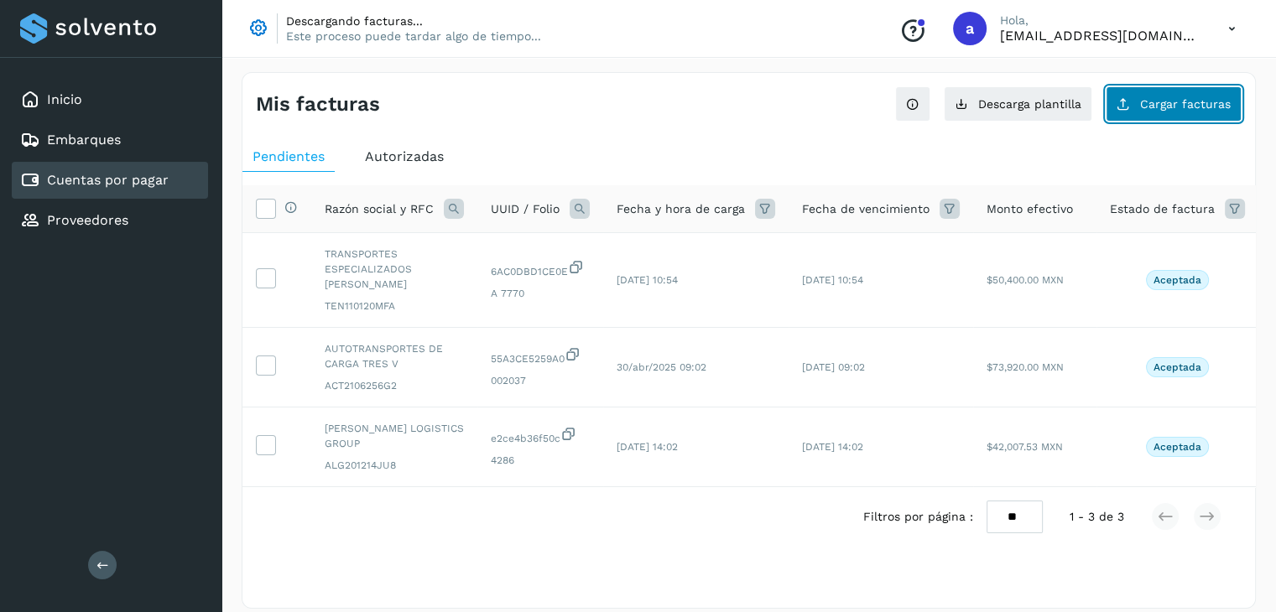
click at [1168, 107] on span "Cargar facturas" at bounding box center [1185, 104] width 91 height 12
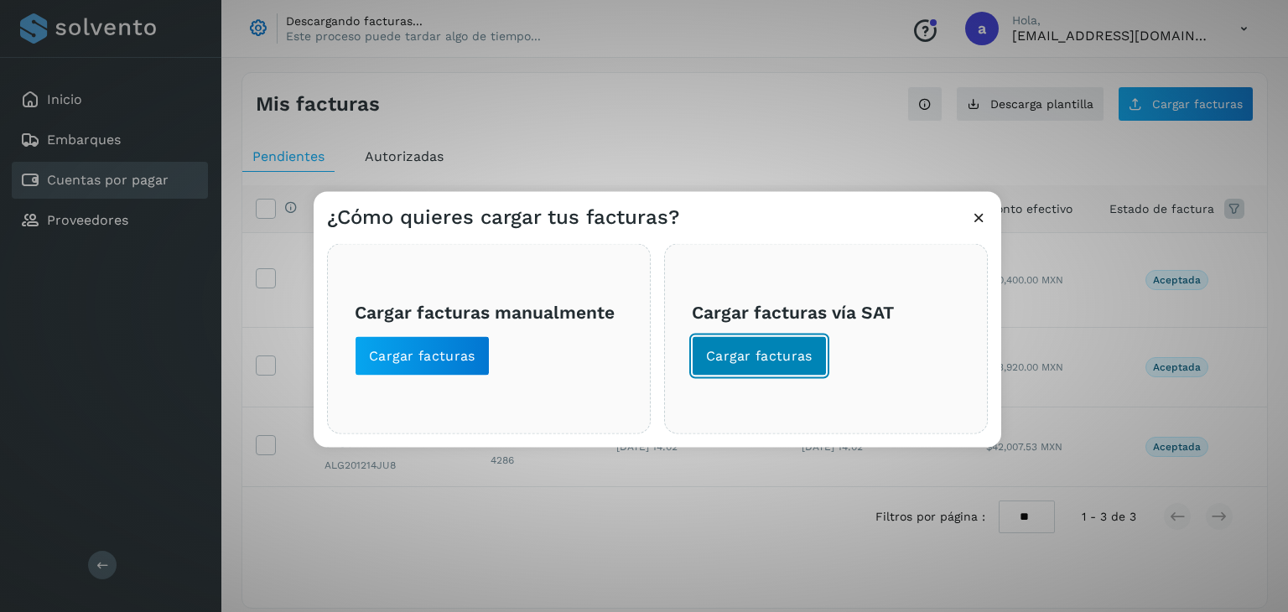
click at [769, 359] on span "Cargar facturas" at bounding box center [759, 356] width 107 height 18
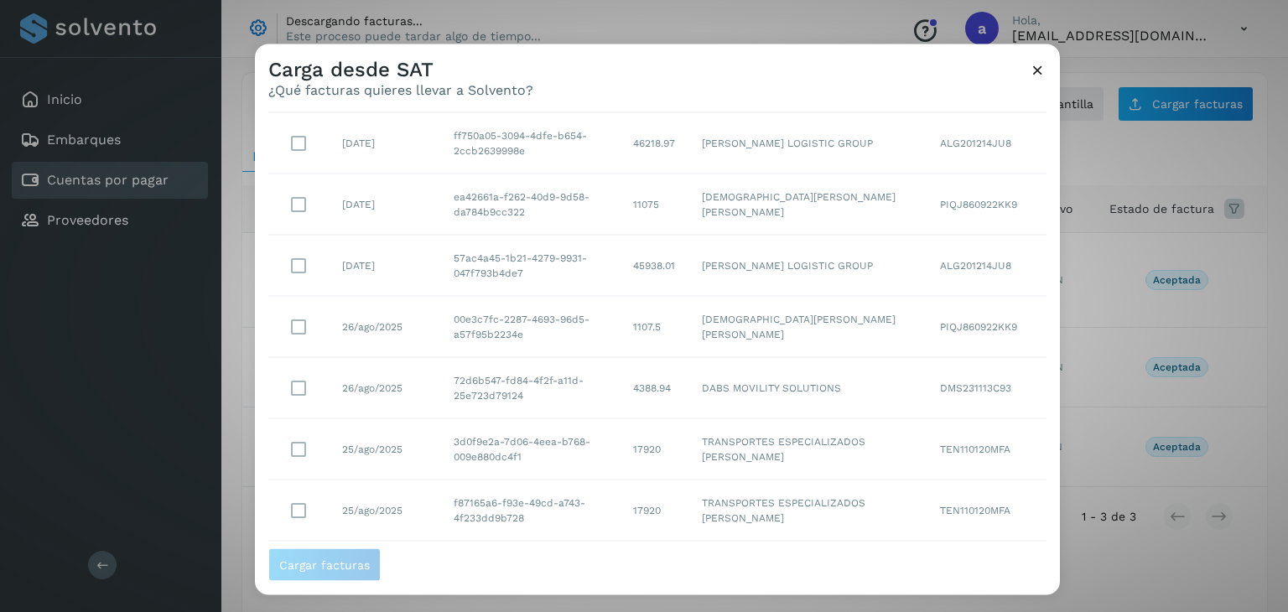
scroll to position [306, 0]
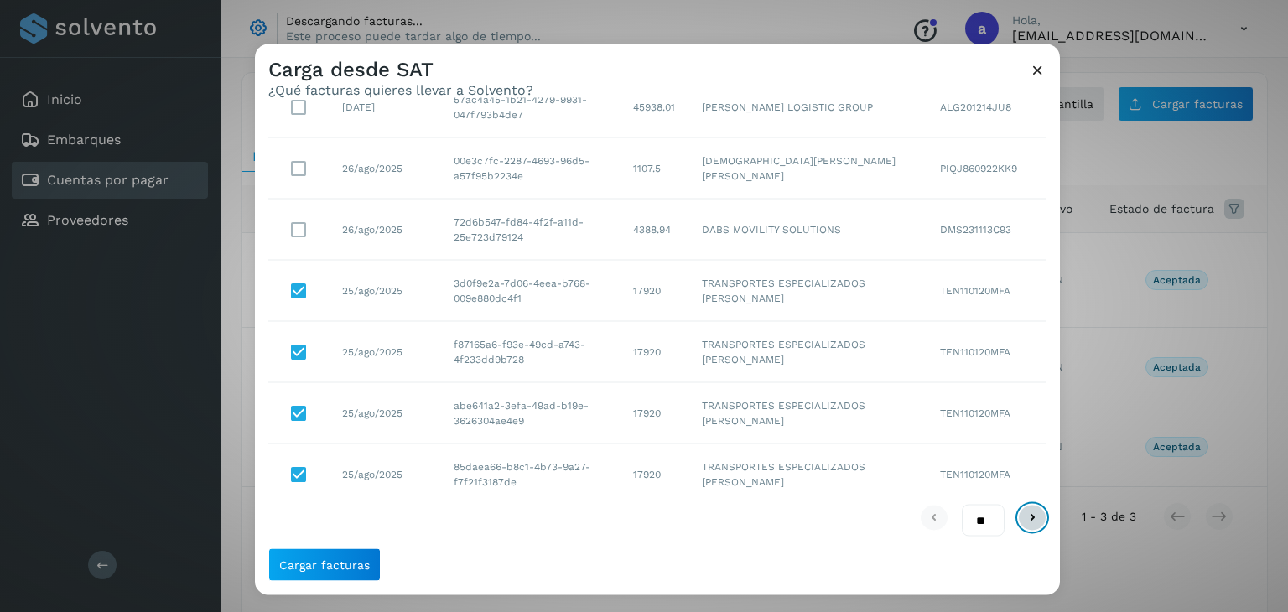
click at [1022, 517] on icon at bounding box center [1032, 517] width 20 height 20
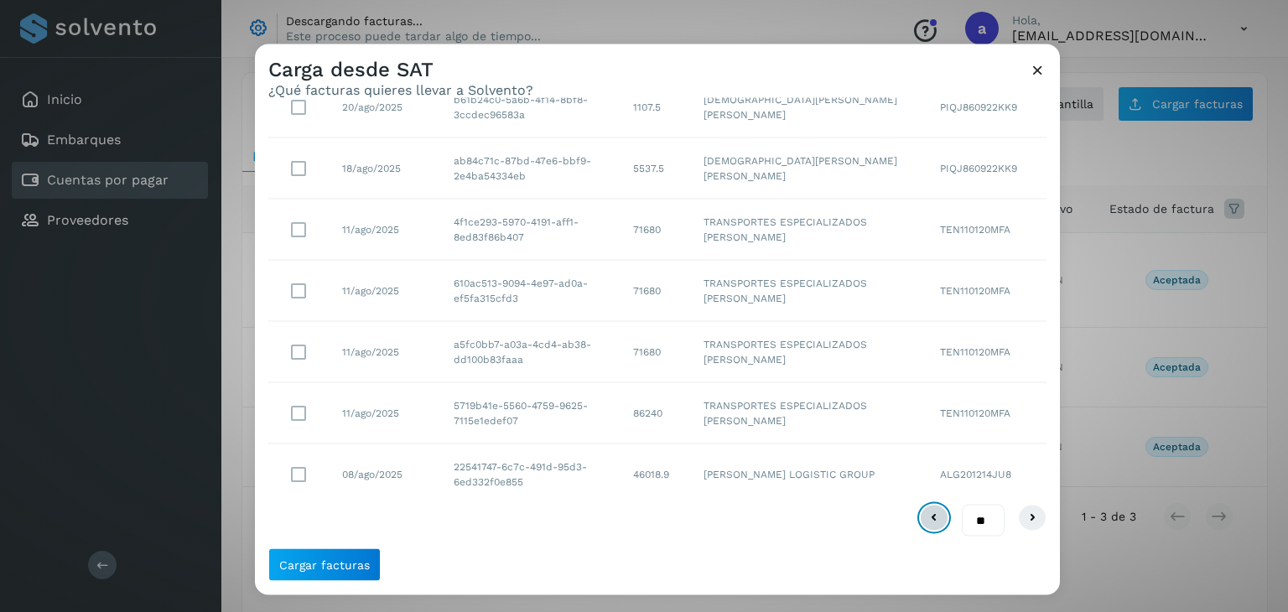
click at [926, 515] on icon at bounding box center [934, 517] width 20 height 20
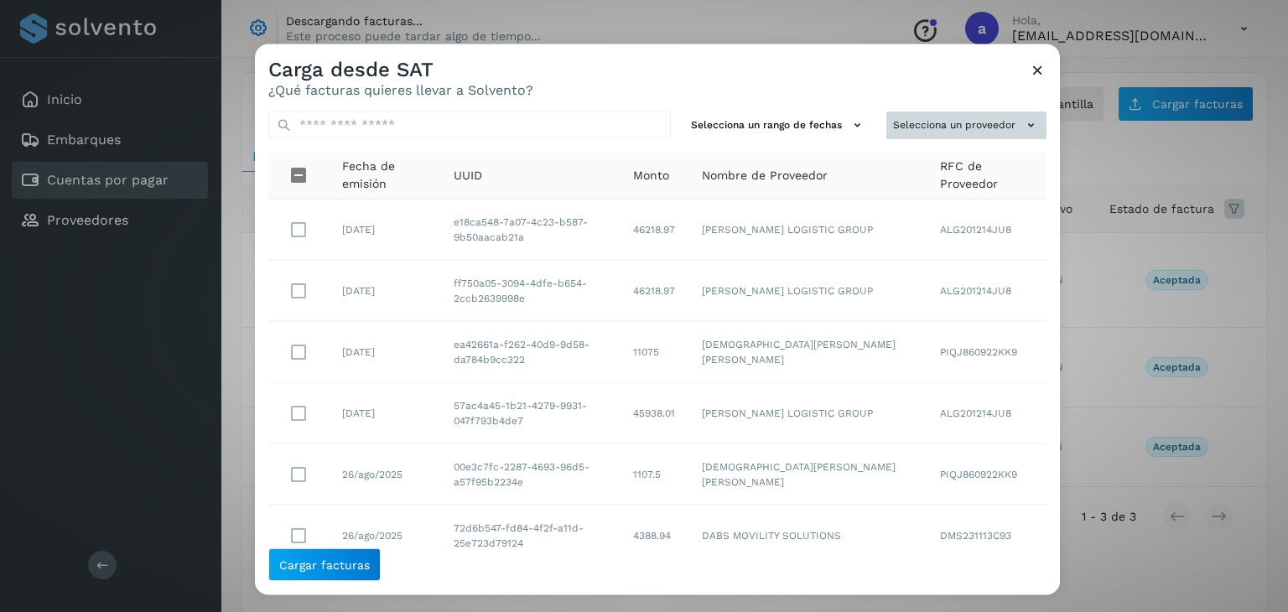
click at [1022, 127] on icon at bounding box center [1031, 126] width 18 height 18
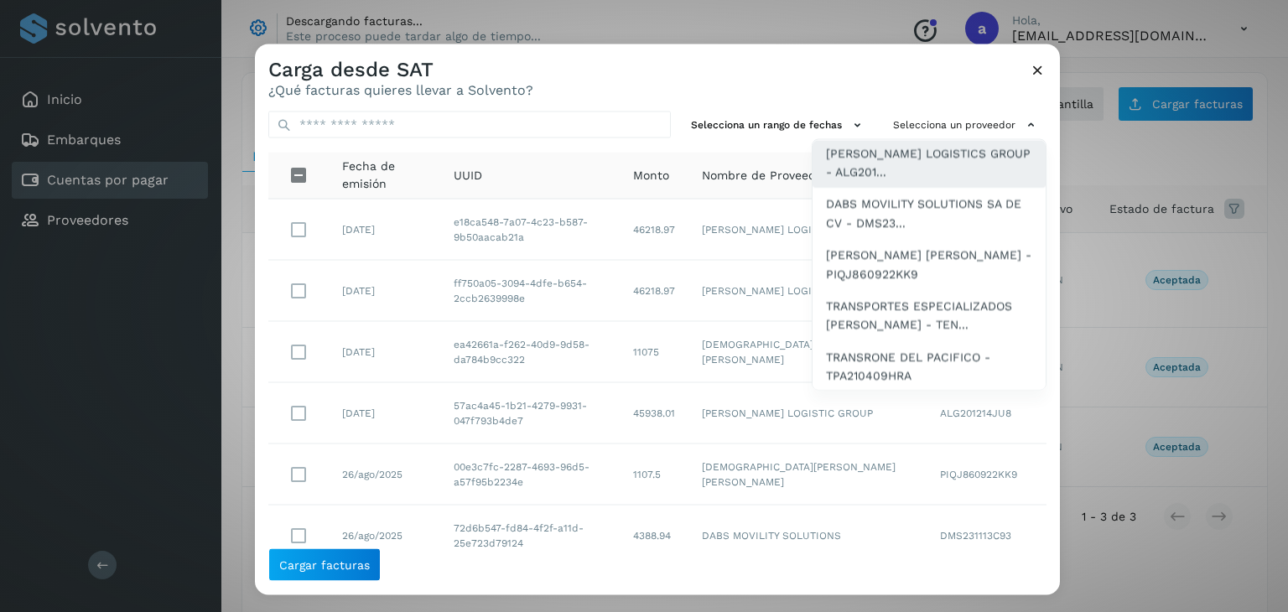
scroll to position [92, 0]
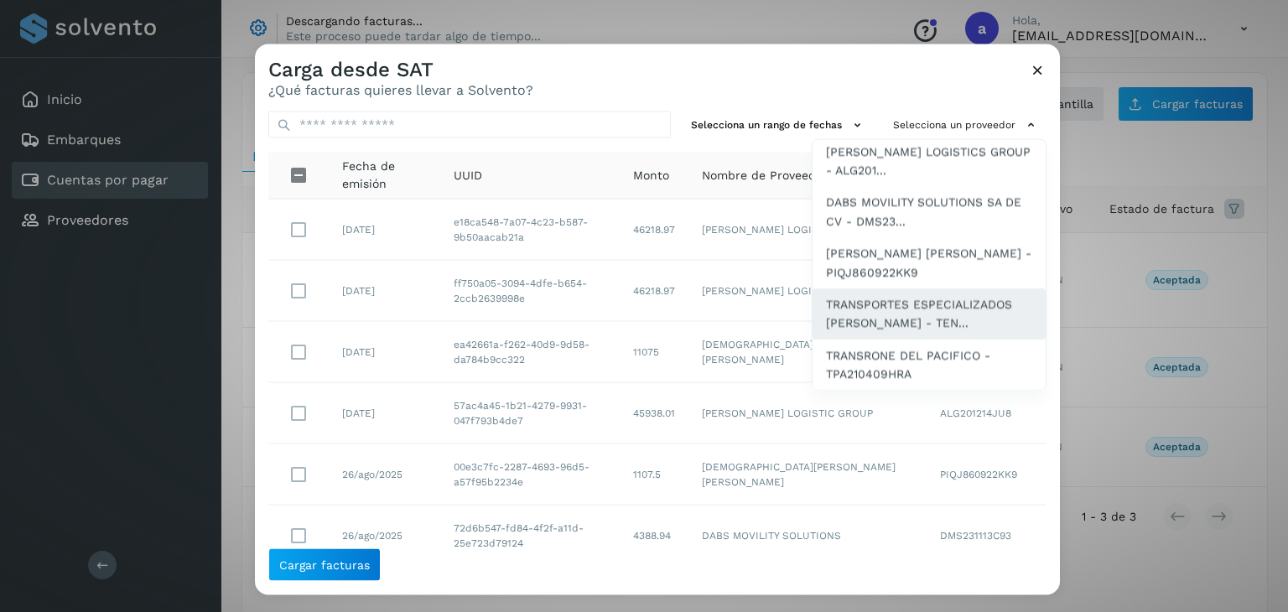
click at [913, 308] on span "TRANSPORTES ESPECIALIZADOS [PERSON_NAME] - TEN..." at bounding box center [929, 313] width 206 height 38
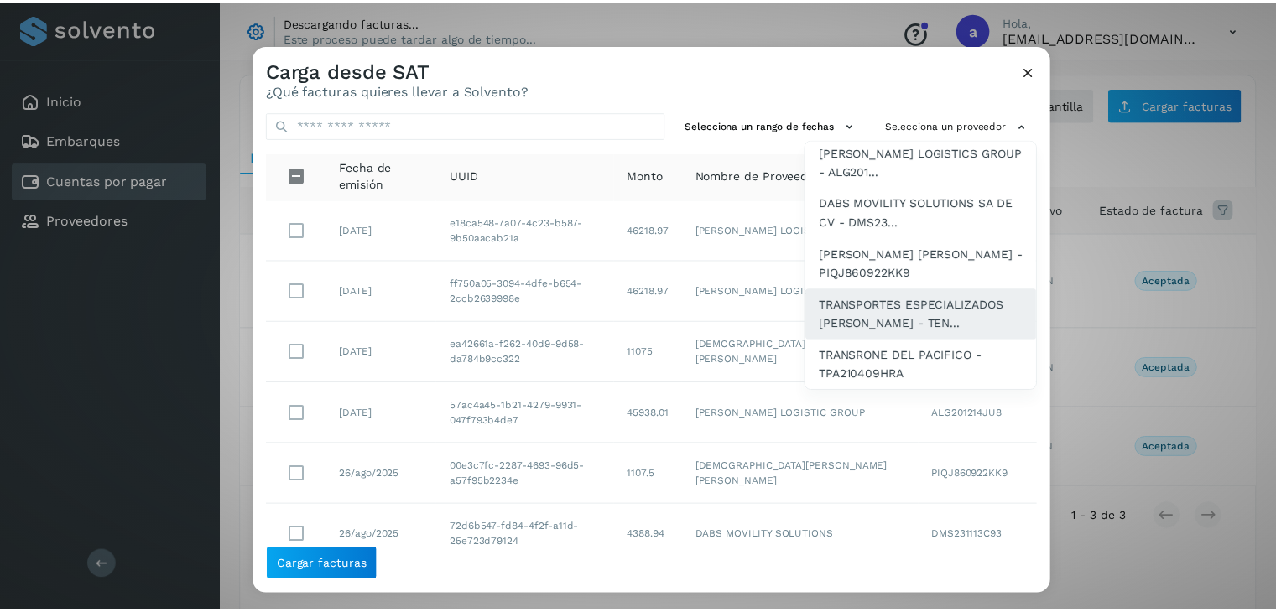
scroll to position [0, 0]
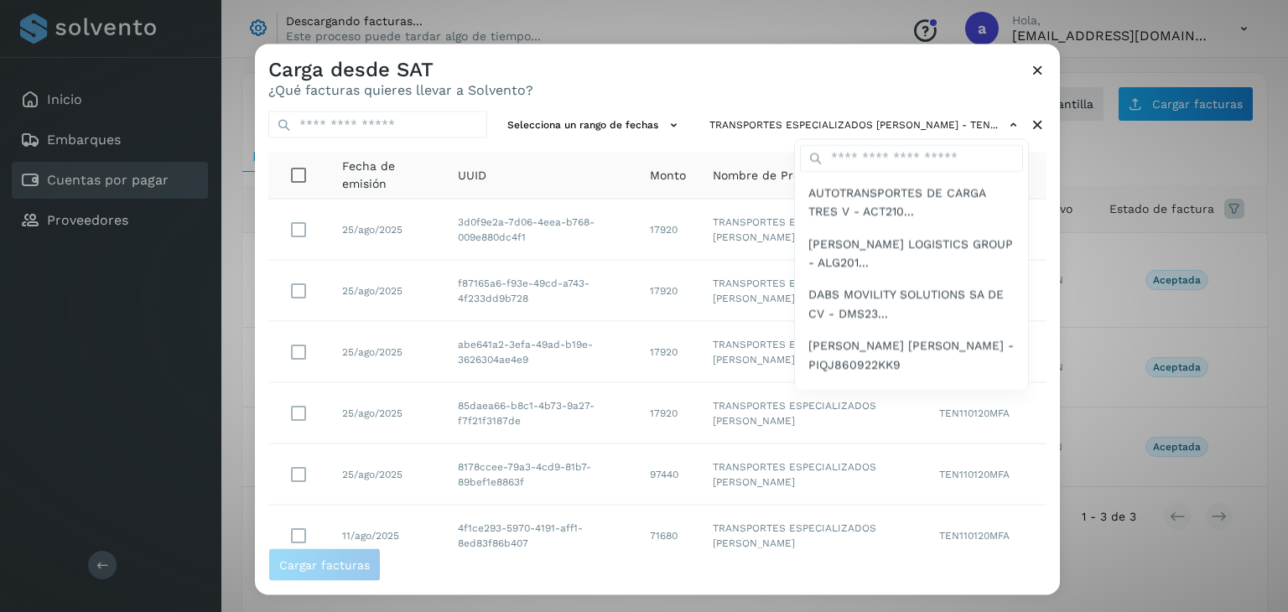
click at [1026, 313] on div at bounding box center [899, 350] width 1288 height 612
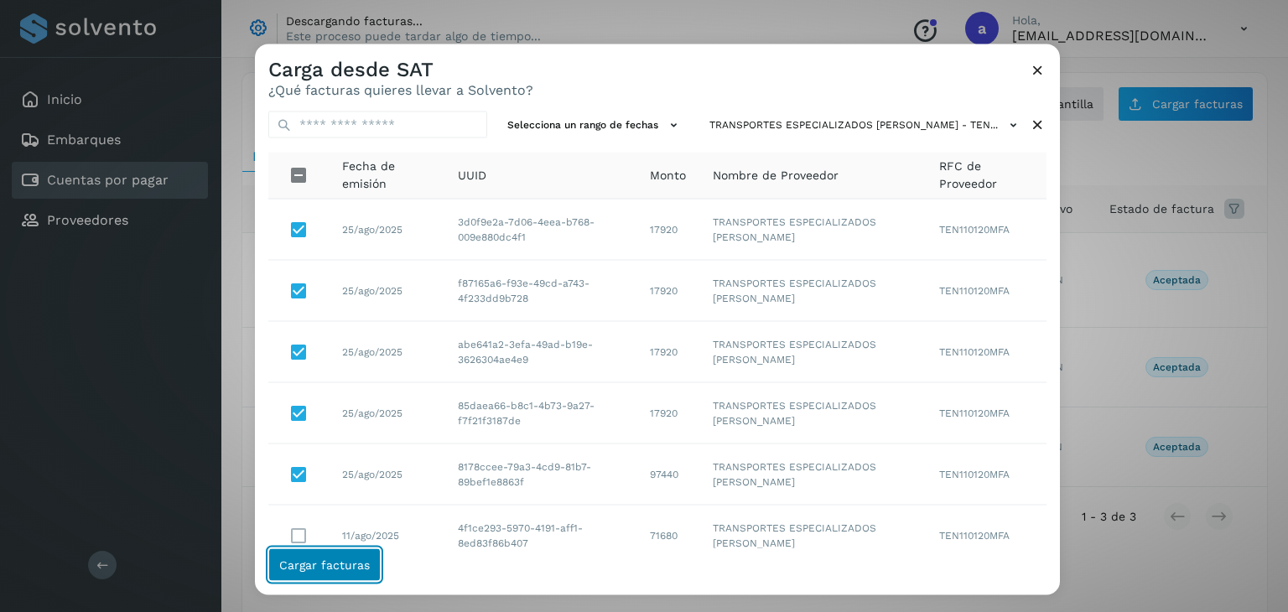
click at [343, 568] on span "Cargar facturas" at bounding box center [324, 565] width 91 height 12
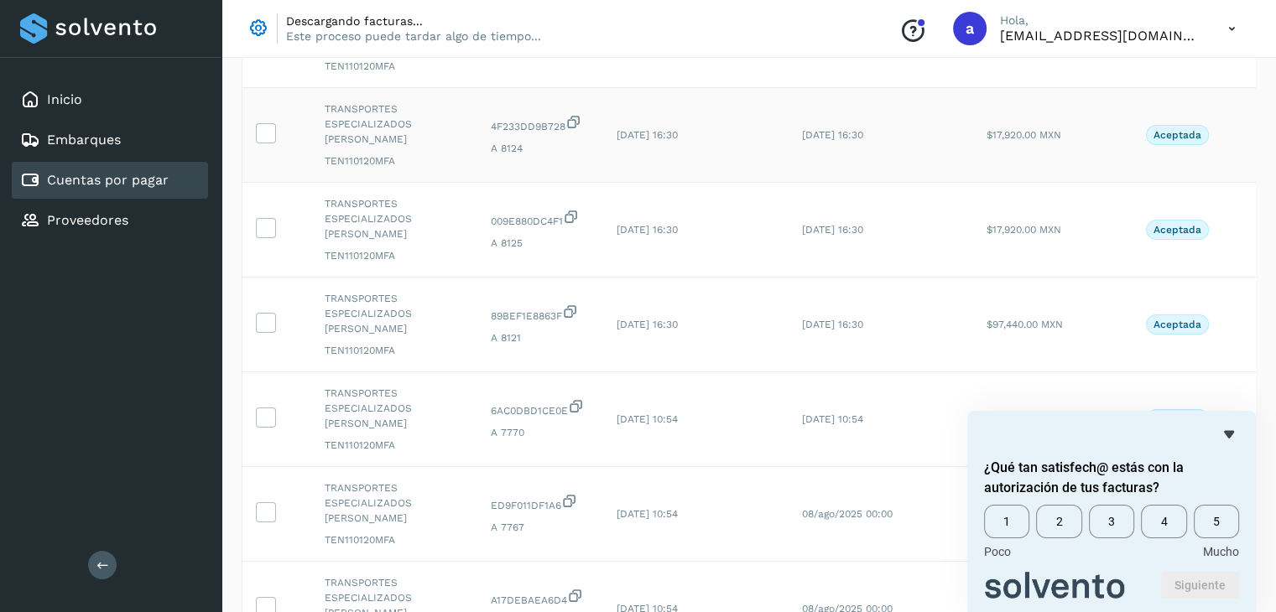
scroll to position [335, 0]
click at [1227, 534] on span "5" at bounding box center [1216, 522] width 45 height 34
click at [1197, 582] on button "Siguiente" at bounding box center [1200, 585] width 78 height 27
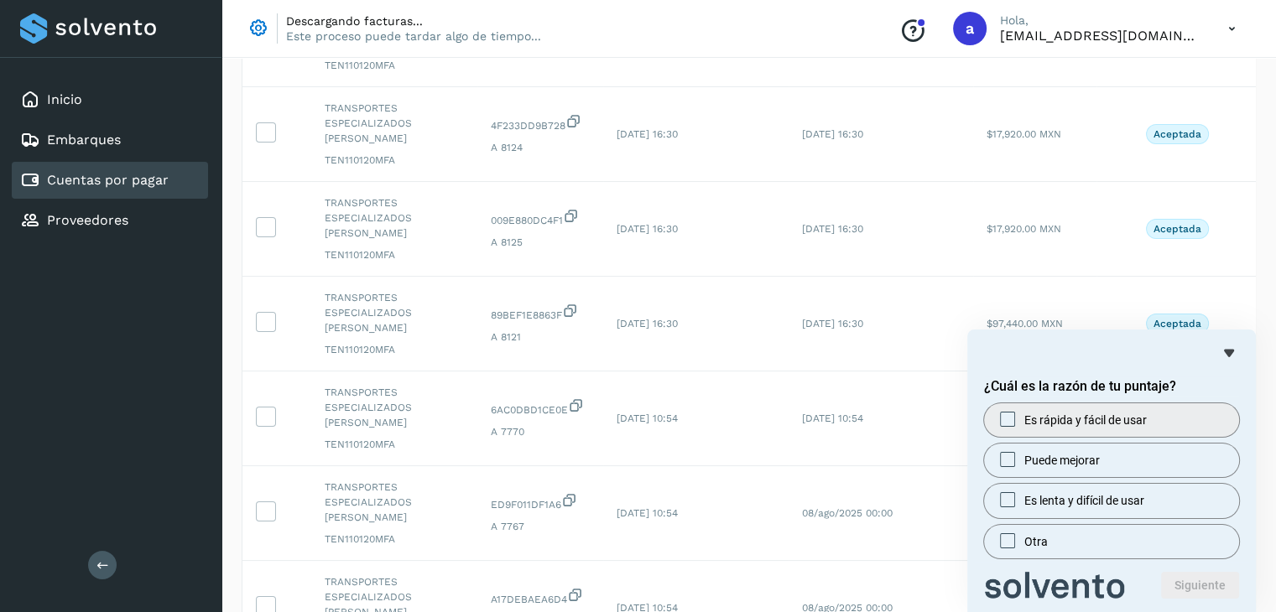
click at [1105, 419] on span "Es rápida y fácil de usar" at bounding box center [1085, 420] width 122 height 17
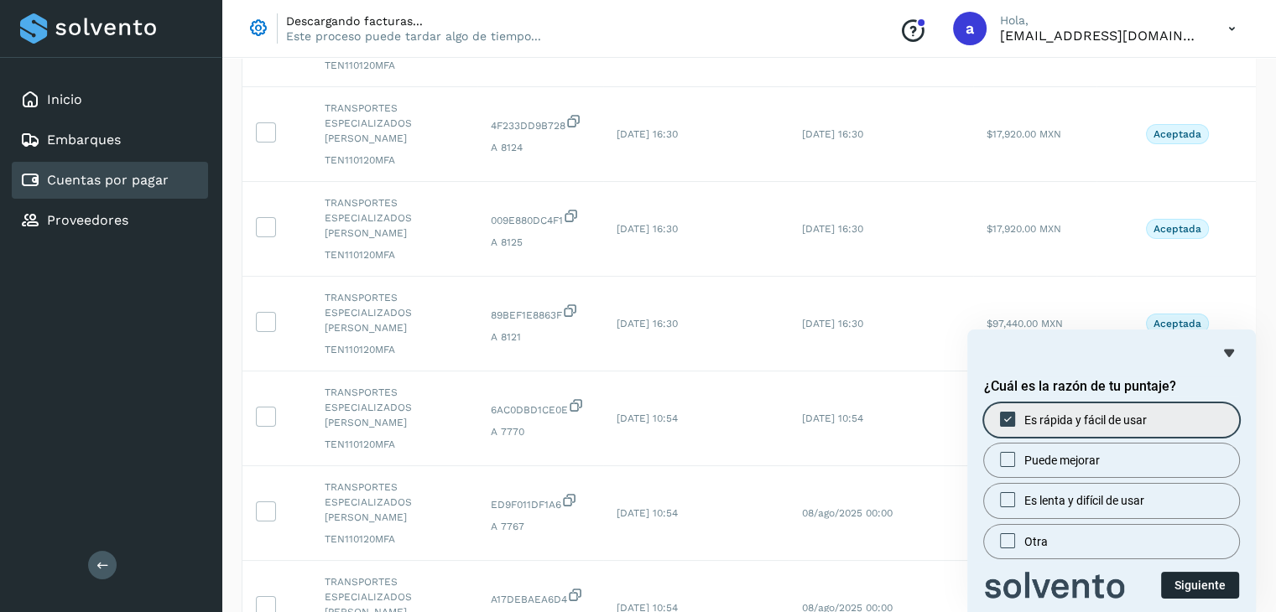
click at [1173, 582] on button "Siguiente" at bounding box center [1200, 585] width 78 height 27
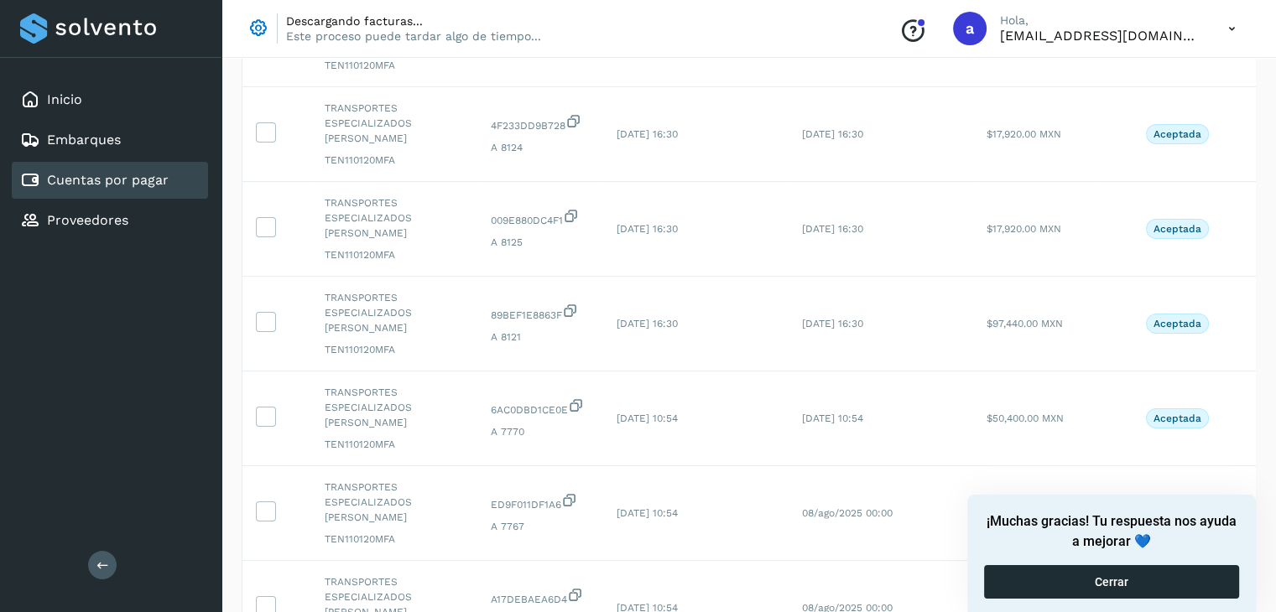
click at [1111, 577] on button "Cerrar" at bounding box center [1111, 582] width 255 height 34
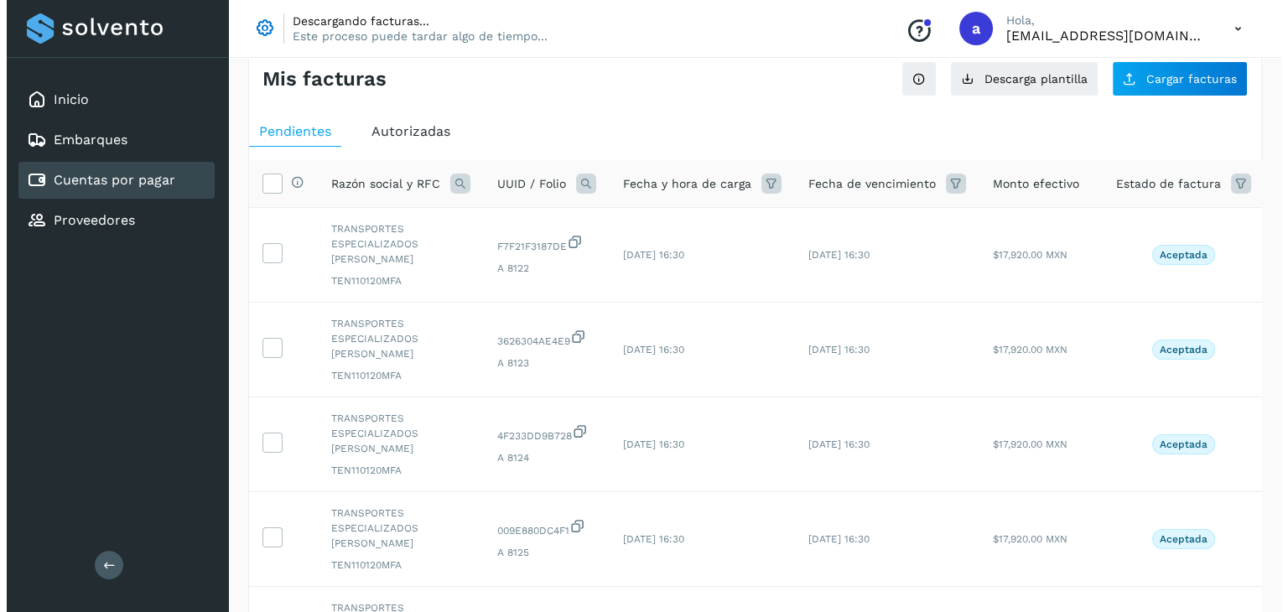
scroll to position [0, 0]
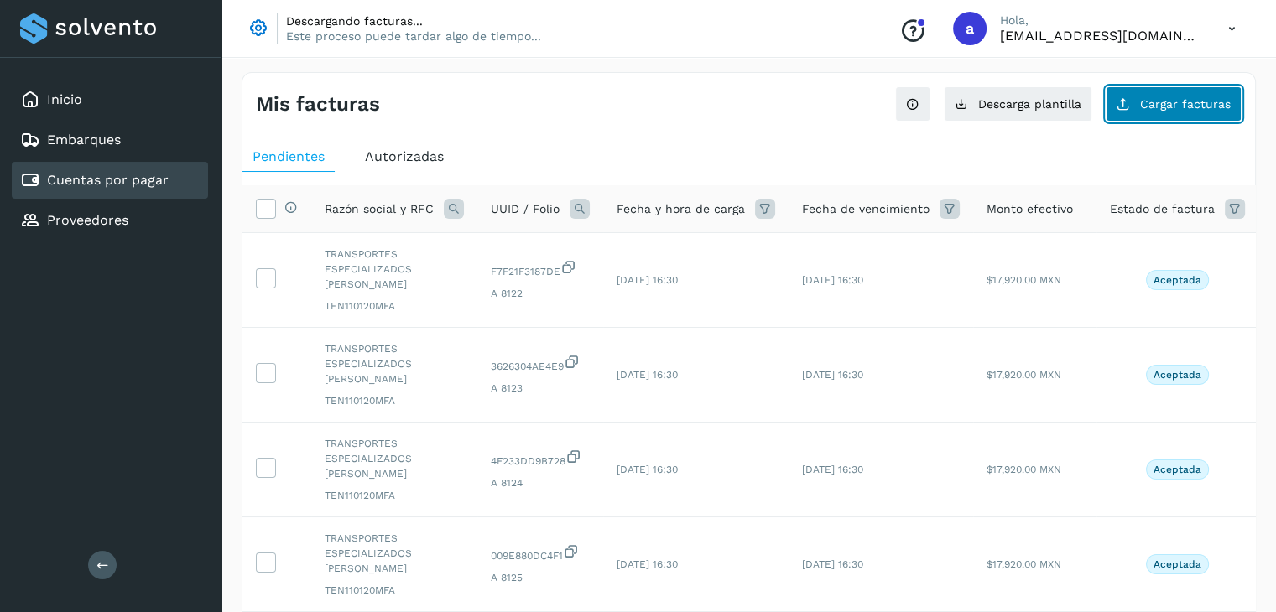
click at [1176, 108] on span "Cargar facturas" at bounding box center [1185, 104] width 91 height 12
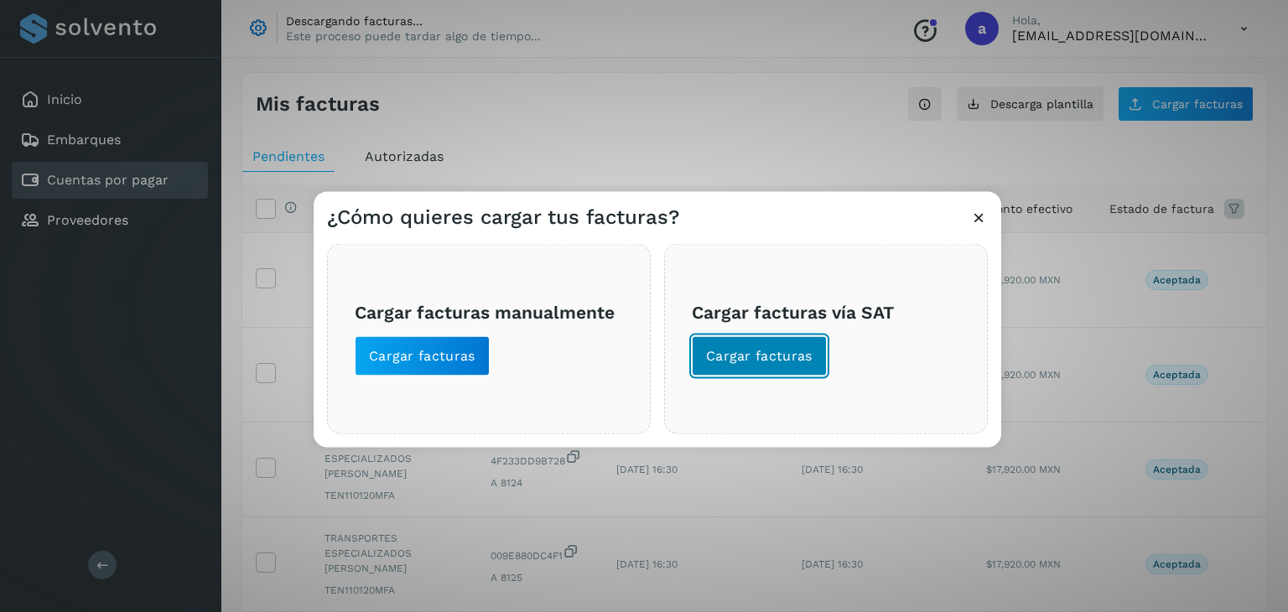
click at [796, 361] on span "Cargar facturas" at bounding box center [759, 356] width 107 height 18
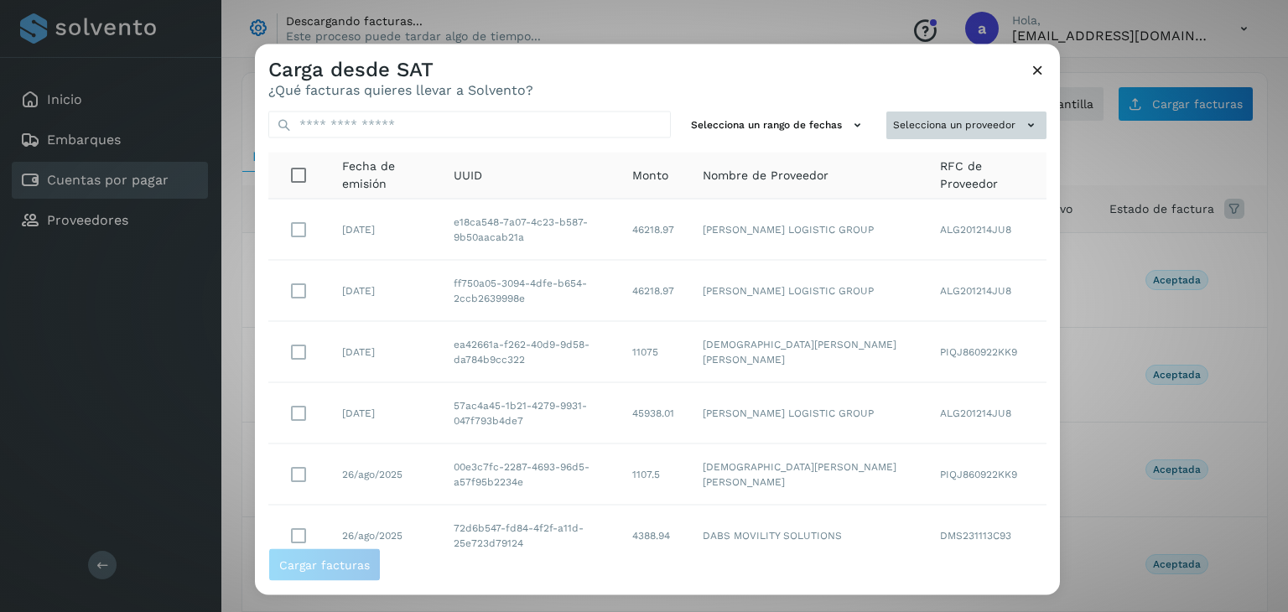
click at [1022, 125] on icon at bounding box center [1031, 126] width 18 height 18
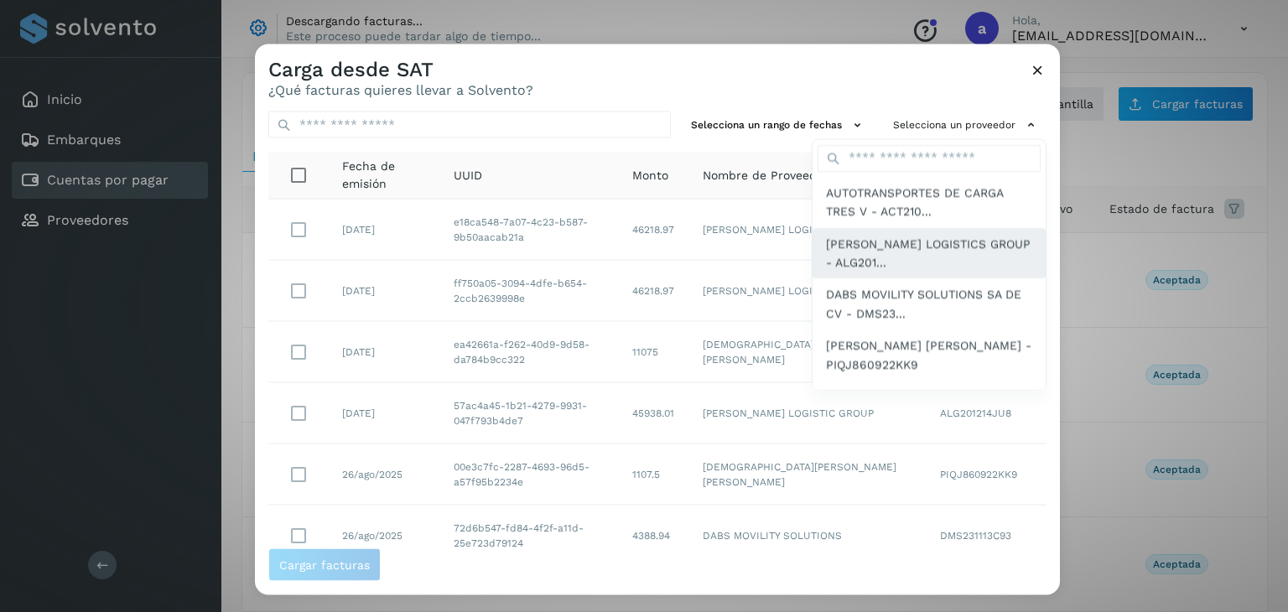
click at [927, 252] on span "[PERSON_NAME] LOGISTICS GROUP - ALG201..." at bounding box center [929, 253] width 206 height 38
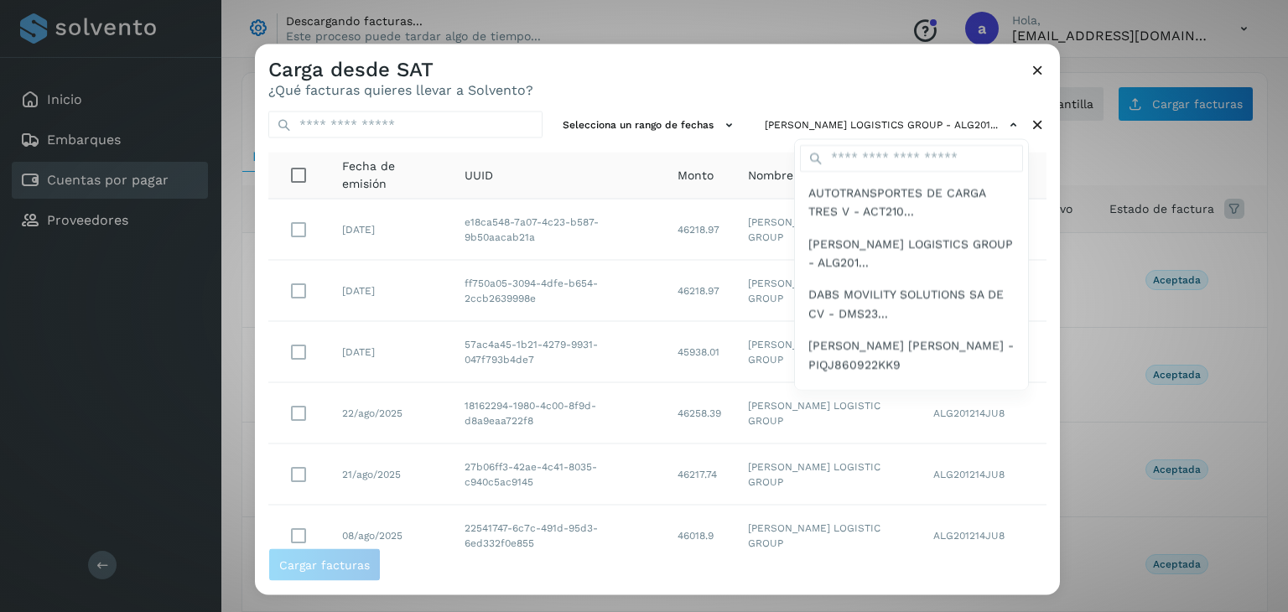
click at [1020, 483] on div at bounding box center [899, 350] width 1288 height 612
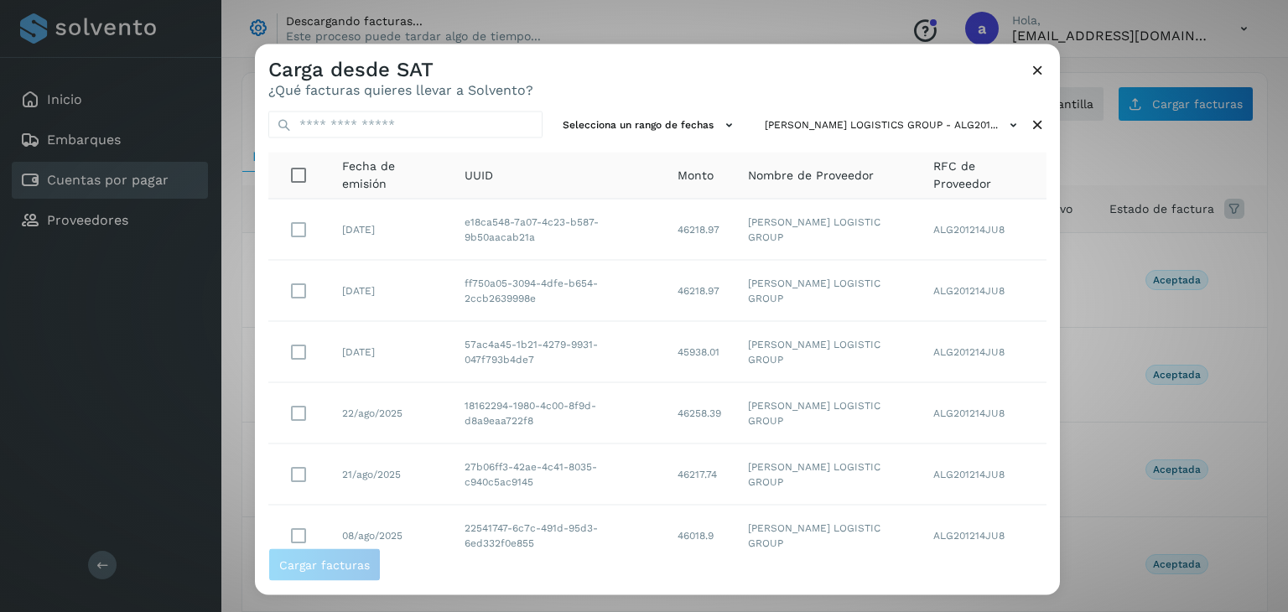
scroll to position [185, 0]
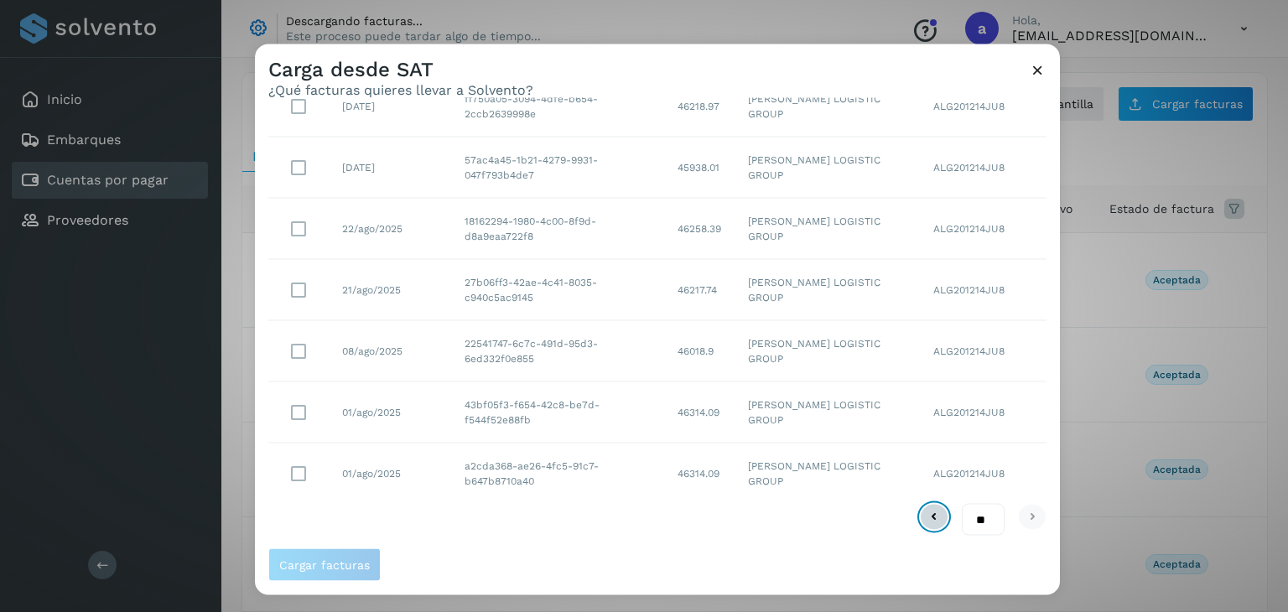
click at [924, 516] on icon at bounding box center [934, 517] width 20 height 20
click at [1034, 73] on icon at bounding box center [1038, 70] width 18 height 18
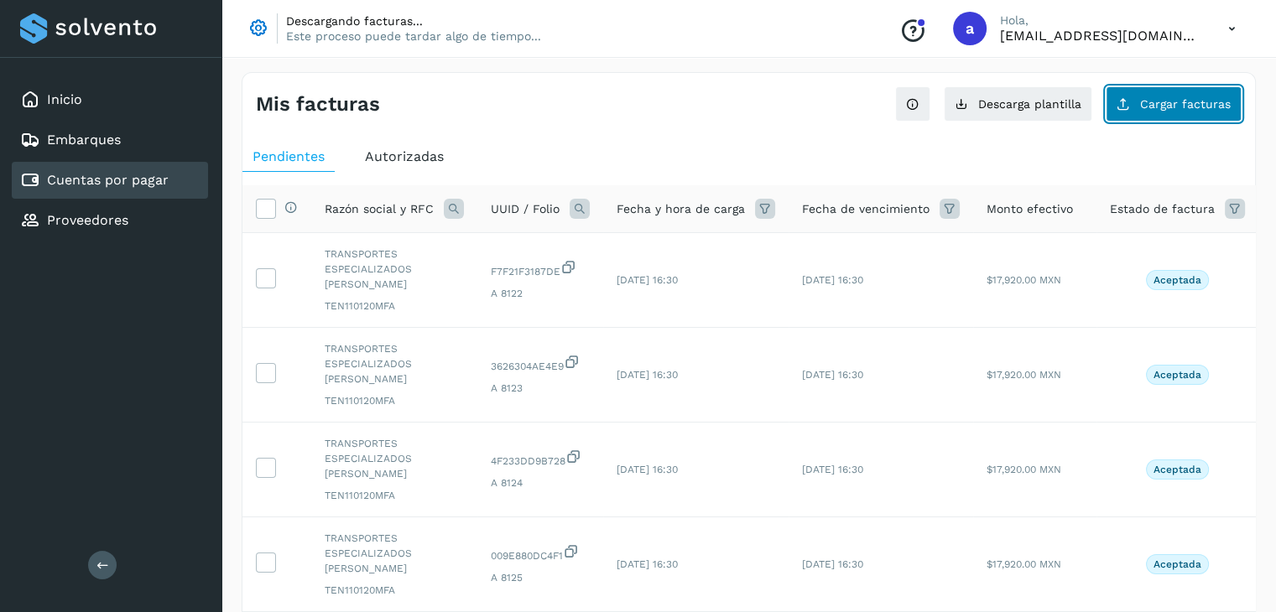
click at [1150, 107] on span "Cargar facturas" at bounding box center [1185, 104] width 91 height 12
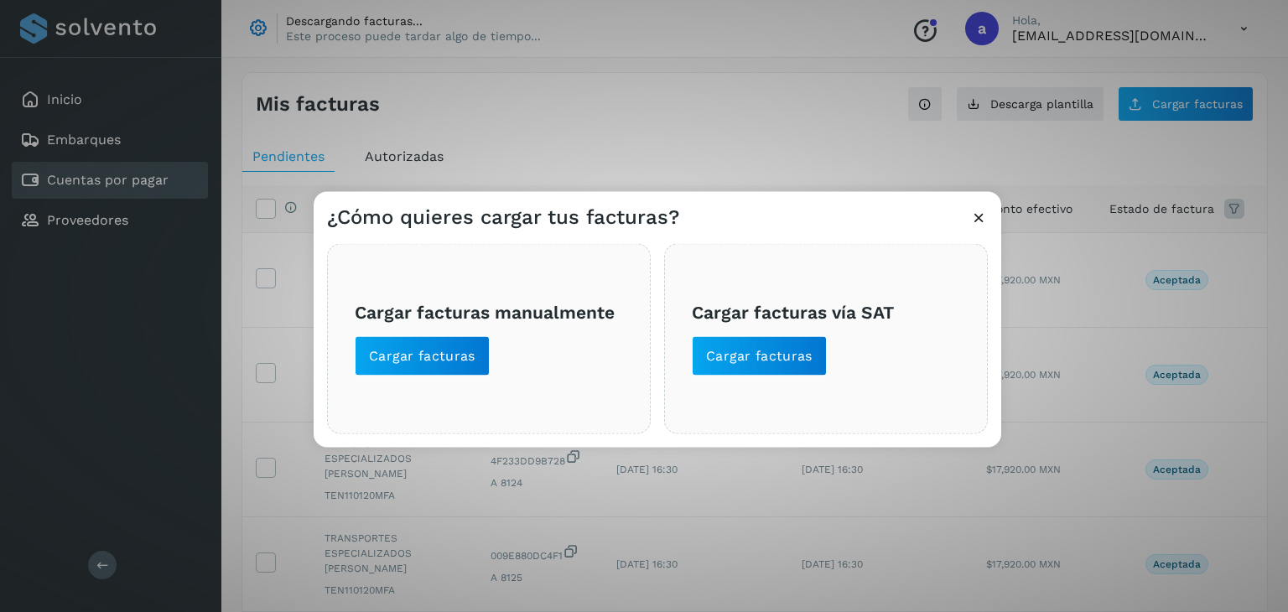
click at [442, 377] on div "Cargar facturas manualmente Cargar facturas" at bounding box center [489, 339] width 324 height 190
click at [442, 369] on button "Cargar facturas" at bounding box center [422, 356] width 135 height 40
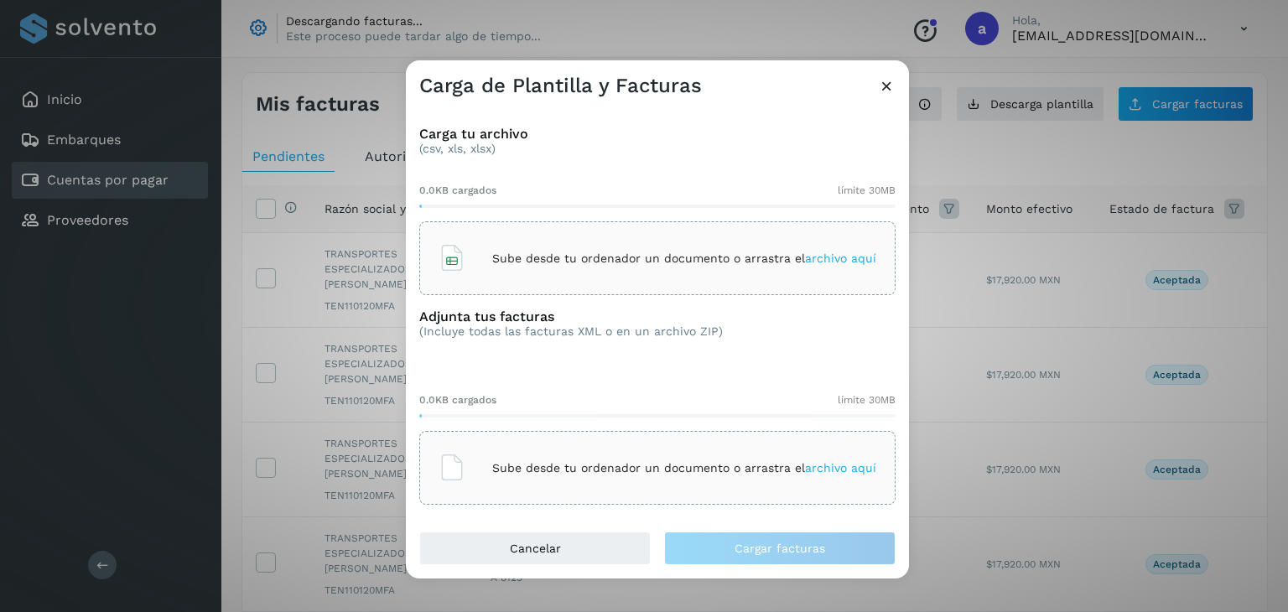
click at [859, 252] on span "archivo aquí" at bounding box center [840, 258] width 71 height 13
click at [889, 88] on icon at bounding box center [887, 86] width 18 height 18
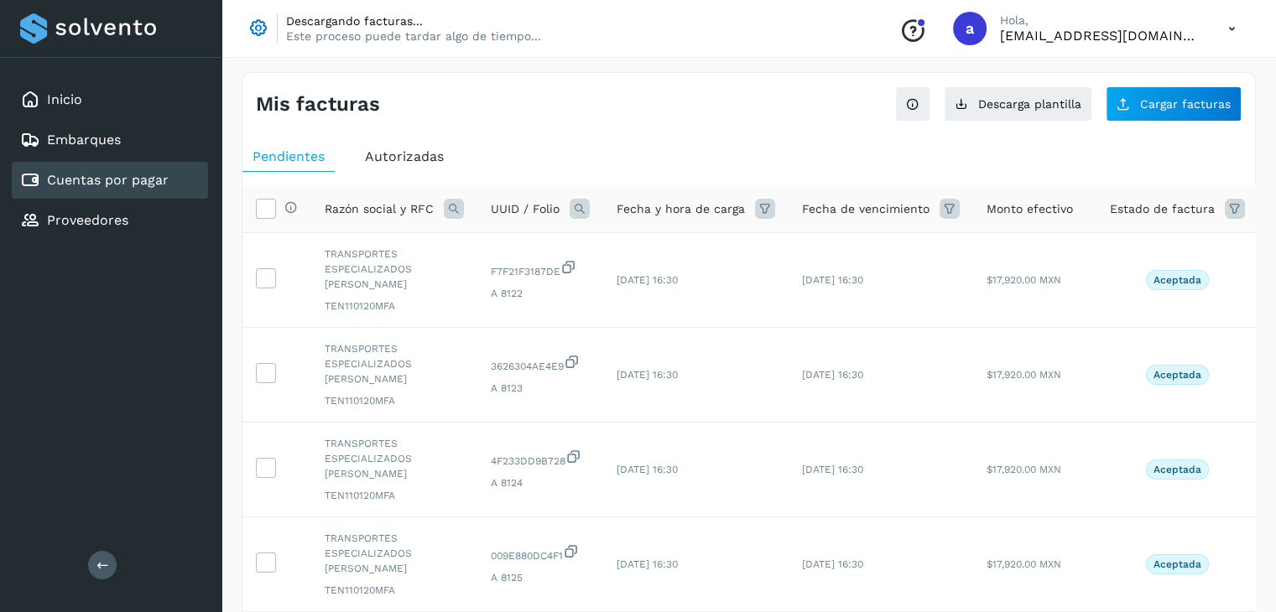
click at [75, 175] on link "Cuentas por pagar" at bounding box center [108, 180] width 122 height 16
click at [1141, 105] on button "Cargar facturas" at bounding box center [1173, 103] width 136 height 35
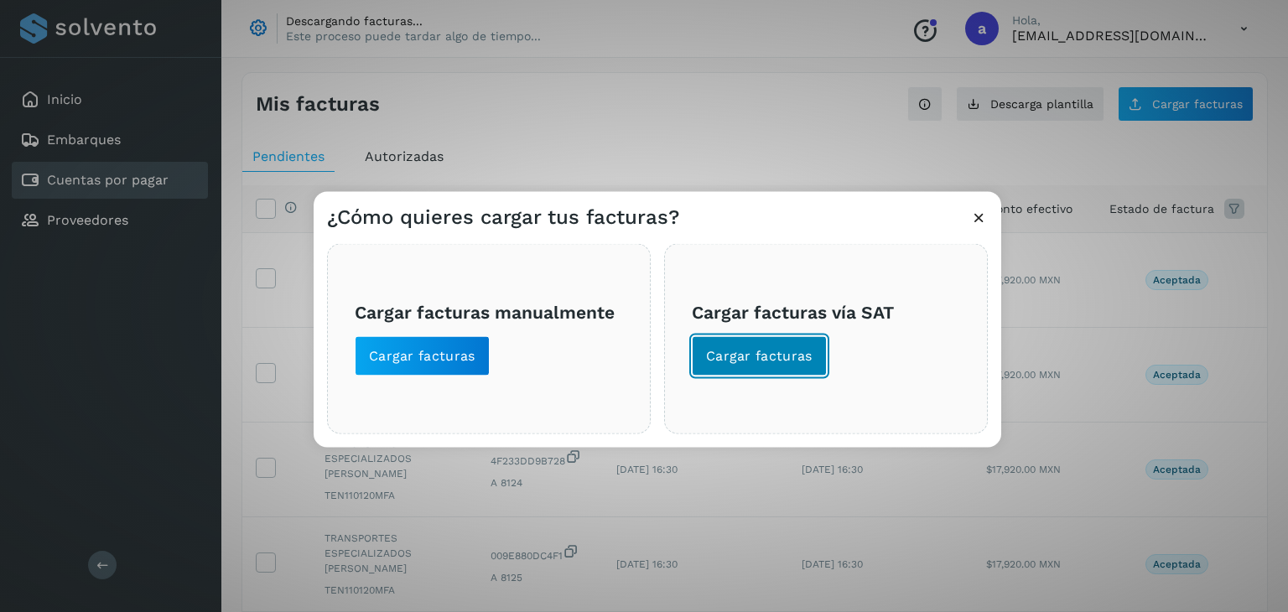
click at [770, 358] on span "Cargar facturas" at bounding box center [759, 356] width 107 height 18
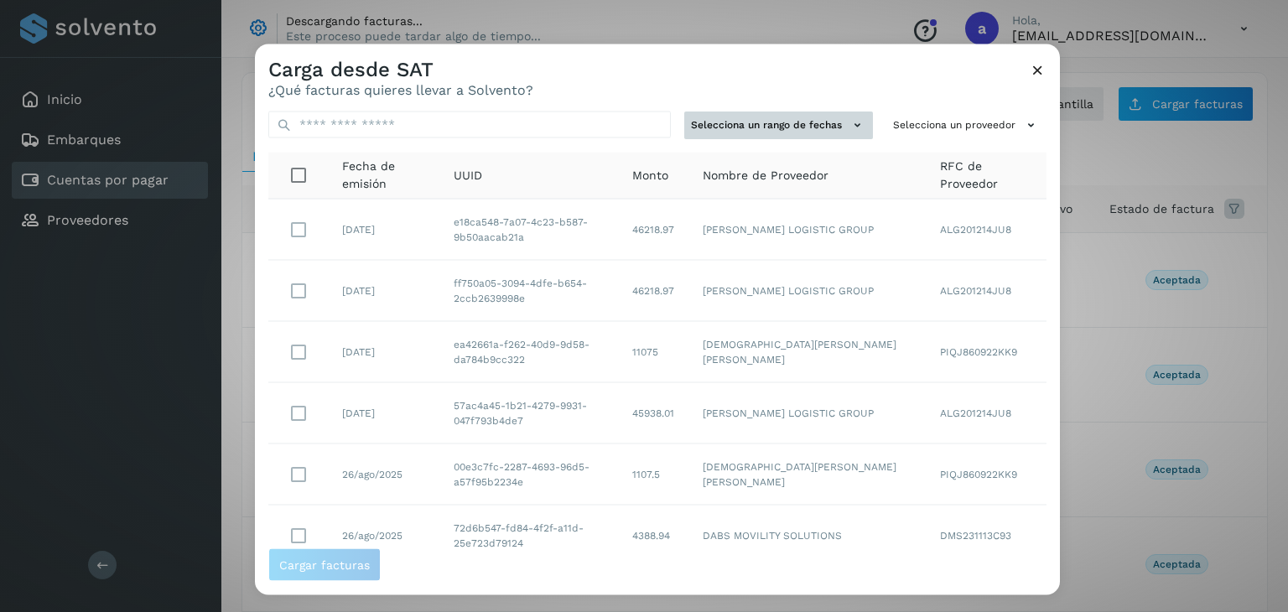
click at [849, 126] on icon at bounding box center [858, 126] width 18 height 18
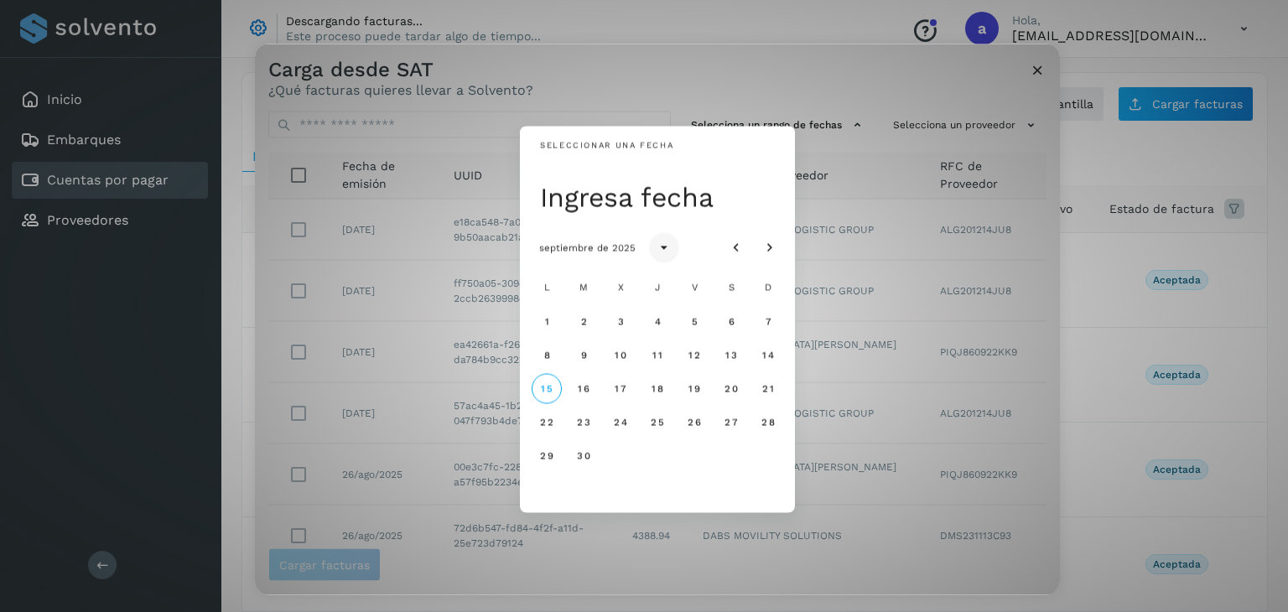
click at [663, 248] on icon "Seleccionar año" at bounding box center [664, 248] width 17 height 17
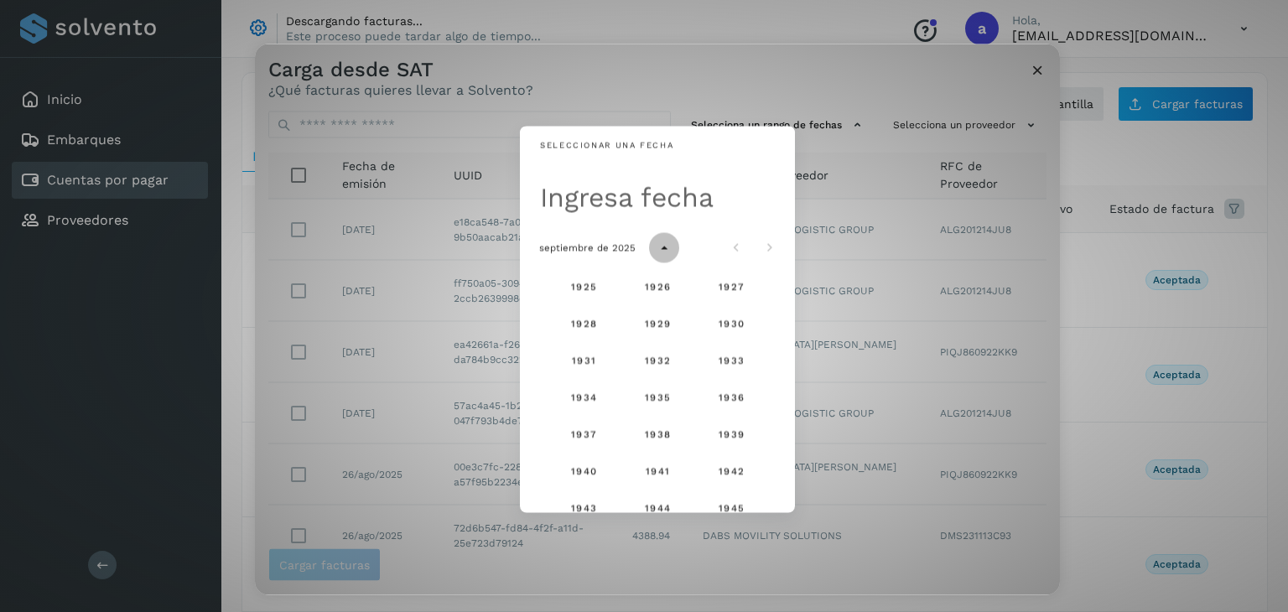
scroll to position [1112, 0]
click at [648, 393] on span "2025" at bounding box center [657, 392] width 28 height 12
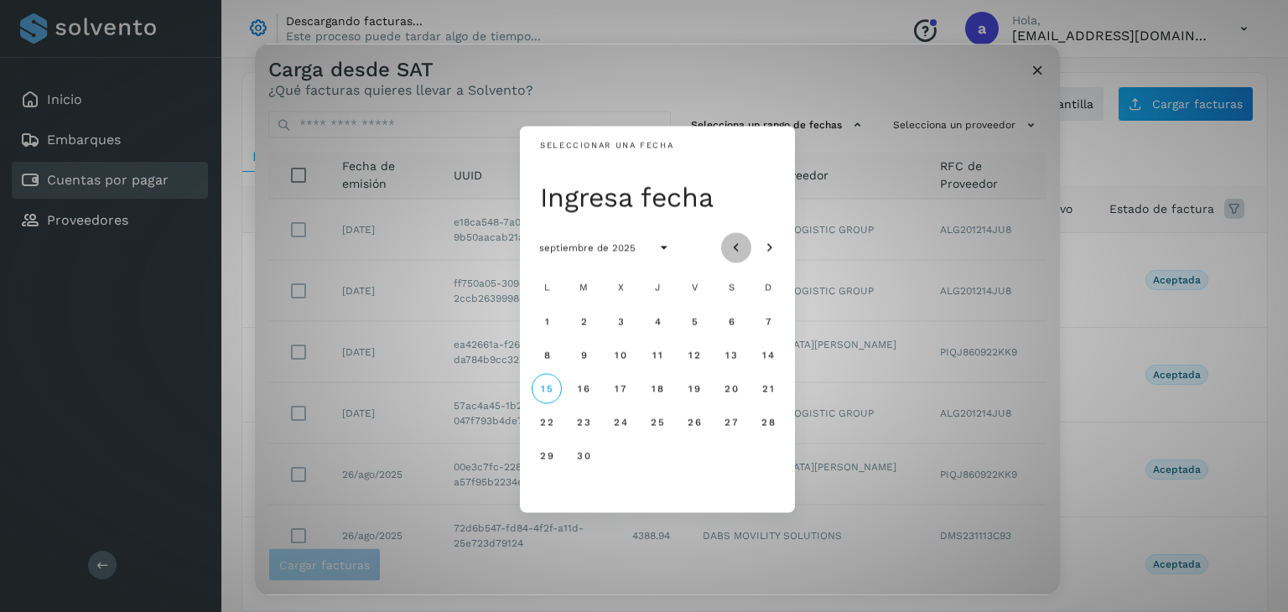
click at [735, 247] on icon "Mes anterior" at bounding box center [736, 248] width 17 height 17
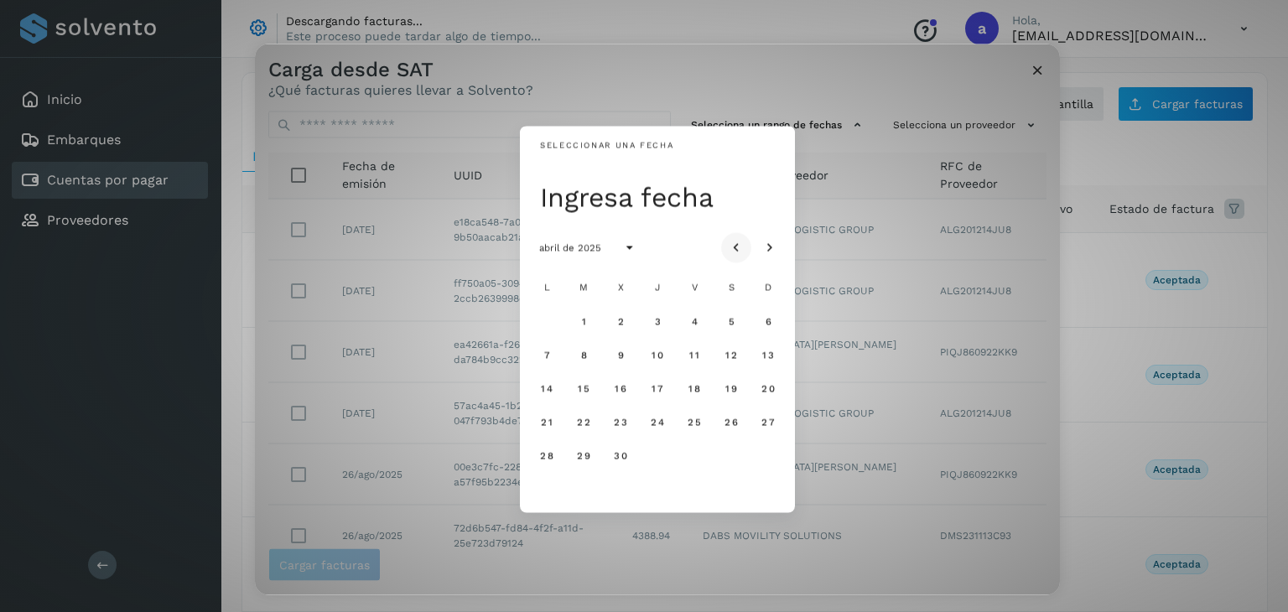
click at [735, 247] on icon "Mes anterior" at bounding box center [736, 248] width 17 height 17
click at [721, 232] on button "Mes anterior" at bounding box center [736, 247] width 30 height 30
click at [769, 250] on icon "Mes siguiente" at bounding box center [770, 248] width 17 height 17
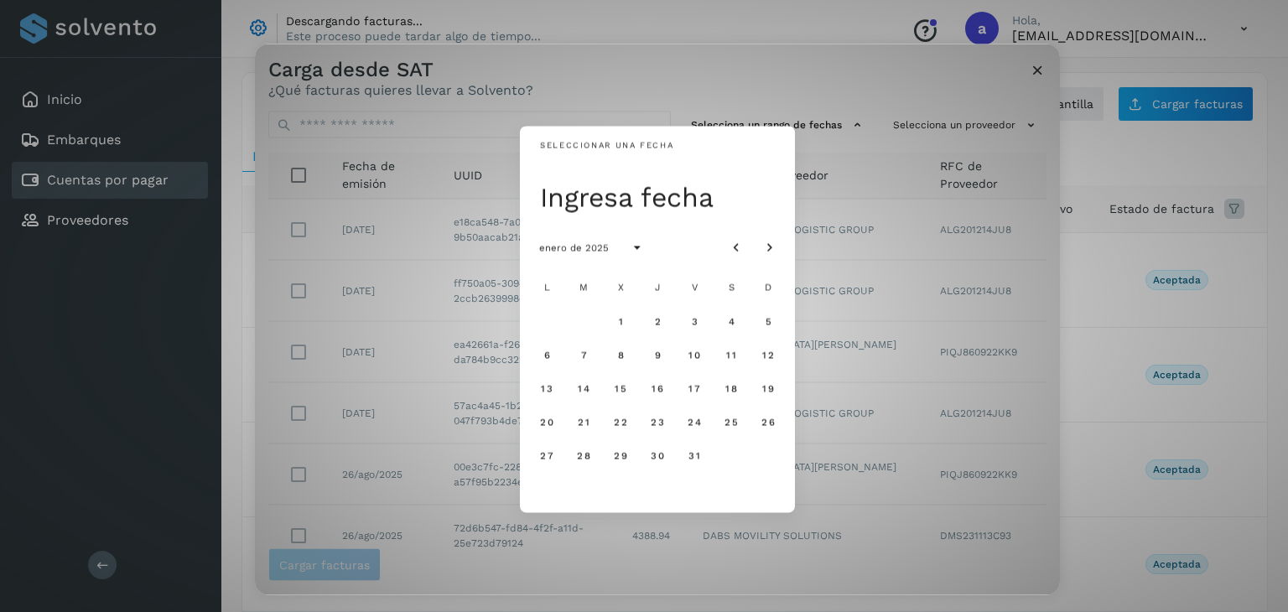
click at [671, 207] on div "Ingresa fecha" at bounding box center [662, 197] width 245 height 34
click at [636, 140] on div "Seleccionar una fecha" at bounding box center [606, 146] width 133 height 13
click at [585, 390] on span "14" at bounding box center [583, 388] width 13 height 12
click at [569, 373] on button "14" at bounding box center [584, 388] width 30 height 30
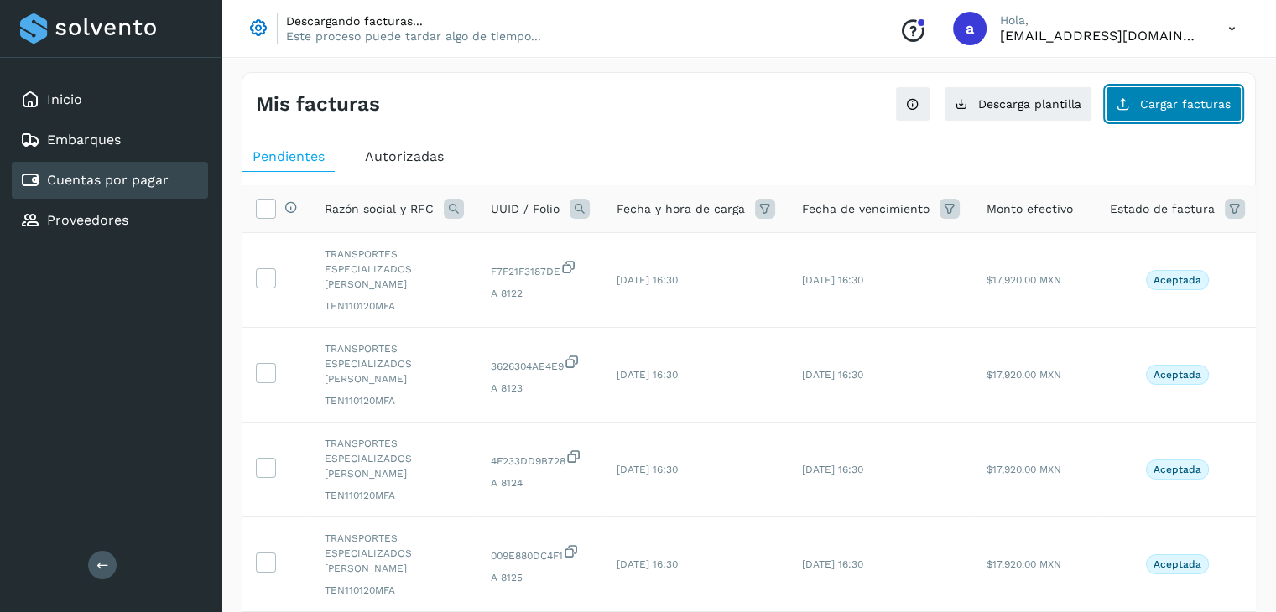
click at [1154, 105] on span "Cargar facturas" at bounding box center [1185, 104] width 91 height 12
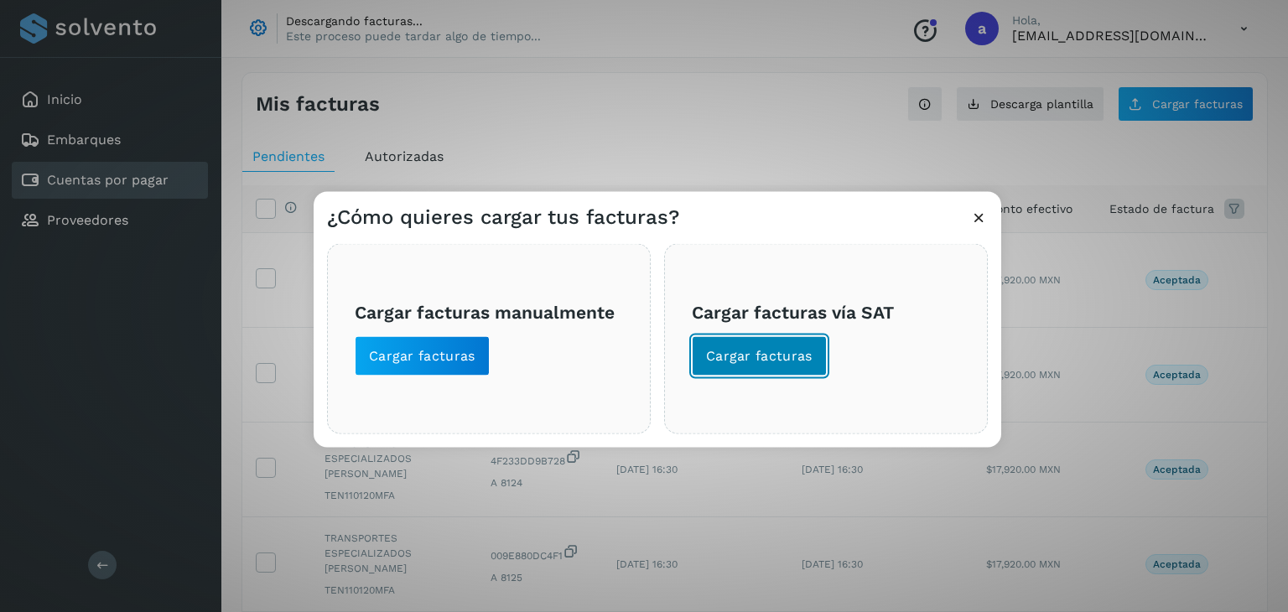
click at [768, 355] on span "Cargar facturas" at bounding box center [759, 356] width 107 height 18
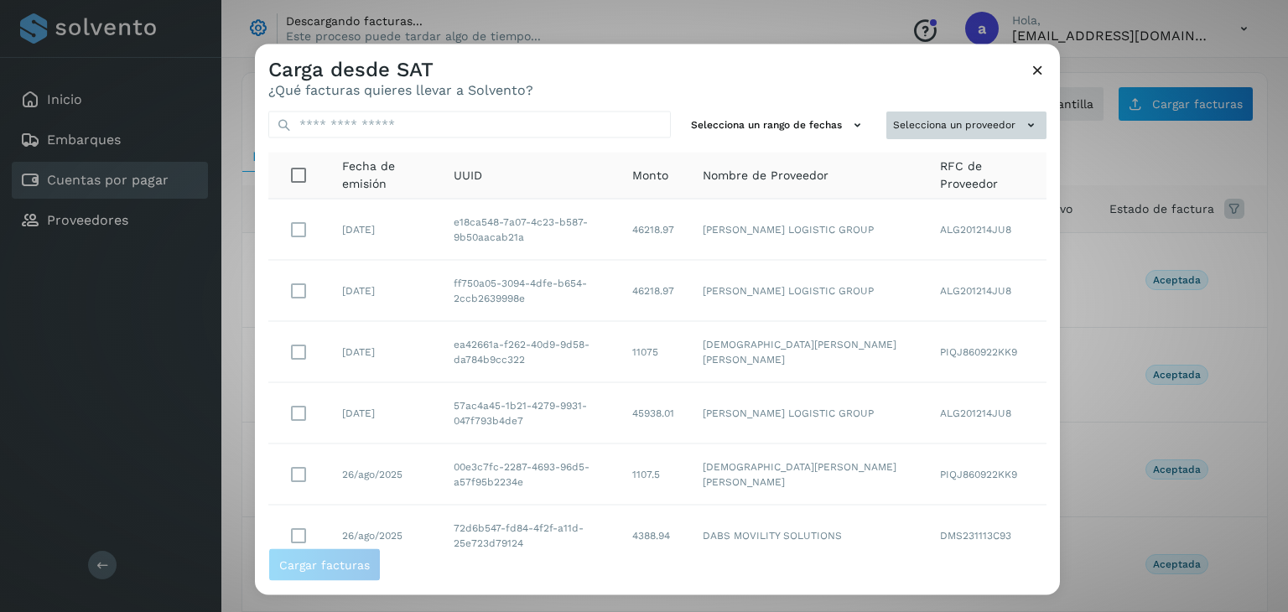
click at [1022, 124] on icon at bounding box center [1031, 126] width 18 height 18
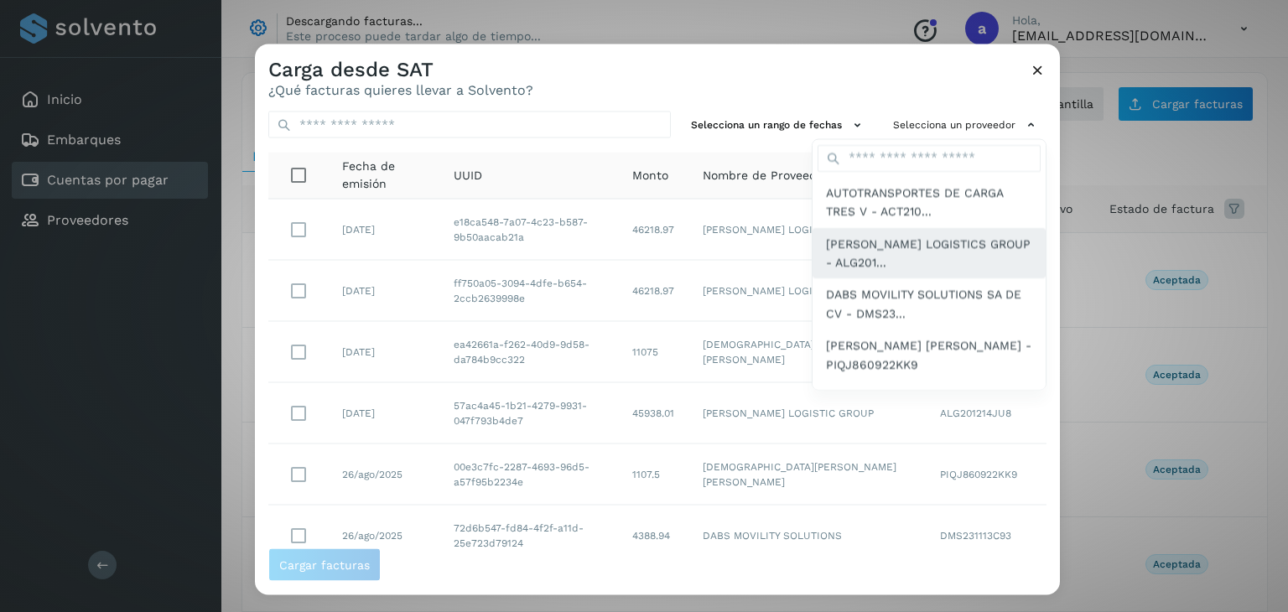
click at [926, 253] on span "[PERSON_NAME] LOGISTICS GROUP - ALG201..." at bounding box center [929, 253] width 206 height 38
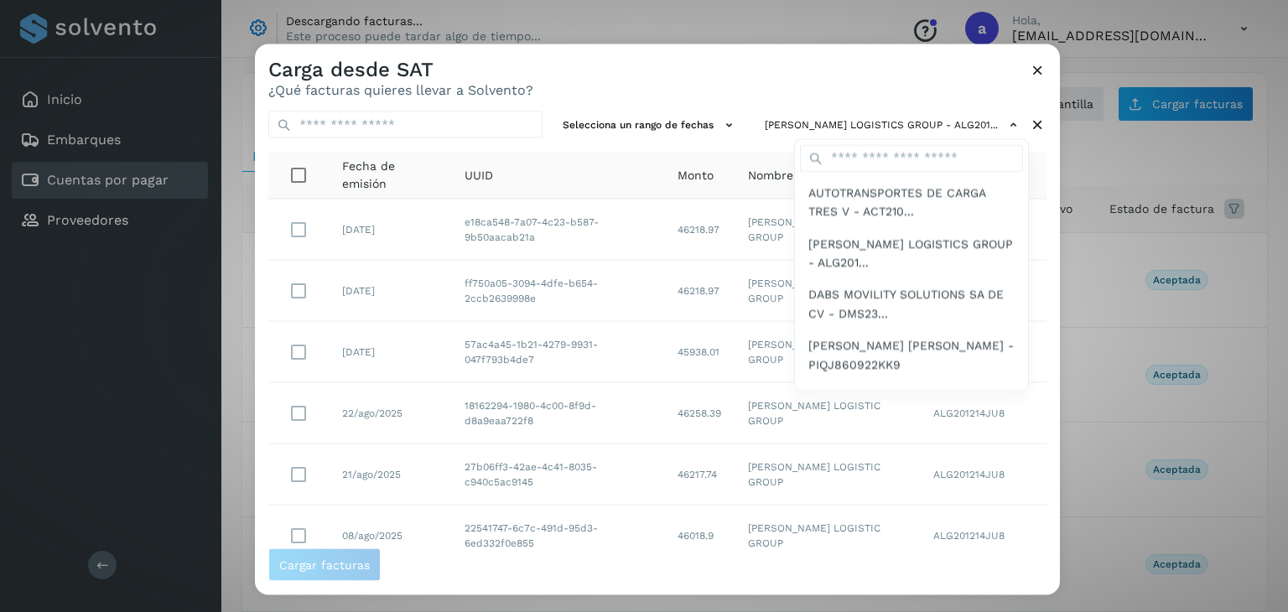
click at [1049, 543] on div at bounding box center [899, 350] width 1288 height 612
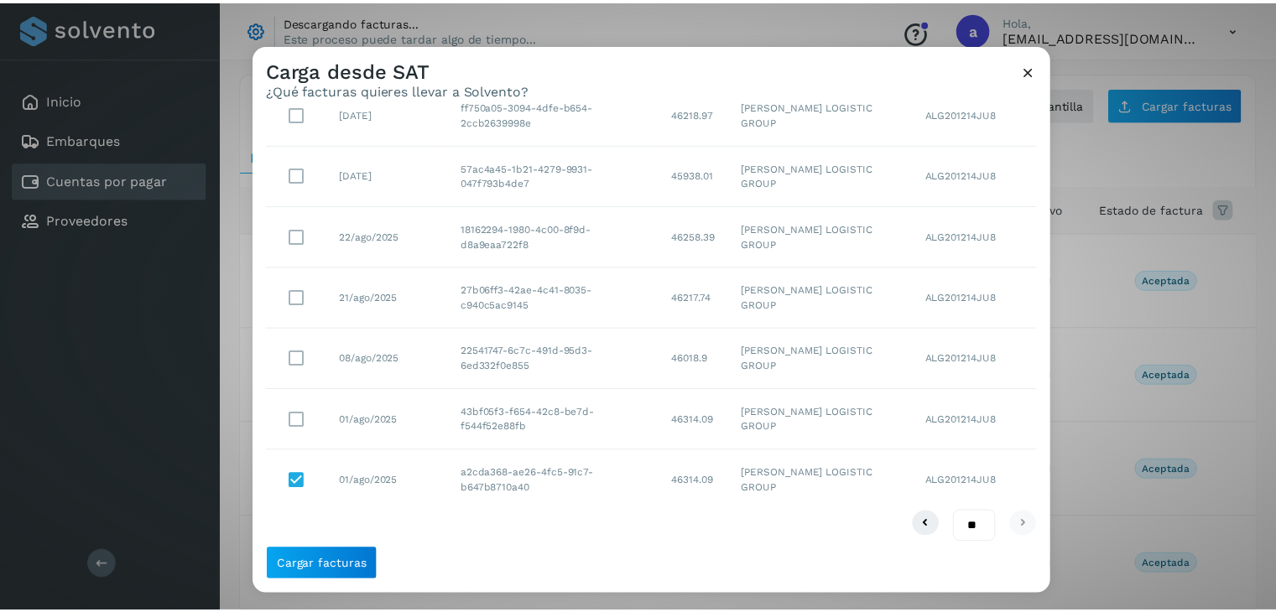
scroll to position [185, 0]
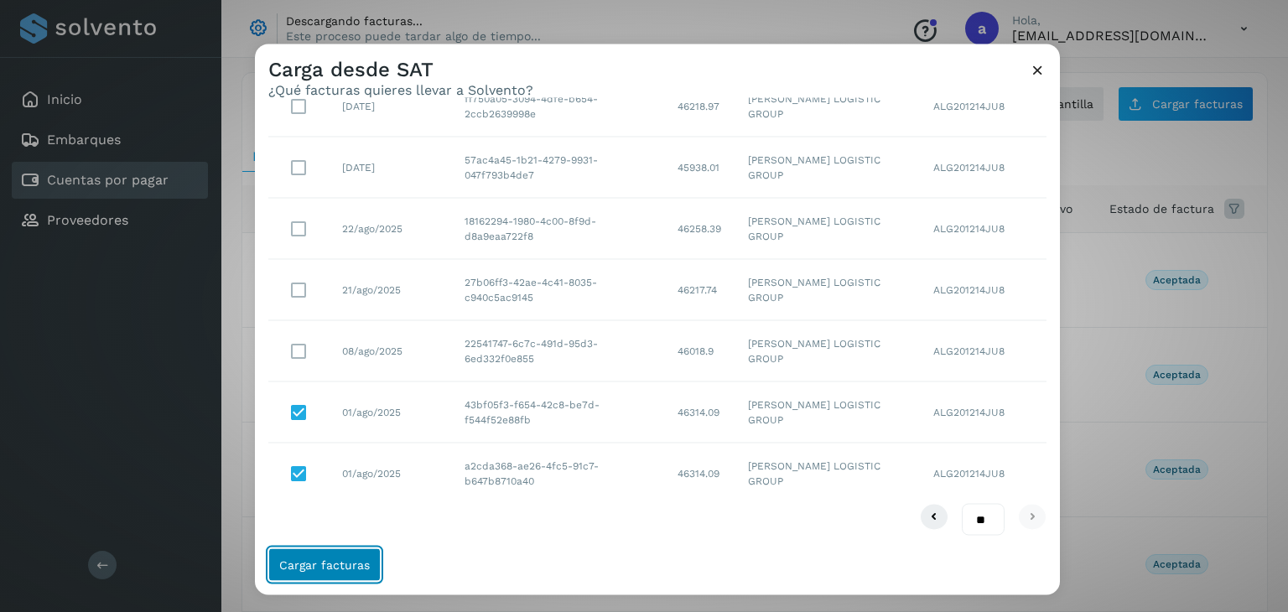
click at [326, 568] on span "Cargar facturas" at bounding box center [324, 565] width 91 height 12
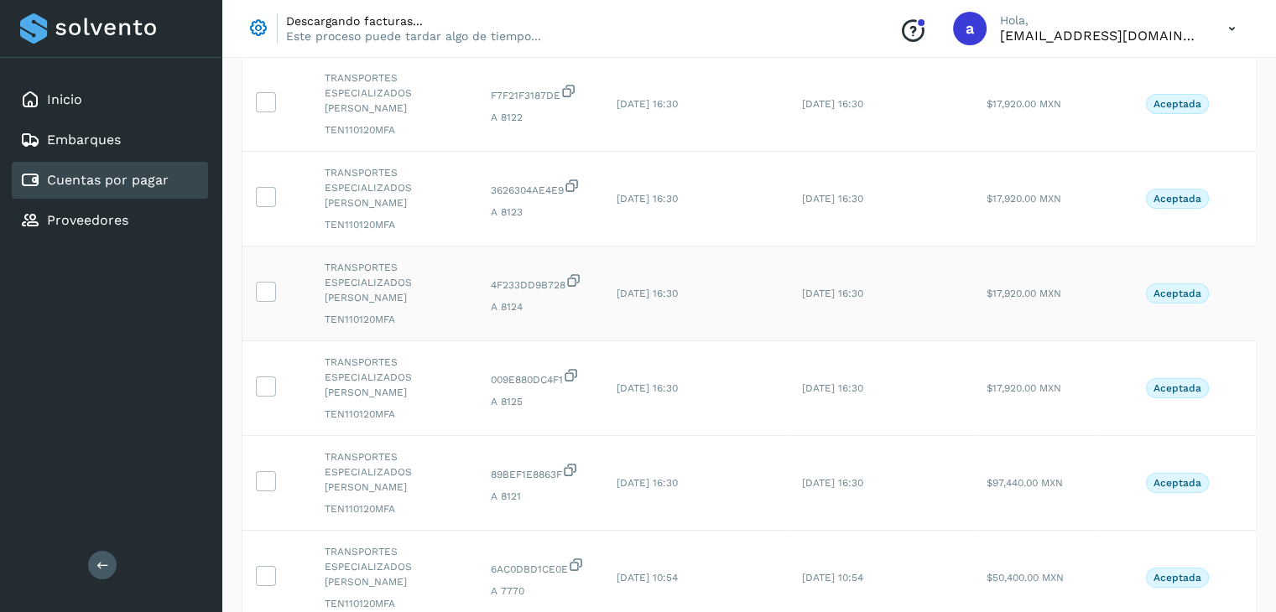
scroll to position [0, 0]
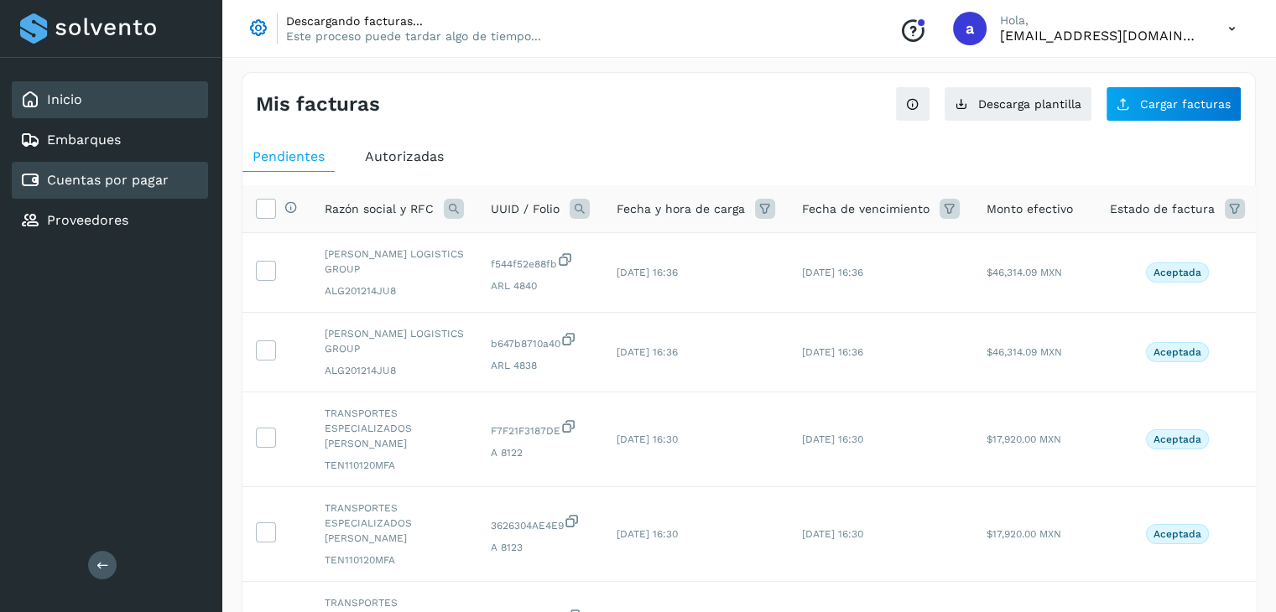
click at [70, 101] on link "Inicio" at bounding box center [64, 99] width 35 height 16
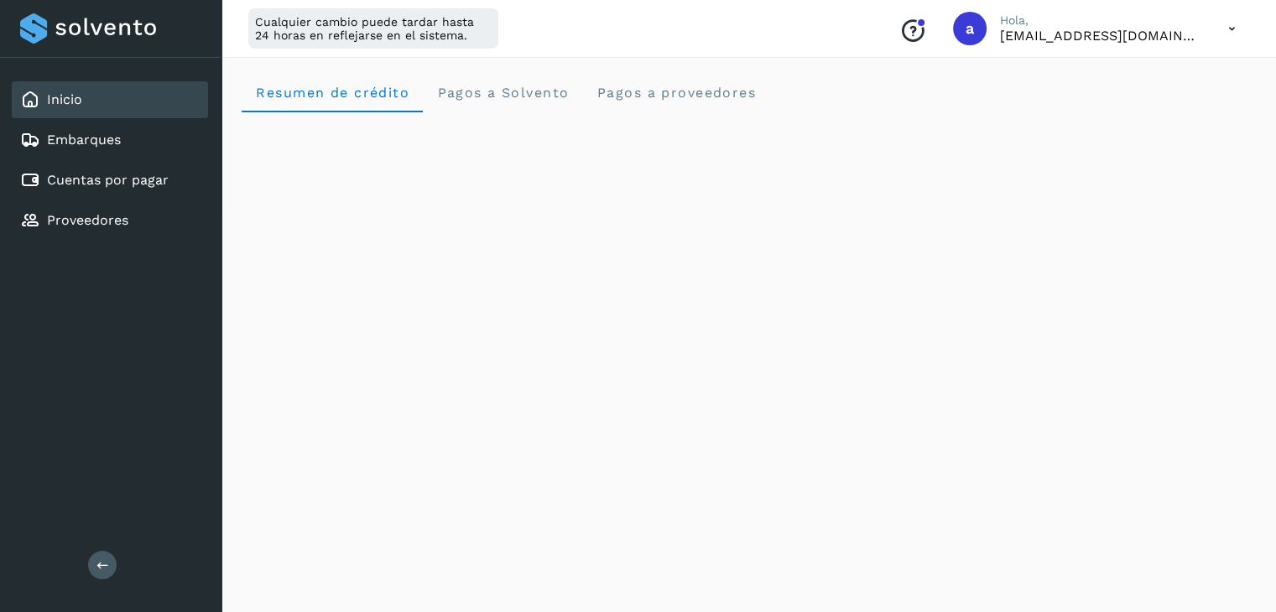
click at [1225, 23] on icon at bounding box center [1232, 29] width 34 height 34
click at [1147, 113] on div "Cerrar sesión" at bounding box center [1148, 108] width 200 height 32
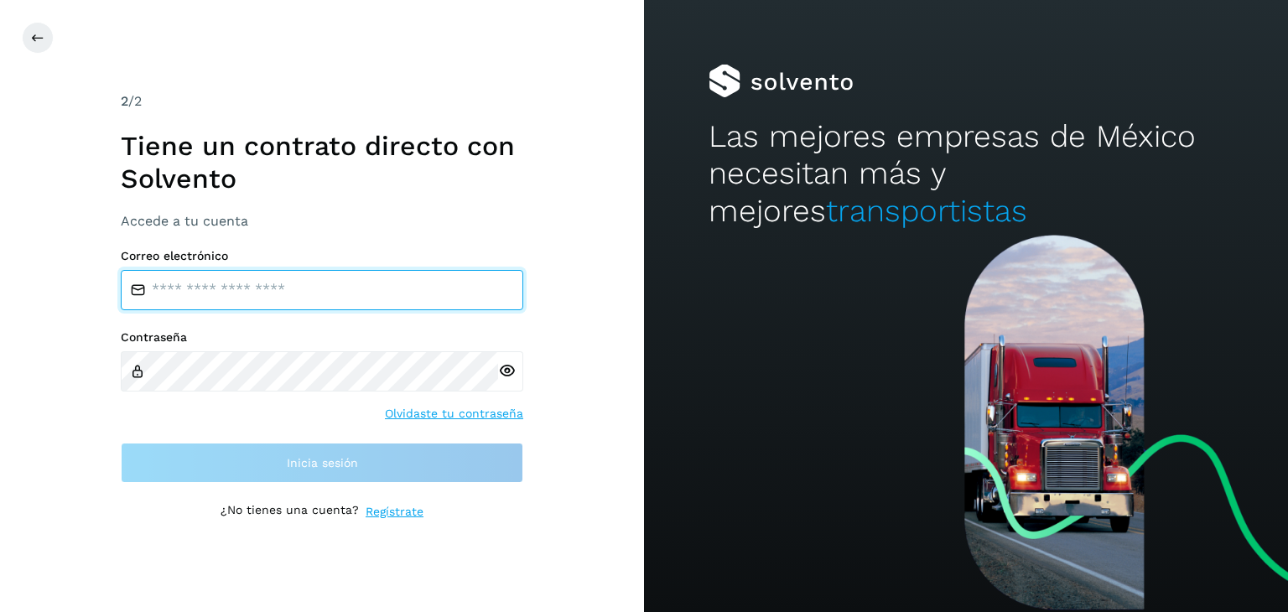
type input "**********"
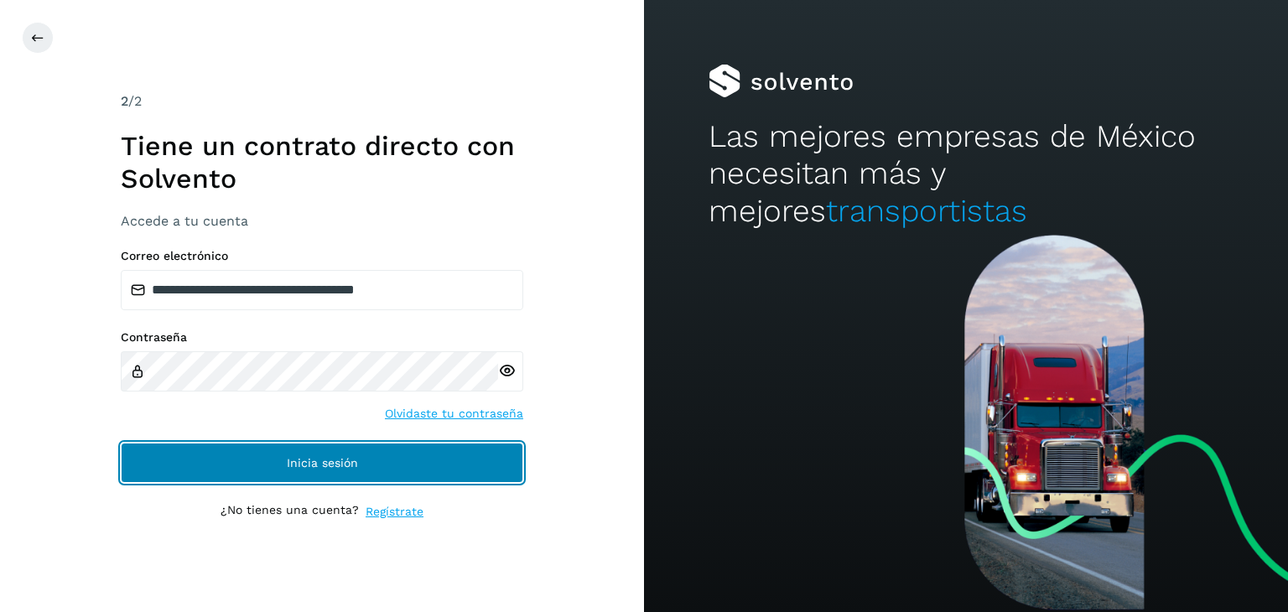
click at [352, 469] on button "Inicia sesión" at bounding box center [322, 463] width 403 height 40
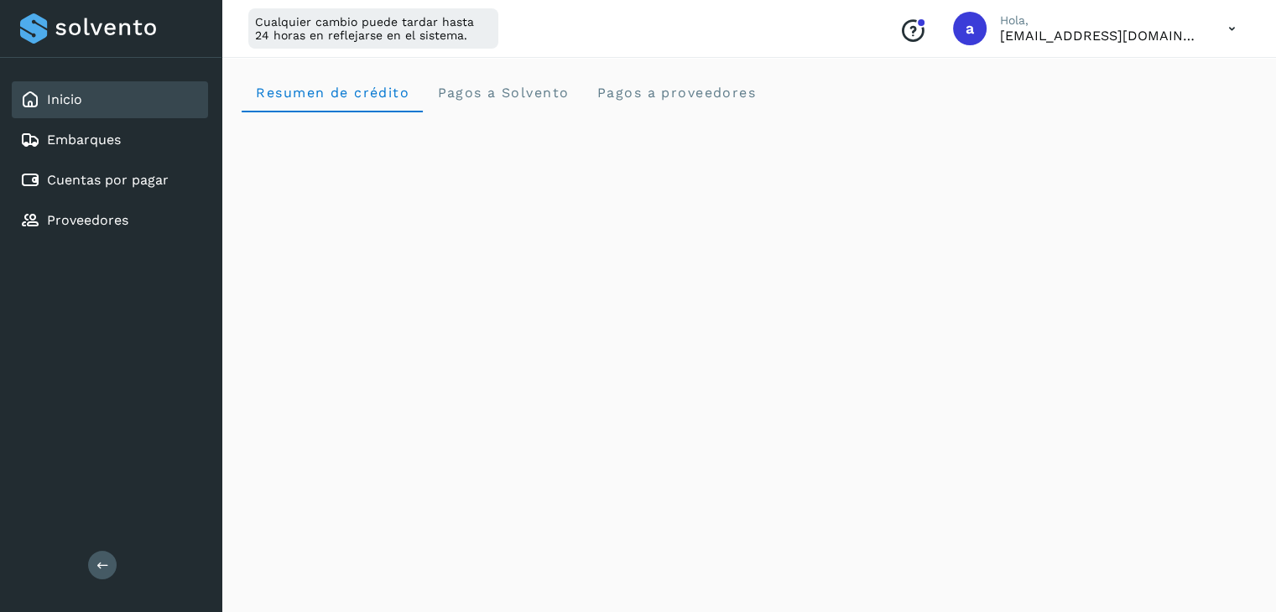
click at [1229, 30] on icon at bounding box center [1232, 29] width 34 height 34
click at [1116, 106] on div "Cerrar sesión" at bounding box center [1148, 108] width 200 height 32
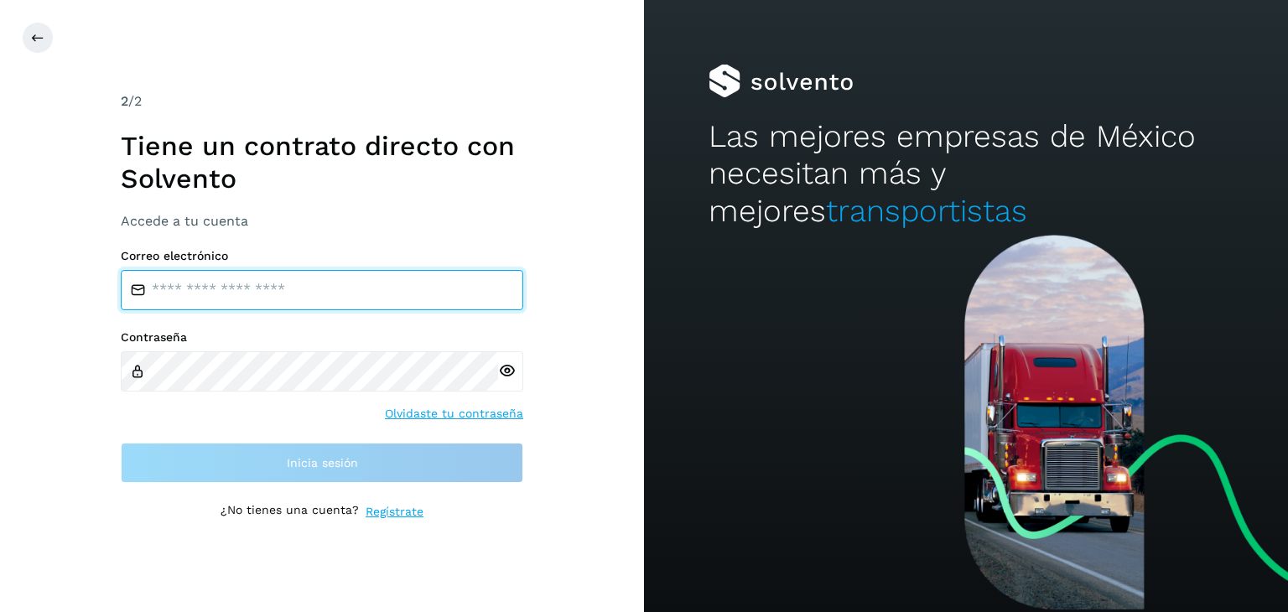
type input "**********"
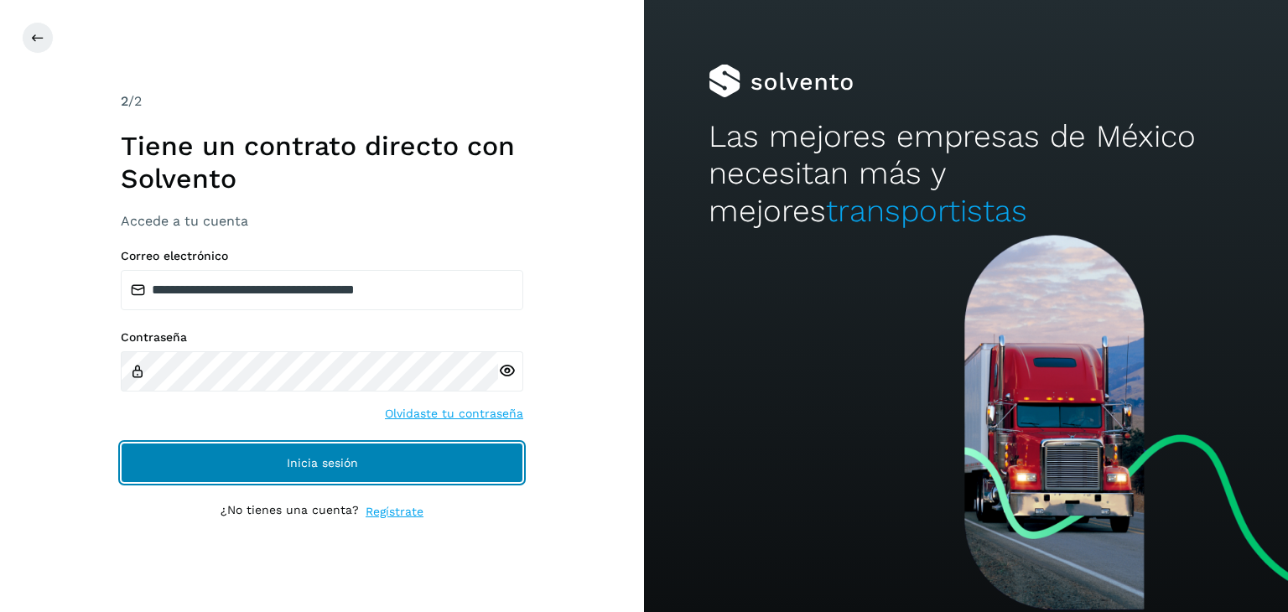
click at [398, 476] on button "Inicia sesión" at bounding box center [322, 463] width 403 height 40
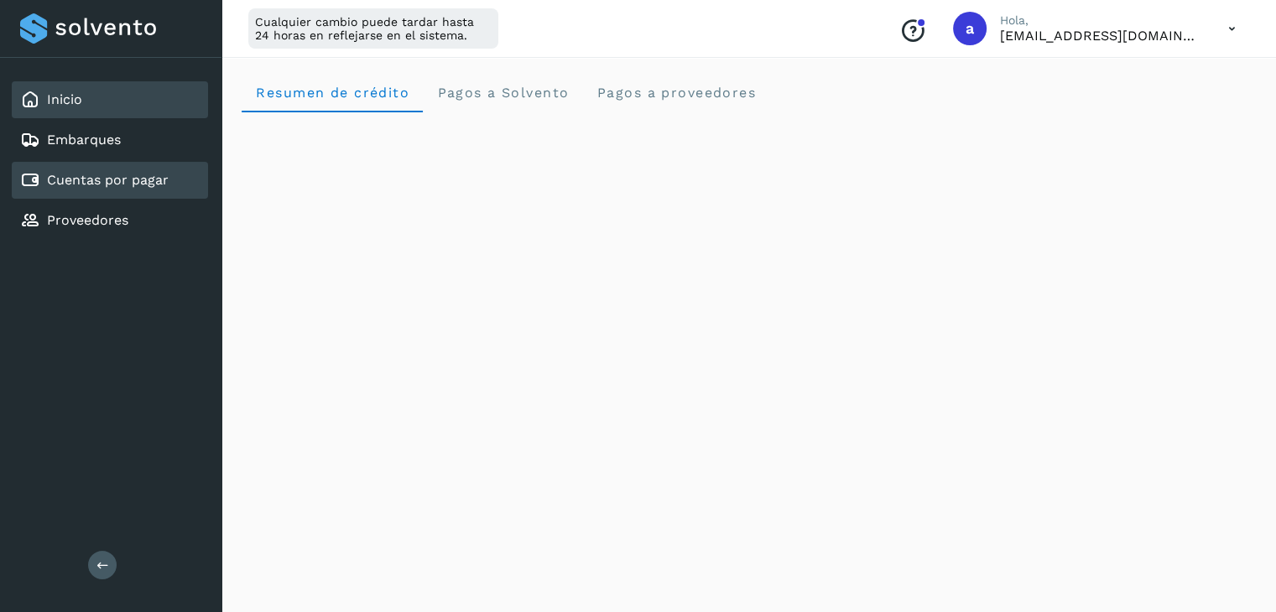
click at [105, 179] on link "Cuentas por pagar" at bounding box center [108, 180] width 122 height 16
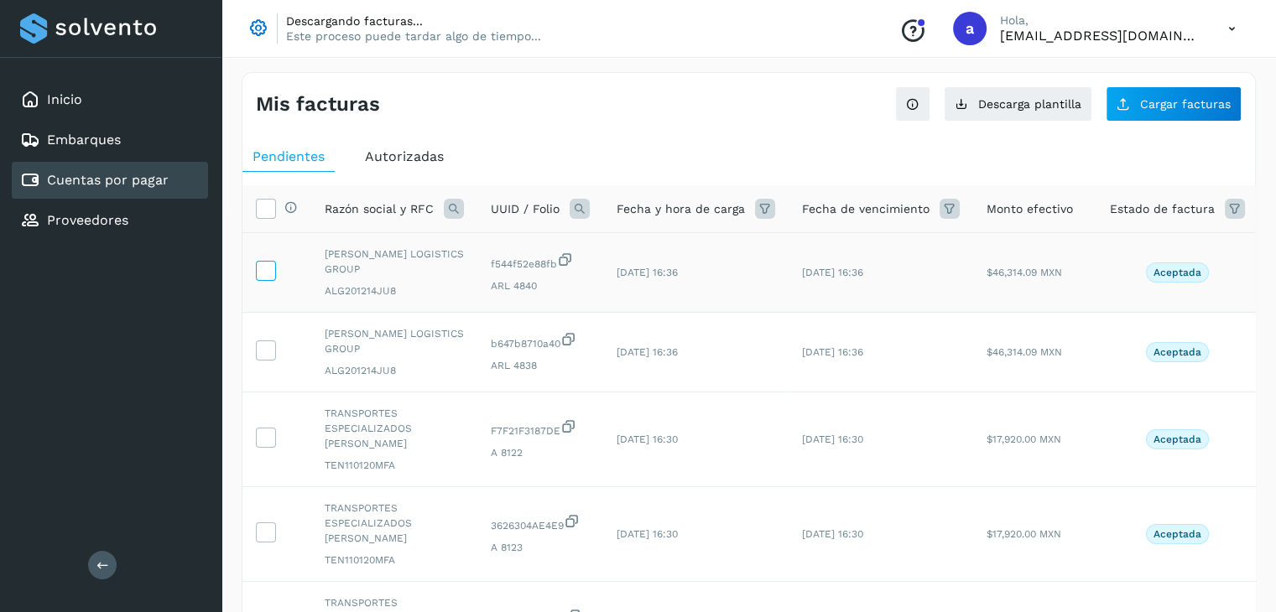
click at [272, 273] on icon at bounding box center [266, 270] width 18 height 18
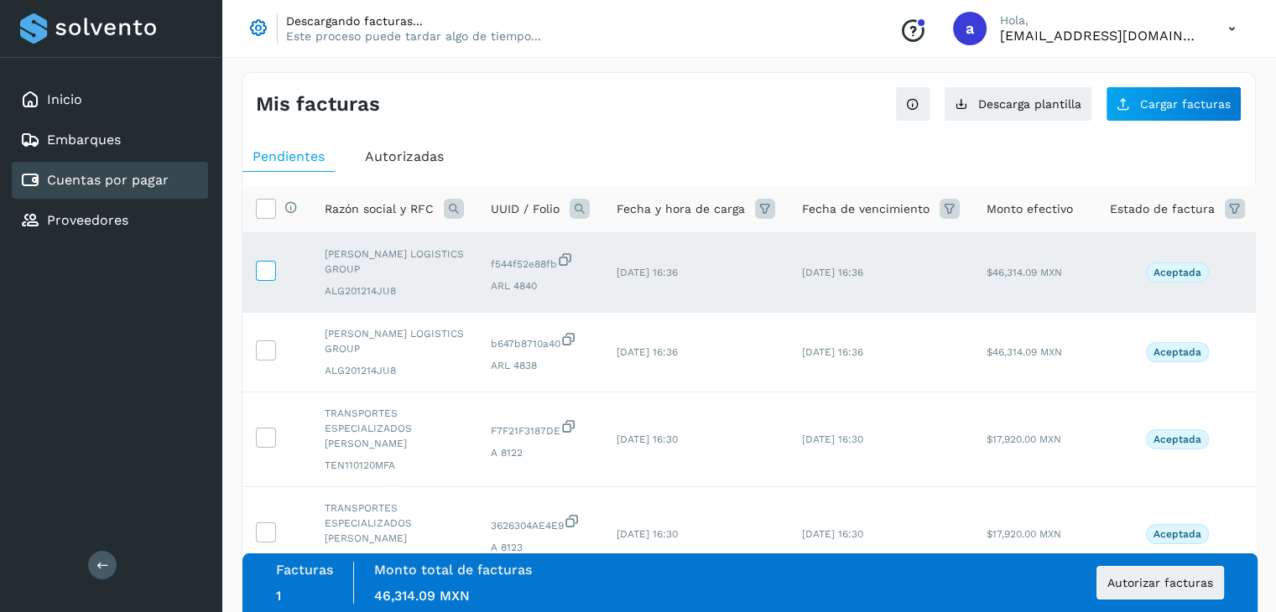
scroll to position [84, 0]
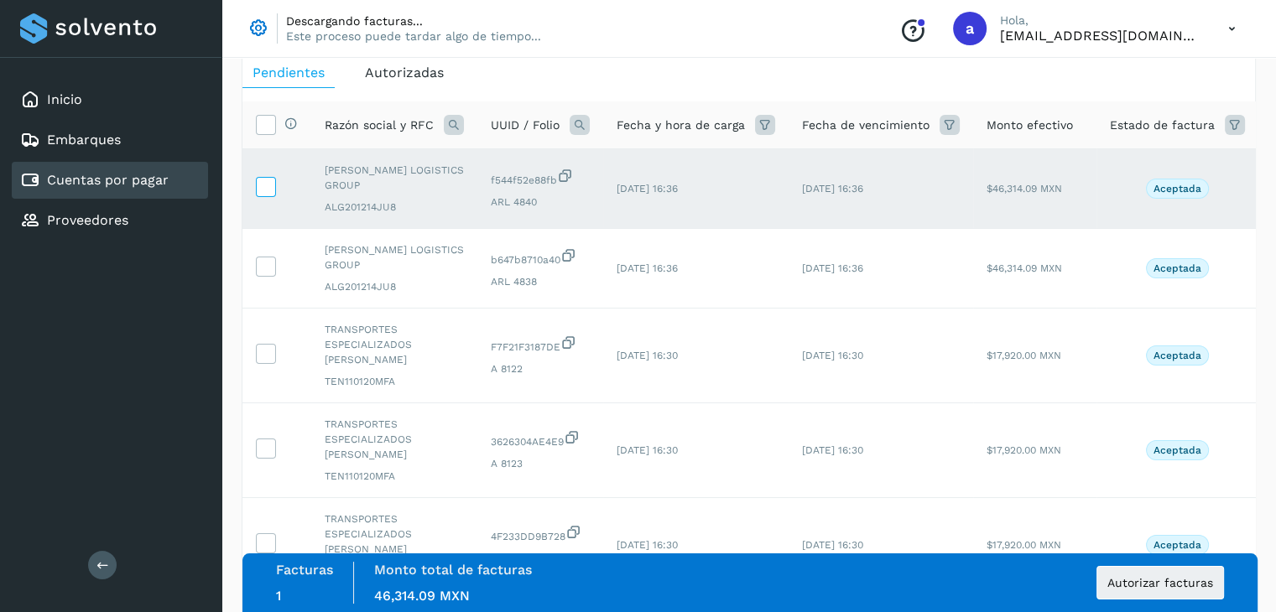
click at [272, 273] on icon at bounding box center [266, 266] width 18 height 18
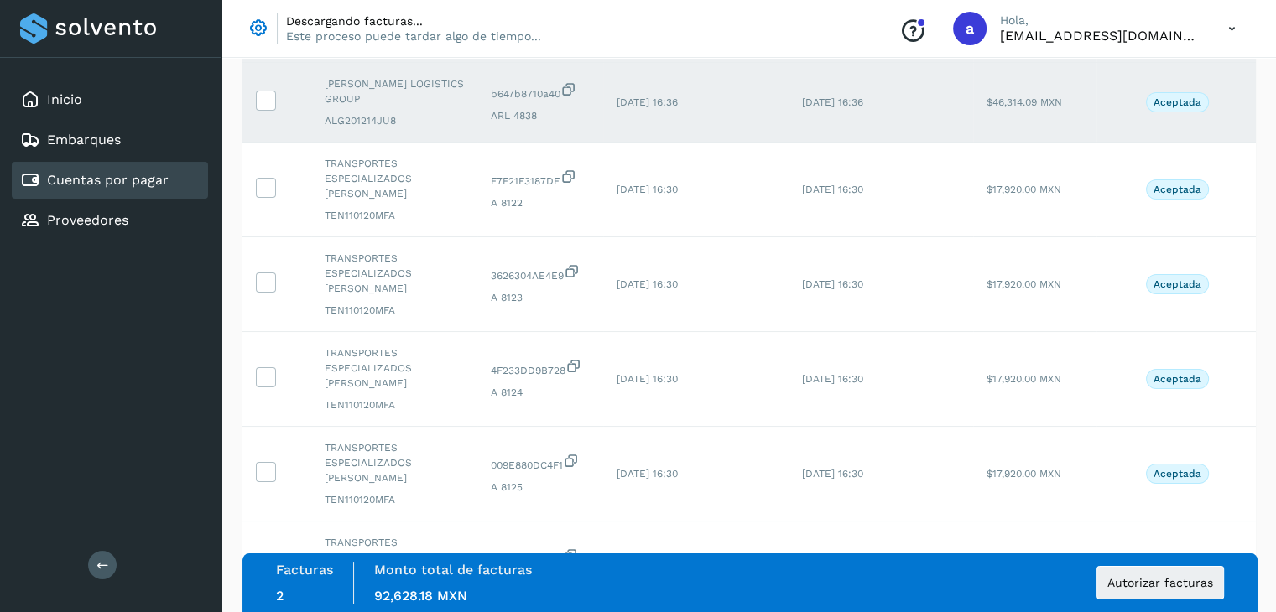
scroll to position [252, 0]
click at [259, 185] on span at bounding box center [266, 190] width 18 height 12
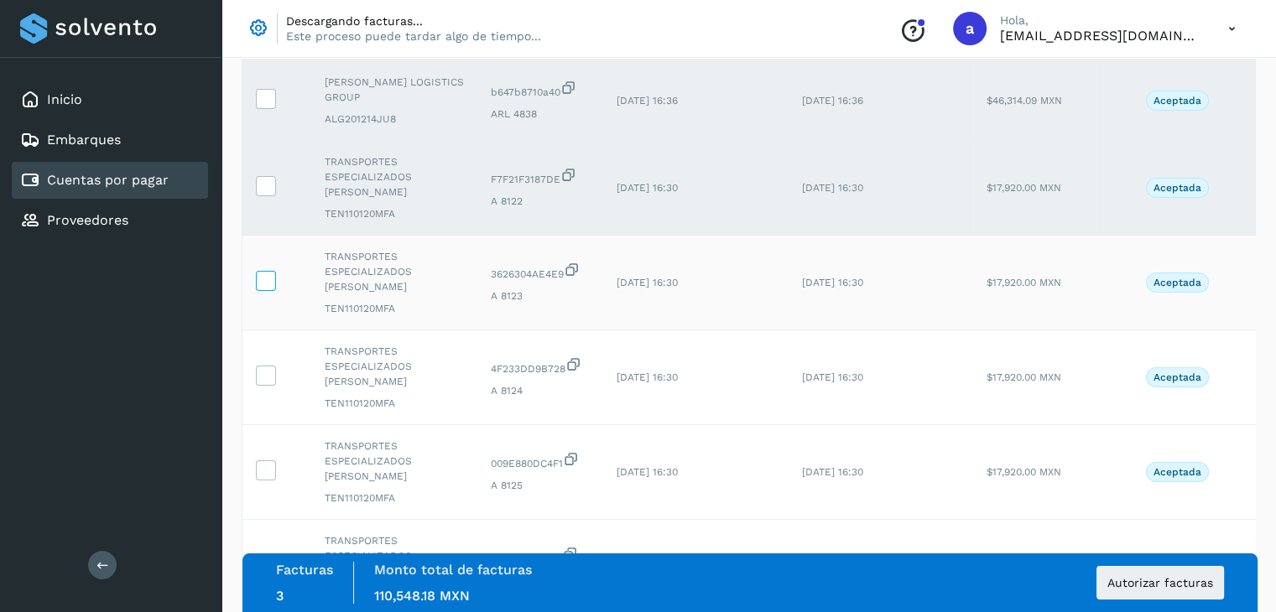
click at [264, 271] on icon at bounding box center [266, 280] width 18 height 18
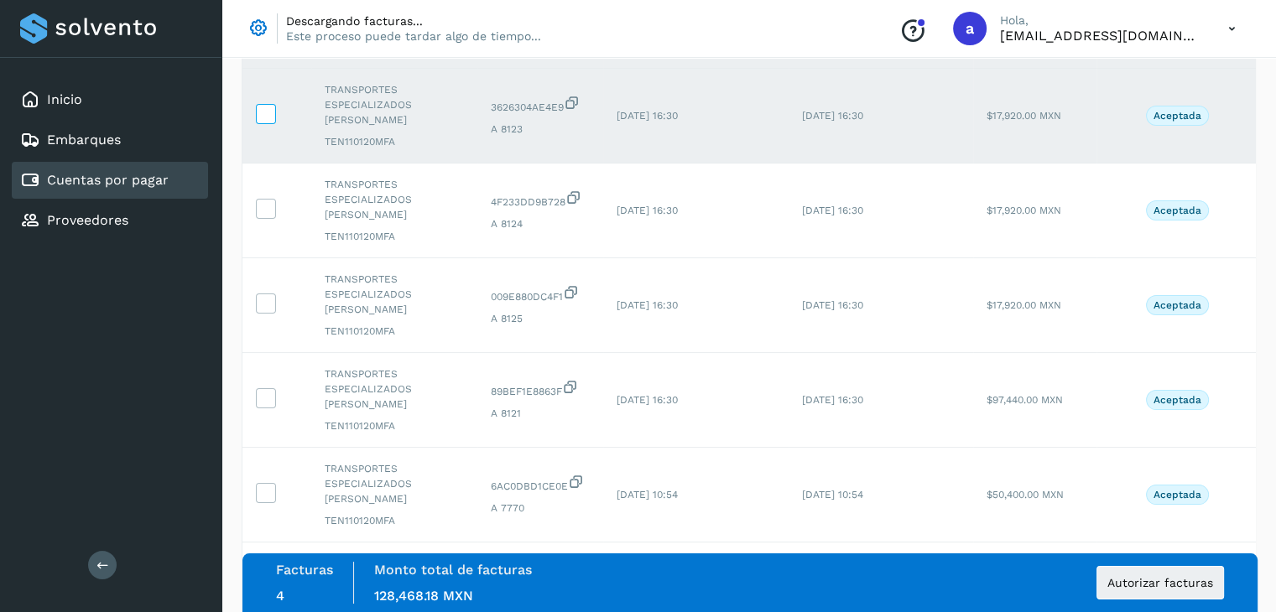
scroll to position [419, 0]
click at [266, 205] on span at bounding box center [266, 211] width 18 height 12
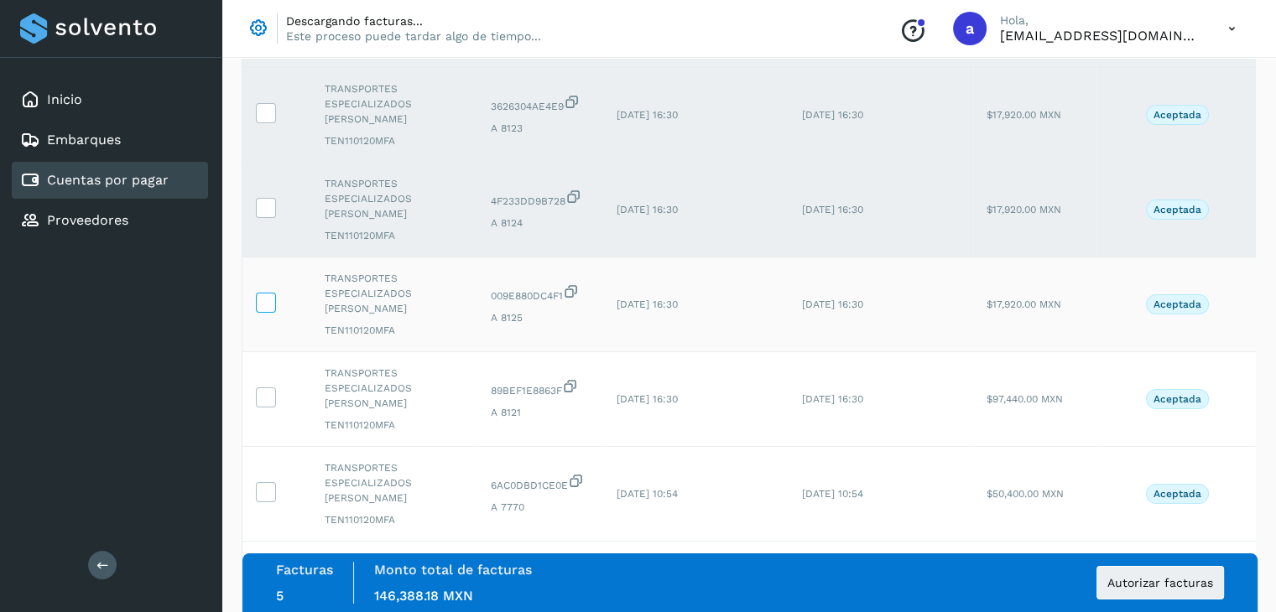
click at [258, 293] on icon at bounding box center [266, 302] width 18 height 18
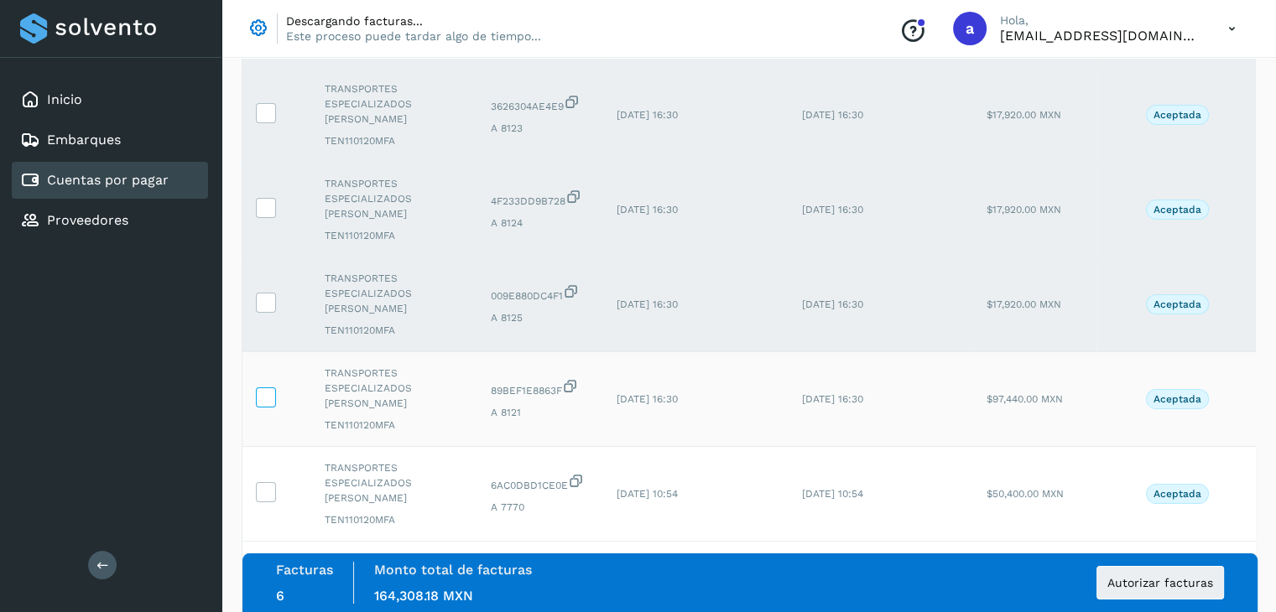
click at [268, 388] on icon at bounding box center [266, 397] width 18 height 18
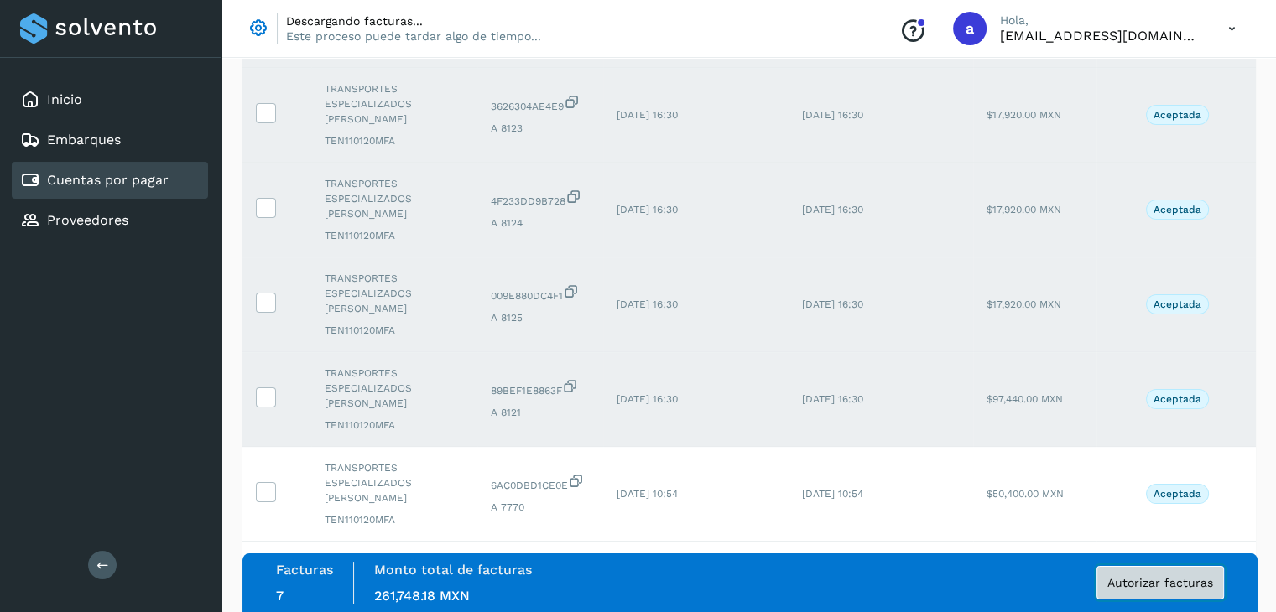
click at [1144, 577] on span "Autorizar facturas" at bounding box center [1160, 583] width 106 height 12
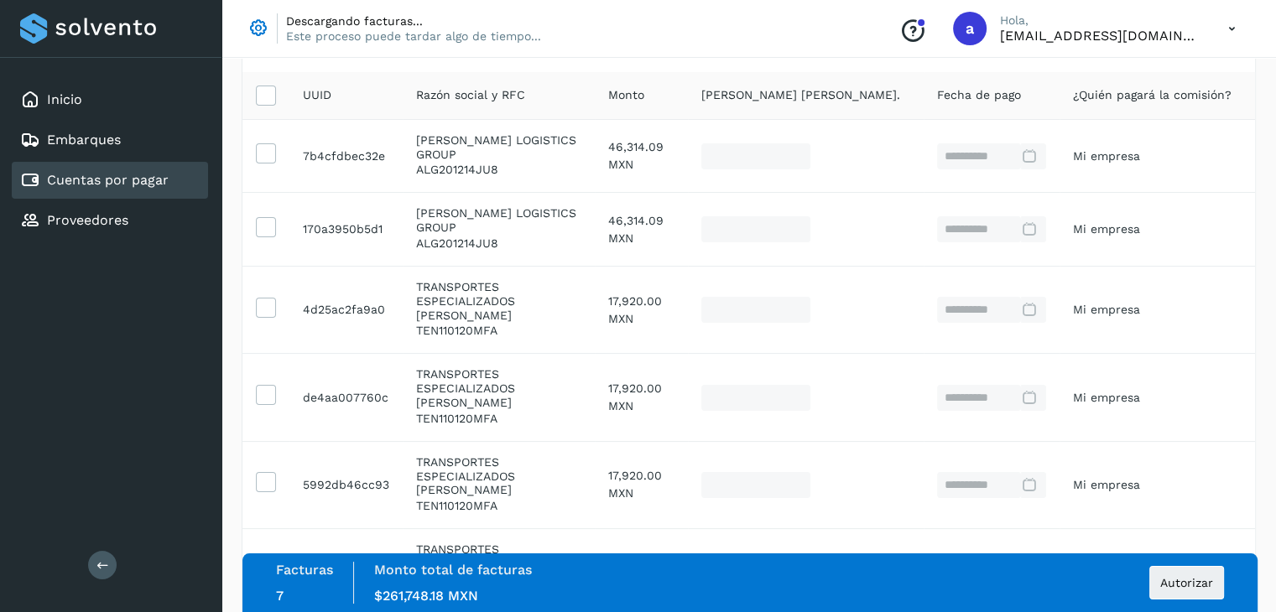
scroll to position [265, 0]
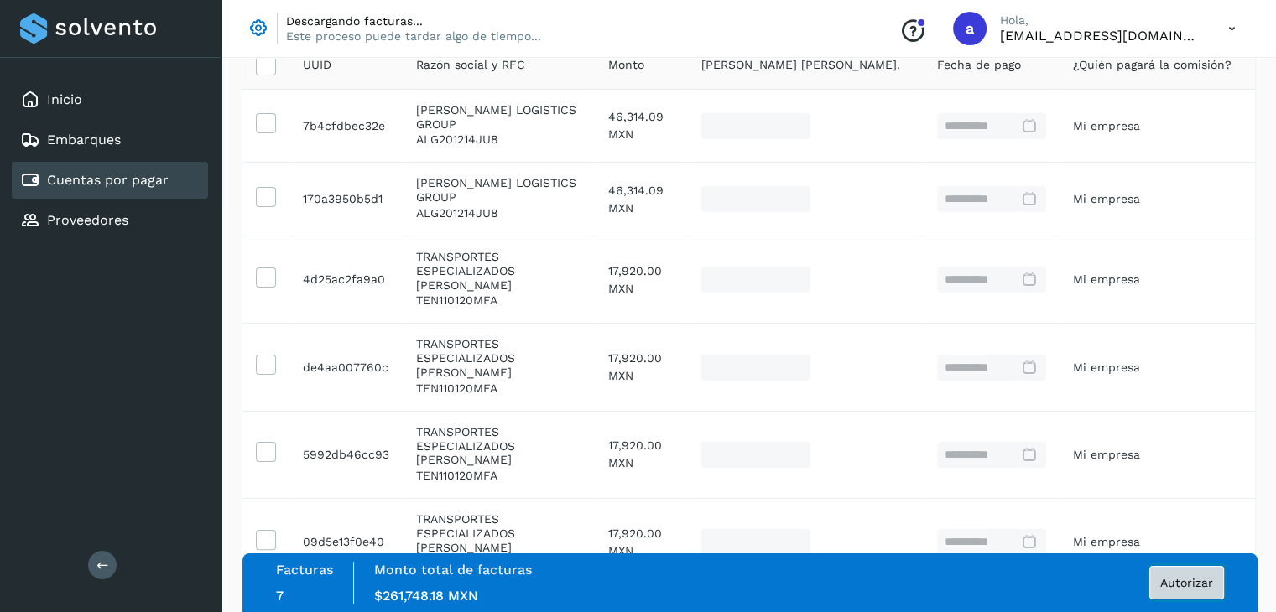
click at [1173, 571] on button "Autorizar" at bounding box center [1186, 583] width 75 height 34
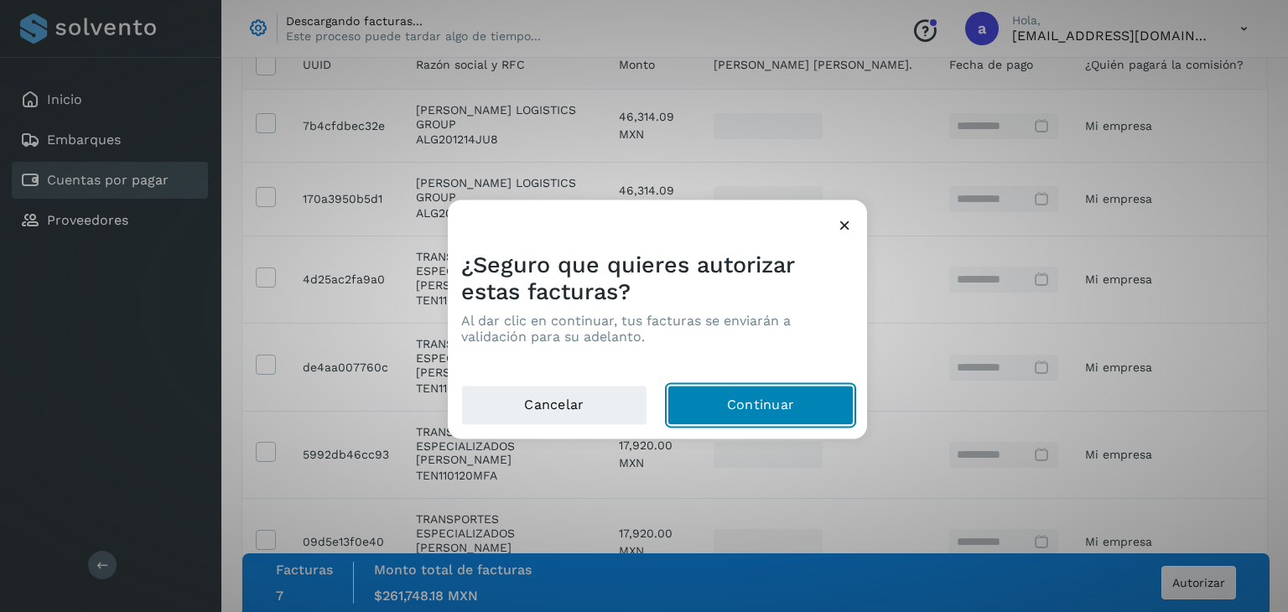
click at [726, 403] on button "Continuar" at bounding box center [761, 406] width 186 height 40
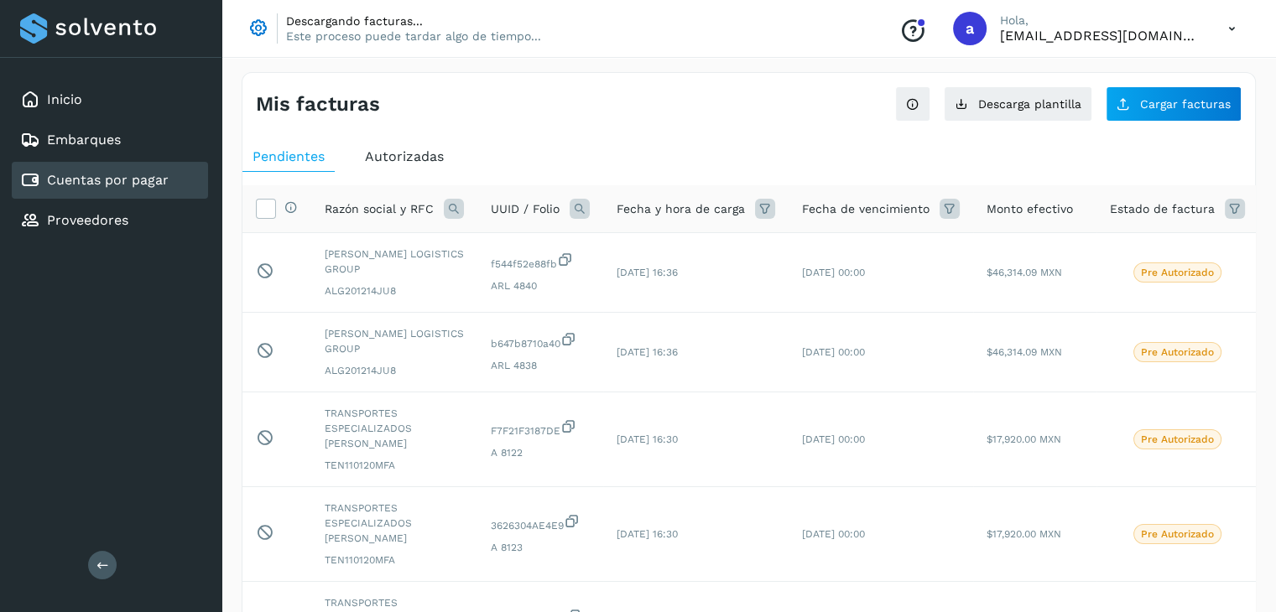
click at [1230, 33] on icon at bounding box center [1232, 29] width 34 height 34
click at [1120, 109] on div "Cerrar sesión" at bounding box center [1148, 108] width 200 height 32
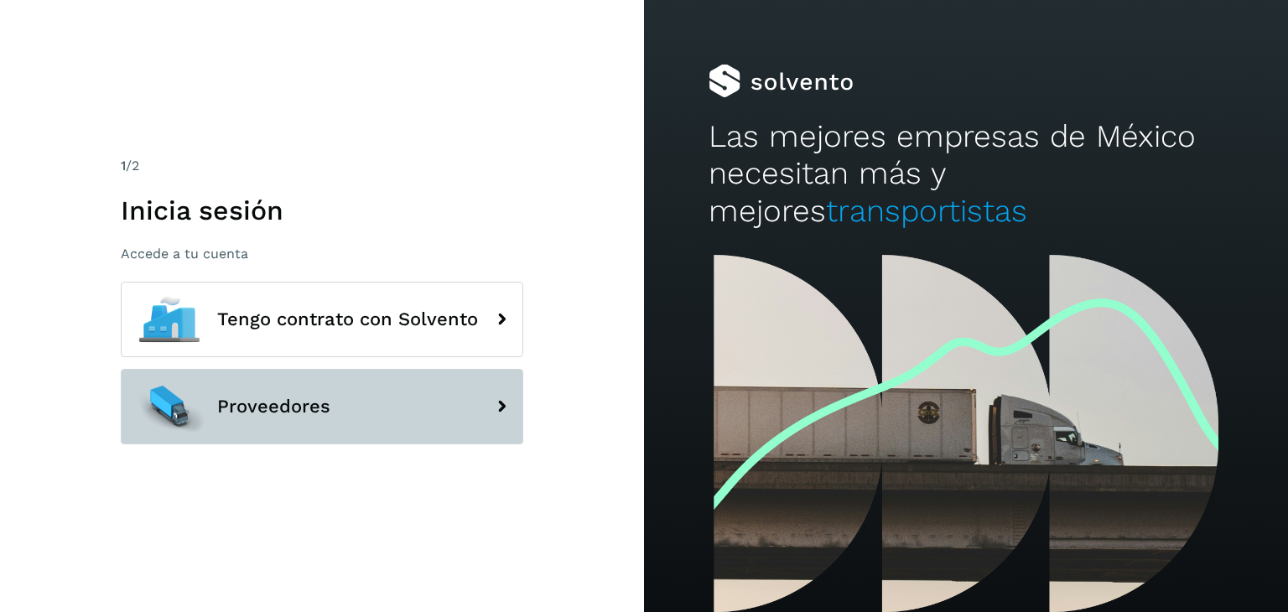
click at [478, 404] on button "Proveedores" at bounding box center [322, 406] width 403 height 75
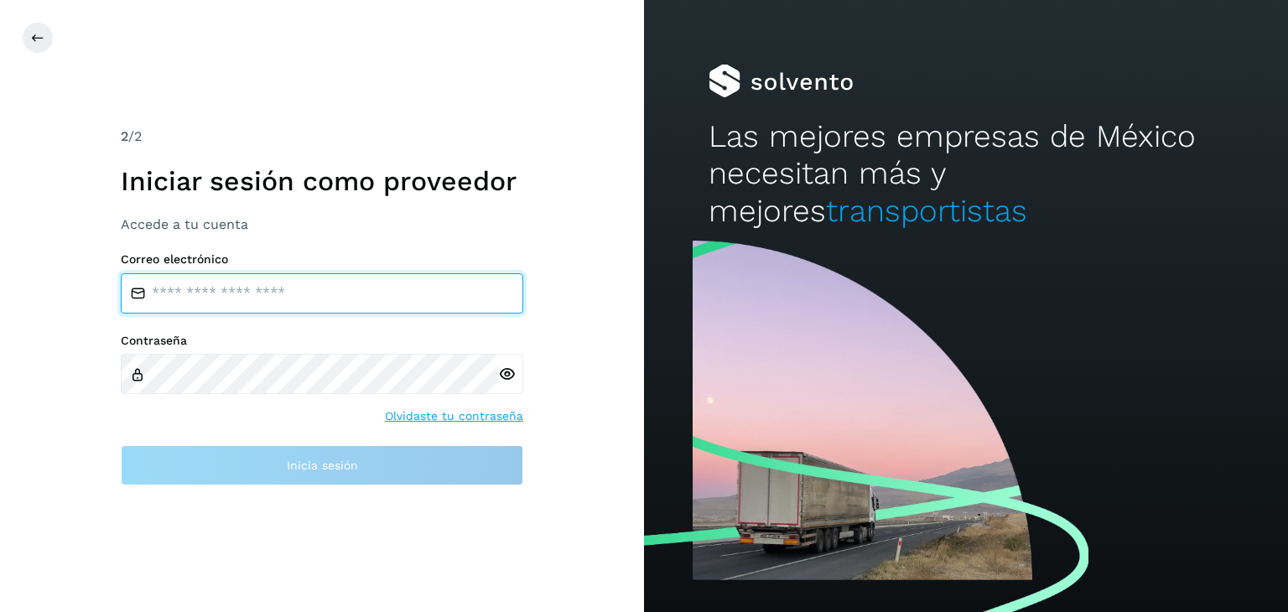
type input "**********"
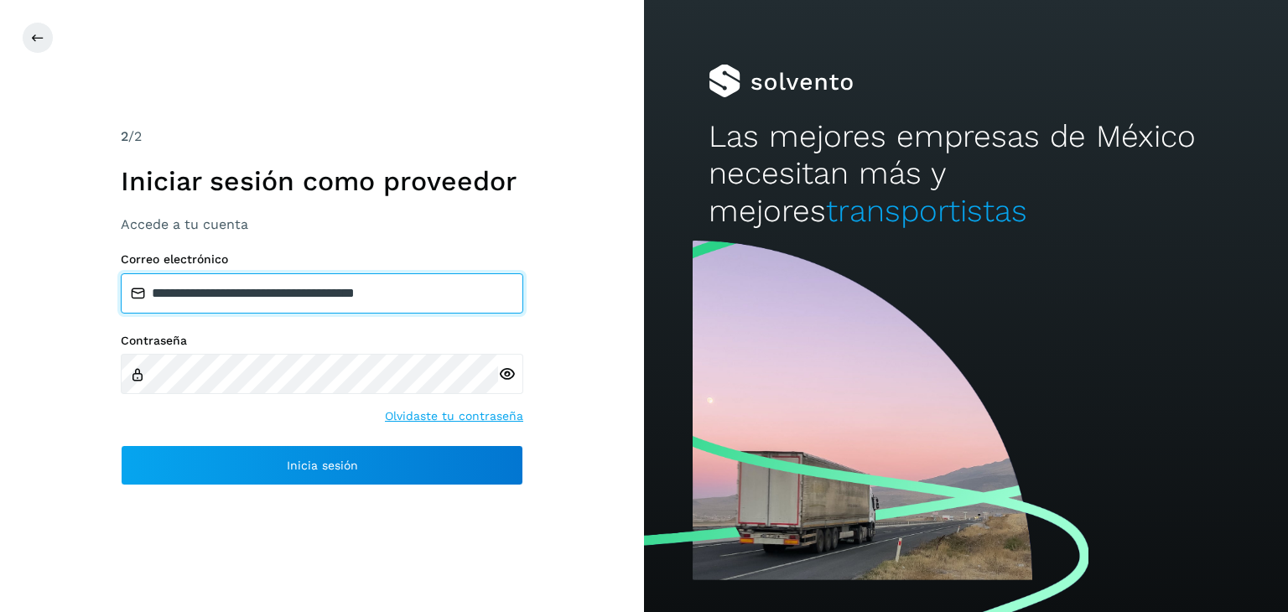
click at [336, 287] on input "**********" at bounding box center [322, 293] width 403 height 40
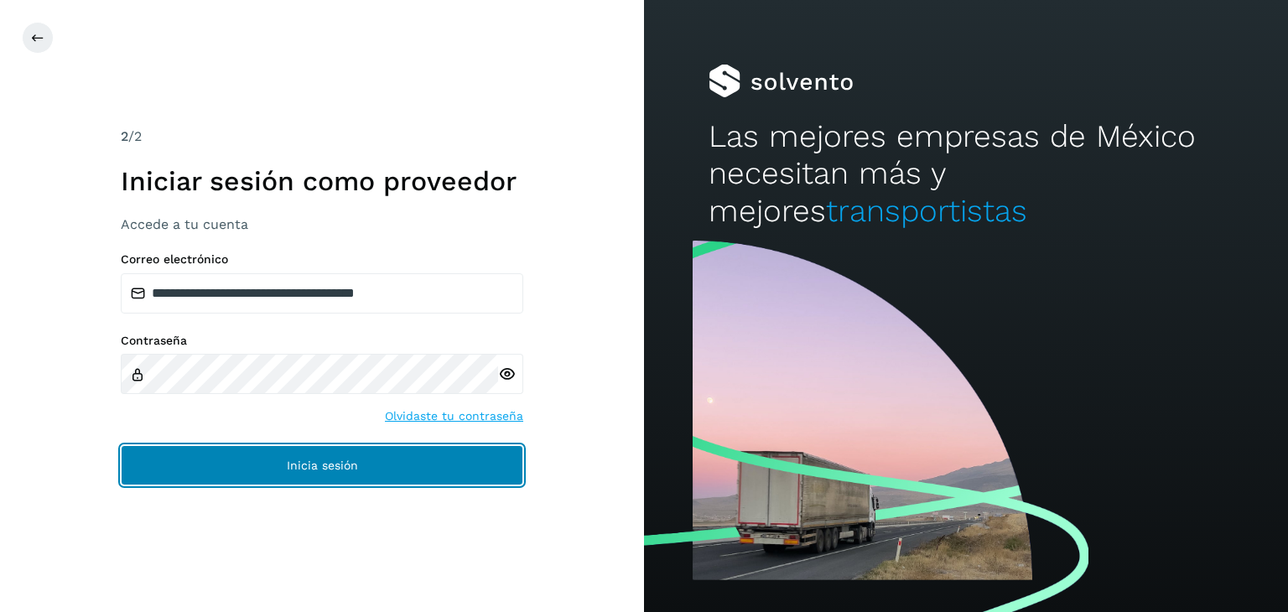
click at [315, 464] on span "Inicia sesión" at bounding box center [322, 466] width 71 height 12
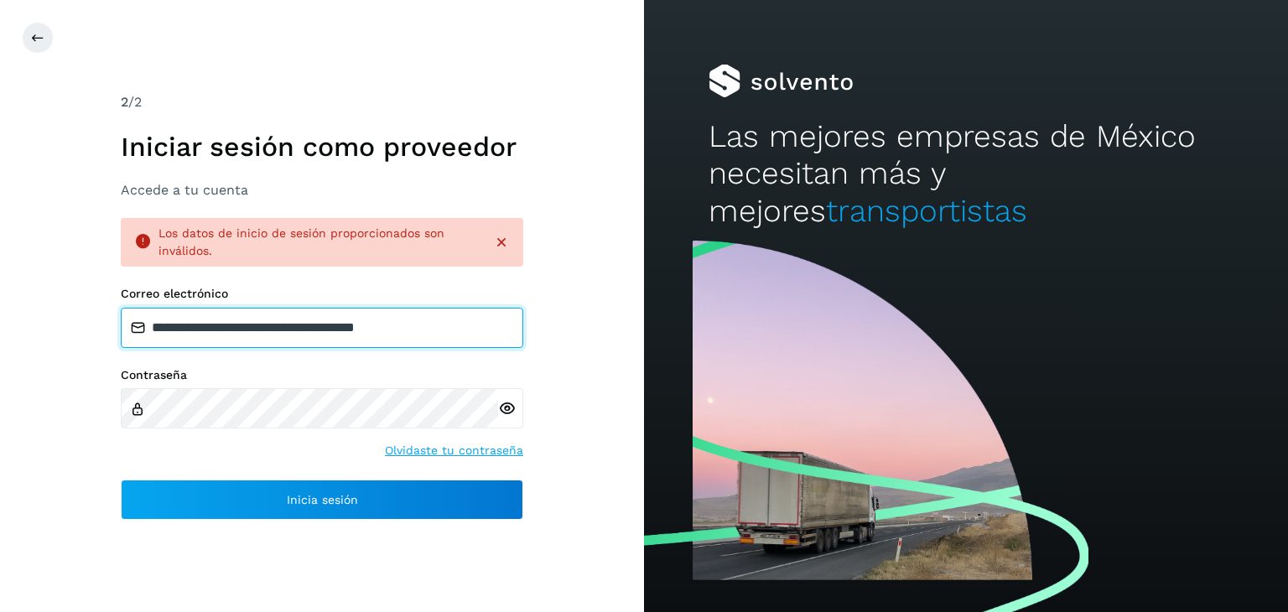
click at [354, 330] on input "**********" at bounding box center [322, 328] width 403 height 40
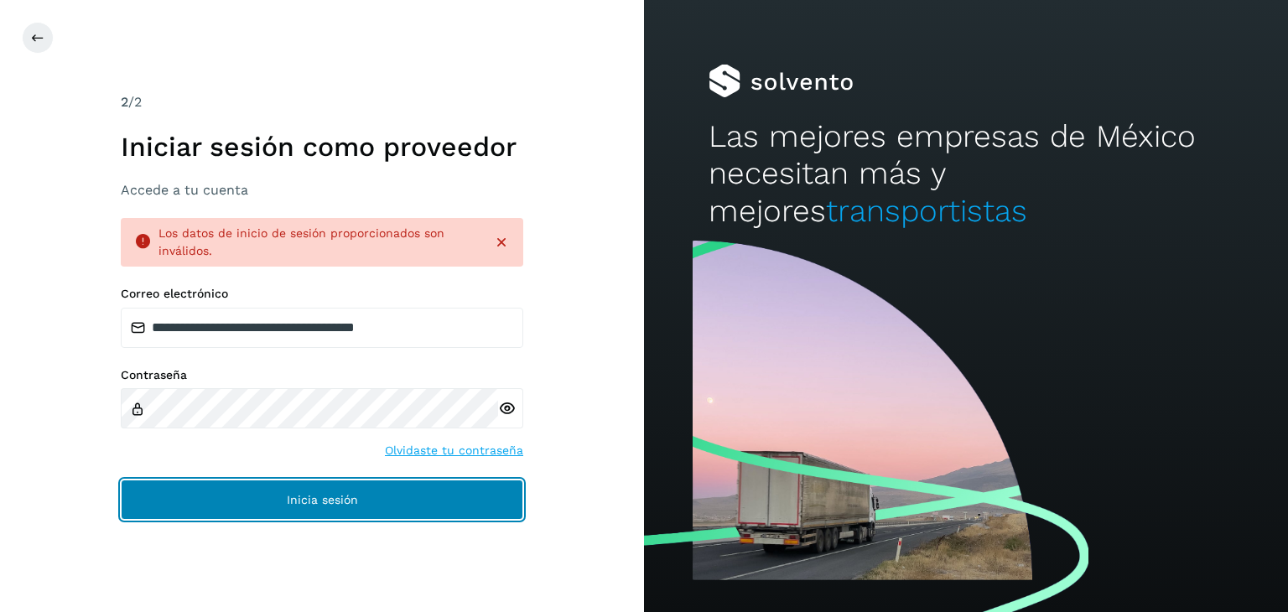
click at [310, 501] on span "Inicia sesión" at bounding box center [322, 500] width 71 height 12
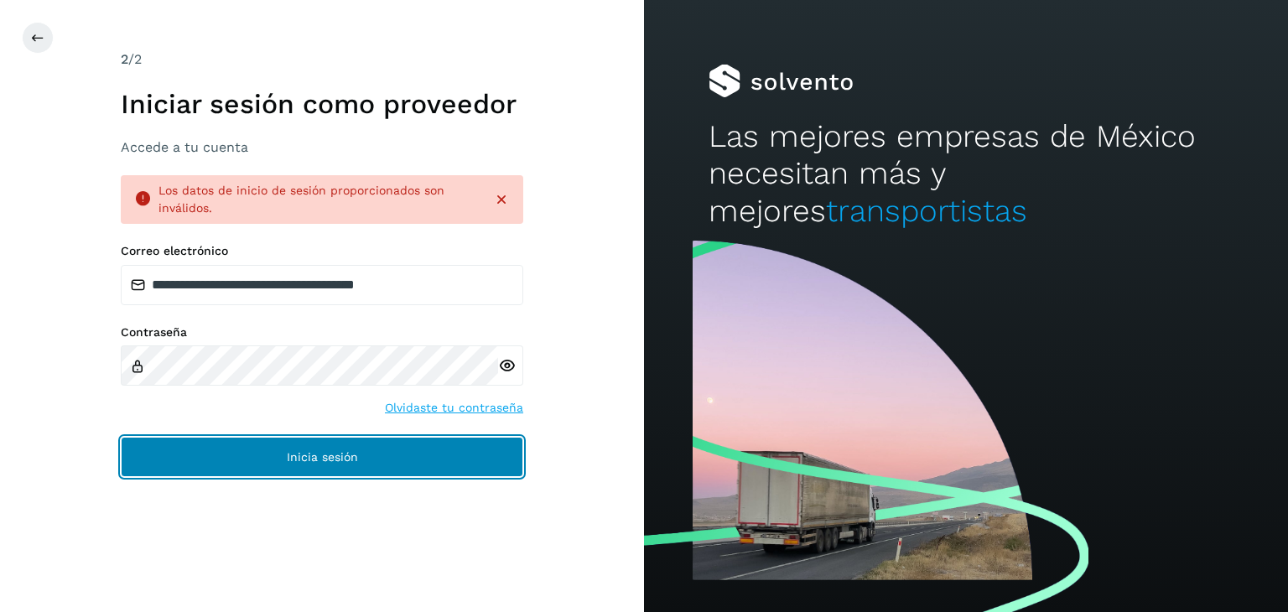
click at [330, 462] on span "Inicia sesión" at bounding box center [322, 457] width 71 height 12
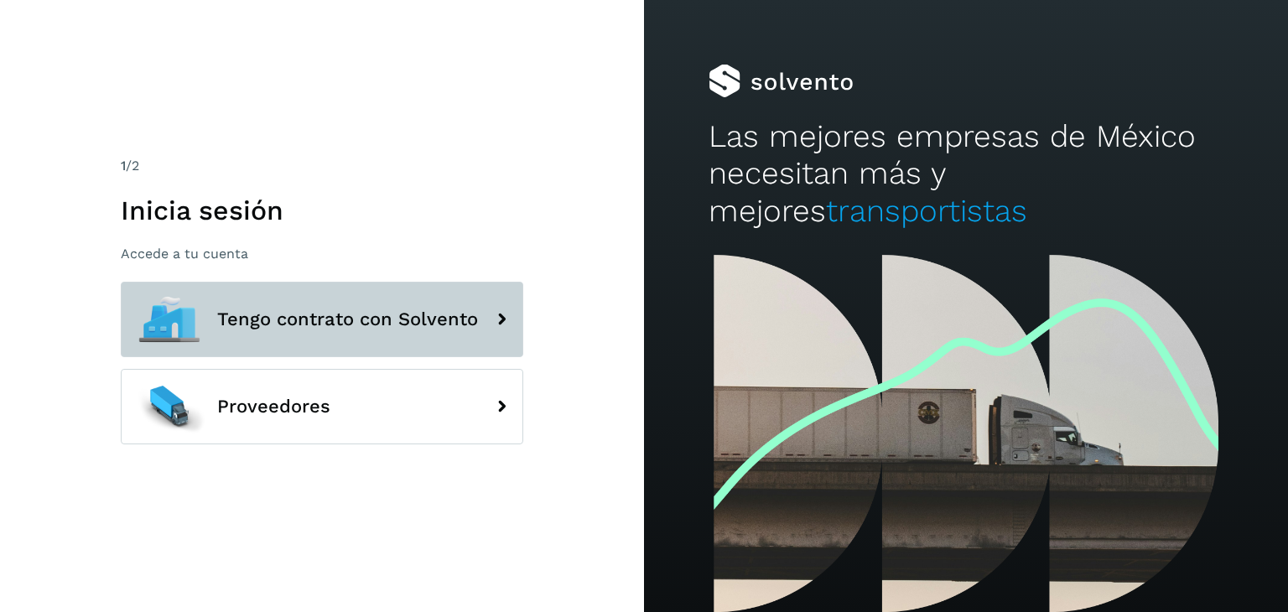
click at [450, 321] on span "Tengo contrato con Solvento" at bounding box center [347, 319] width 261 height 20
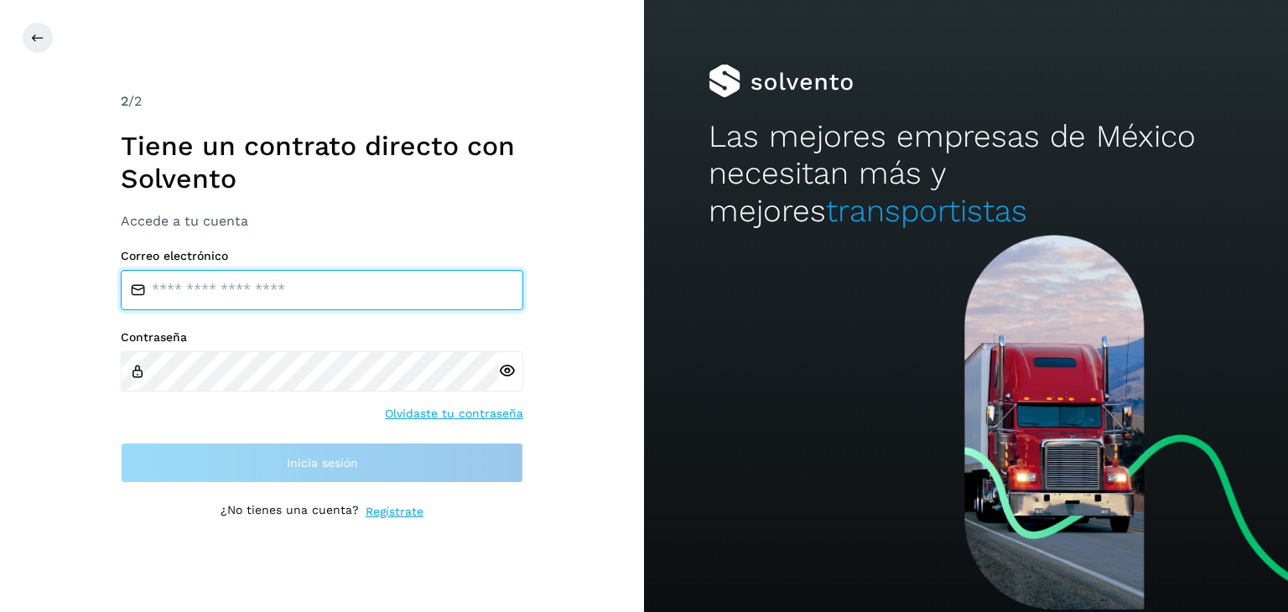
type input "**********"
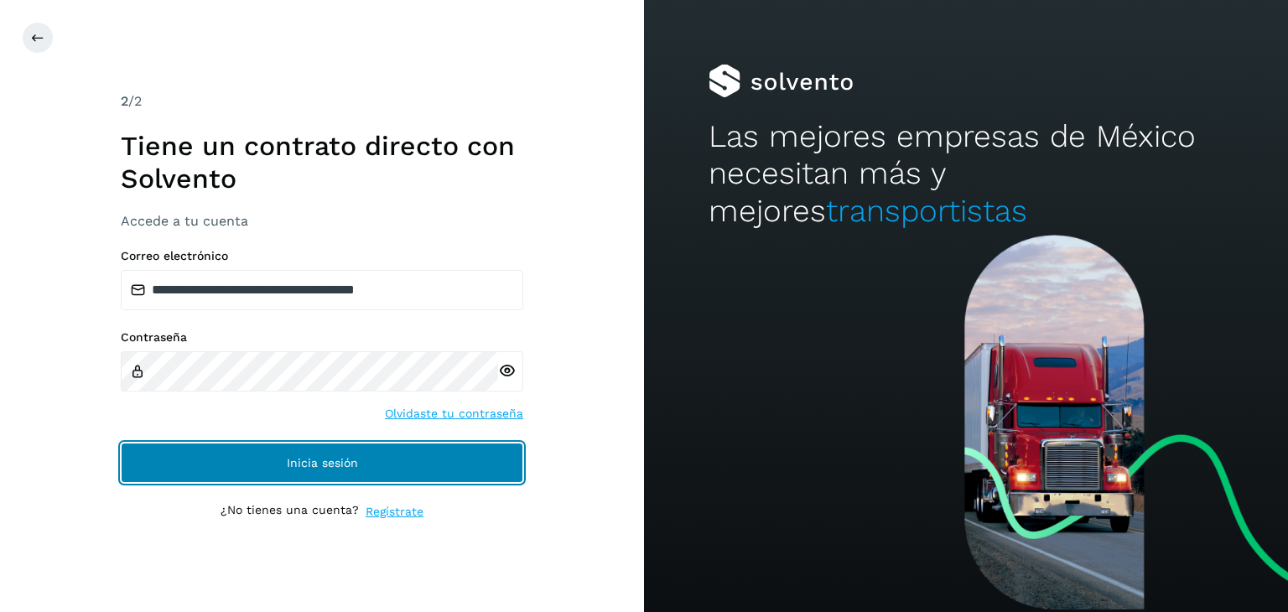
click at [323, 461] on span "Inicia sesión" at bounding box center [322, 463] width 71 height 12
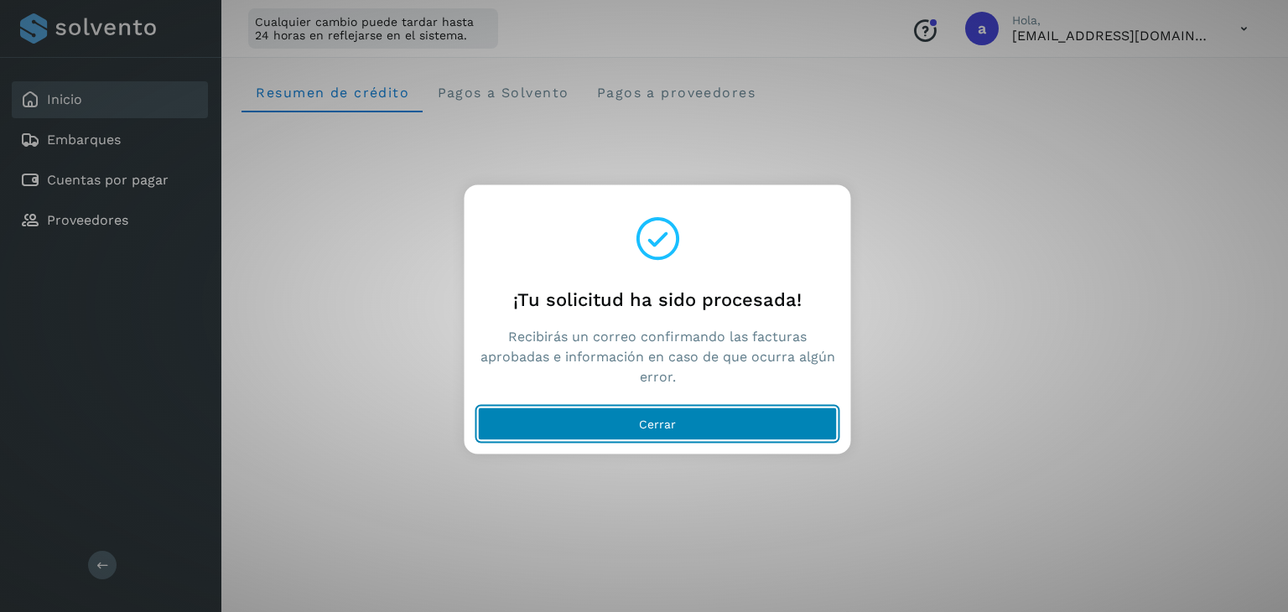
click at [641, 424] on span "Cerrar" at bounding box center [657, 425] width 37 height 12
